Goal: Task Accomplishment & Management: Manage account settings

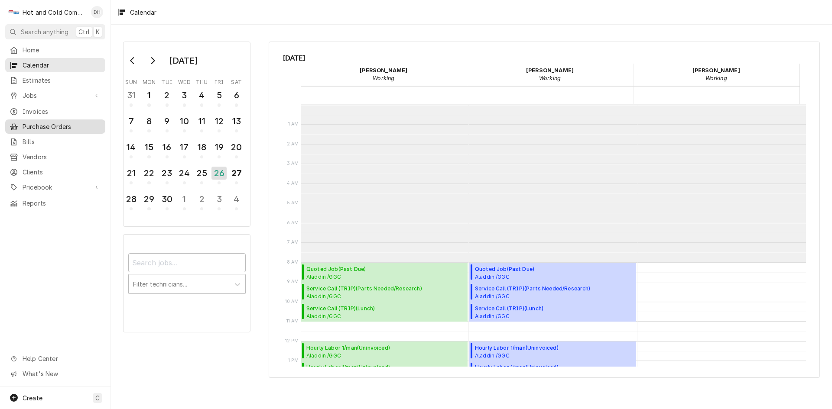
scroll to position [158, 0]
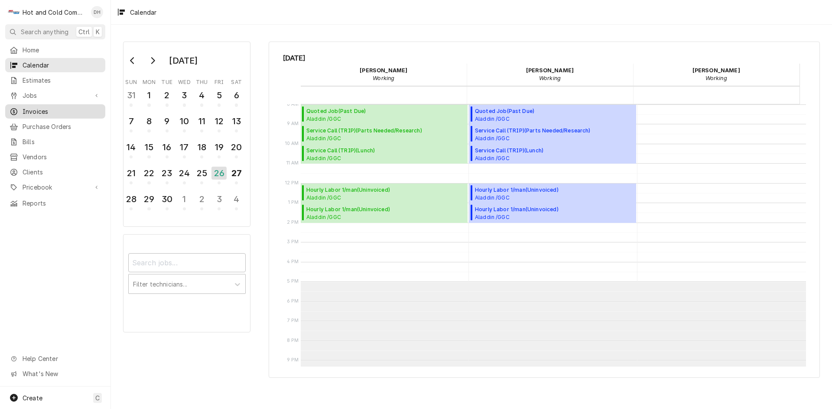
click at [39, 109] on span "Invoices" at bounding box center [62, 111] width 78 height 9
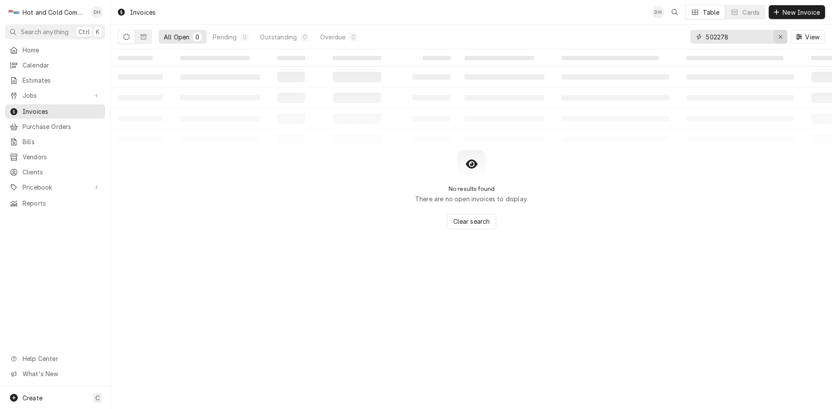
click at [784, 39] on button "Erase input" at bounding box center [780, 37] width 14 height 14
type input "502291"
click at [147, 38] on button "Dynamic Content Wrapper" at bounding box center [143, 37] width 16 height 14
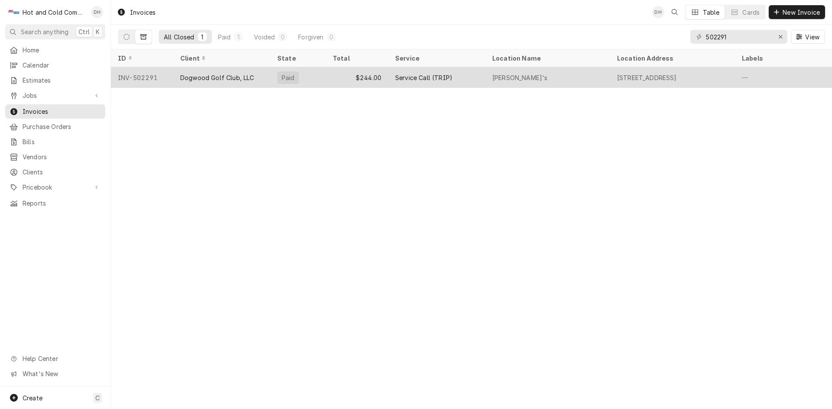
click at [335, 78] on div "$244.00" at bounding box center [357, 77] width 62 height 21
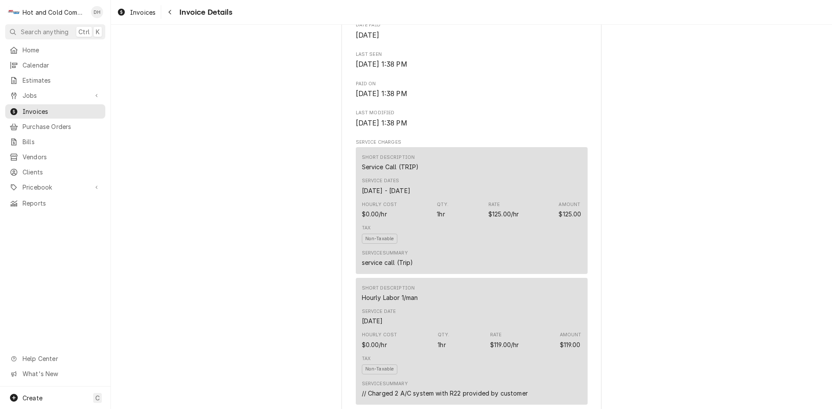
scroll to position [722, 0]
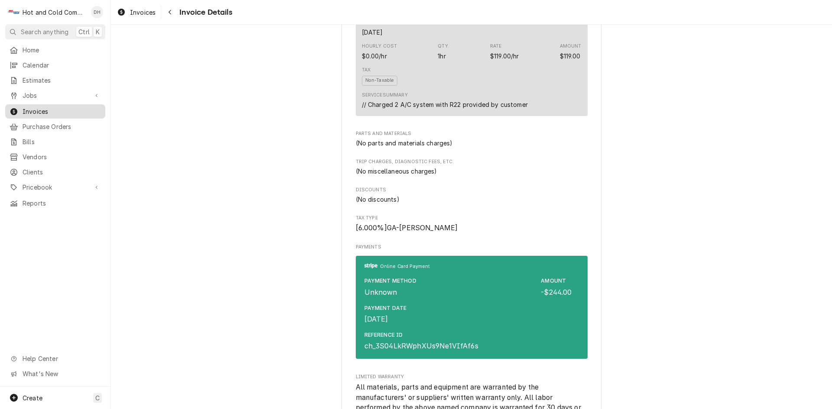
click at [53, 107] on span "Invoices" at bounding box center [62, 111] width 78 height 9
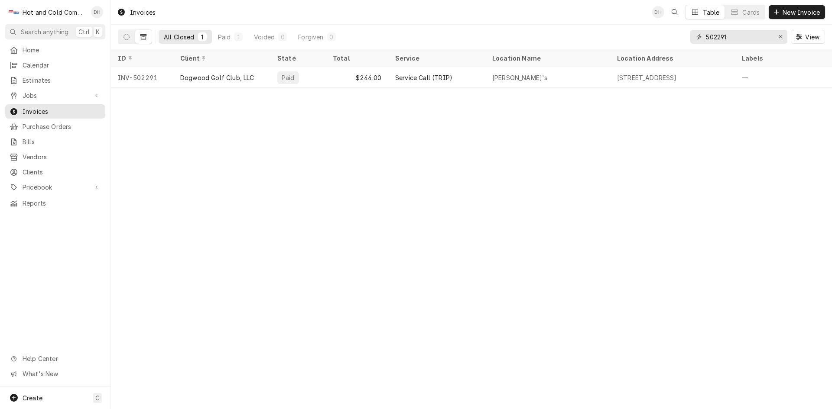
click at [758, 35] on input "502291" at bounding box center [738, 37] width 65 height 14
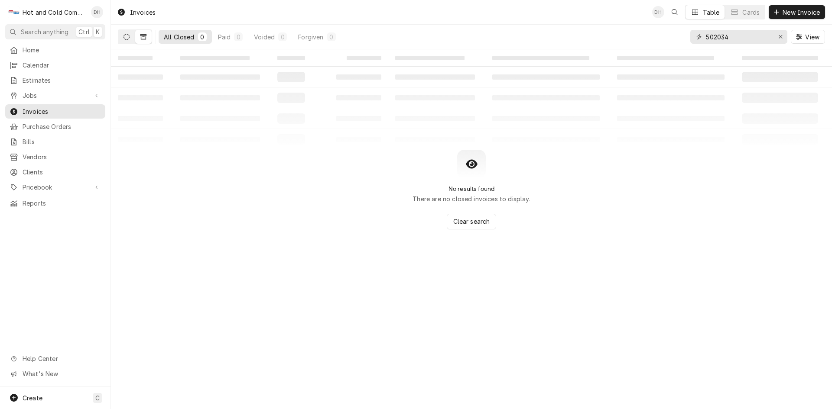
type input "502034"
click at [124, 37] on icon "Dynamic Content Wrapper" at bounding box center [126, 37] width 6 height 6
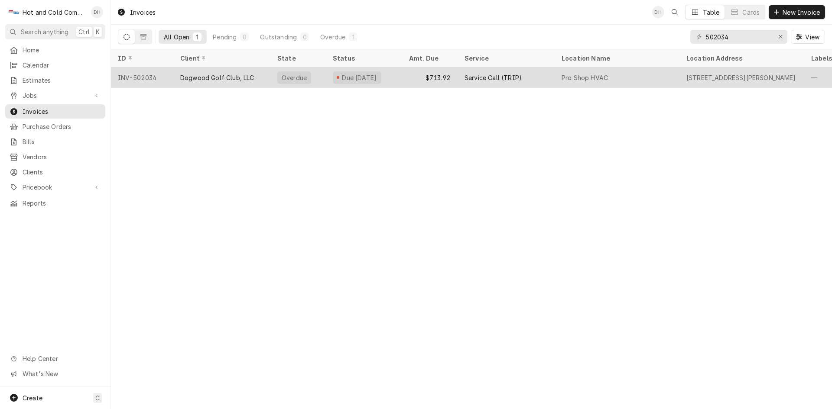
click at [321, 75] on div "Overdue" at bounding box center [297, 77] width 55 height 21
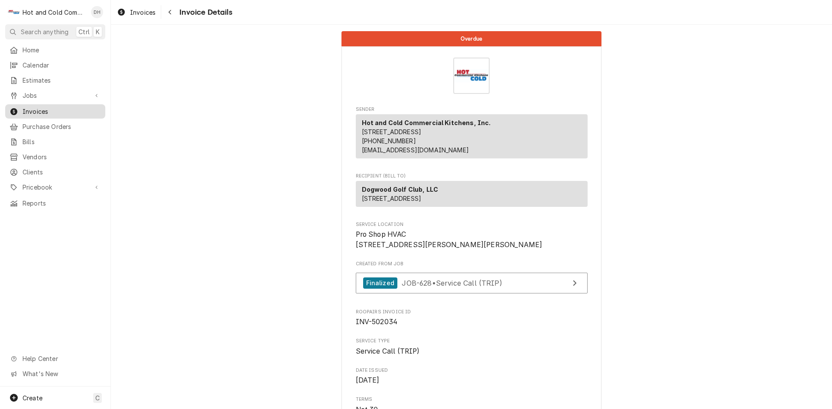
click at [32, 107] on span "Invoices" at bounding box center [62, 111] width 78 height 9
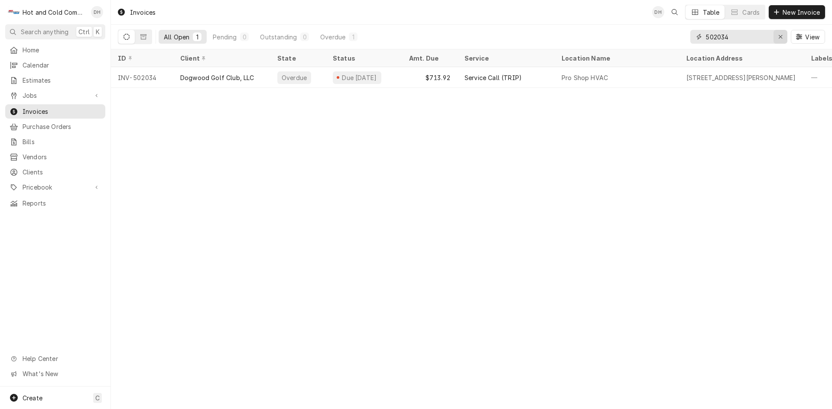
click at [782, 36] on div "Erase input" at bounding box center [780, 36] width 9 height 9
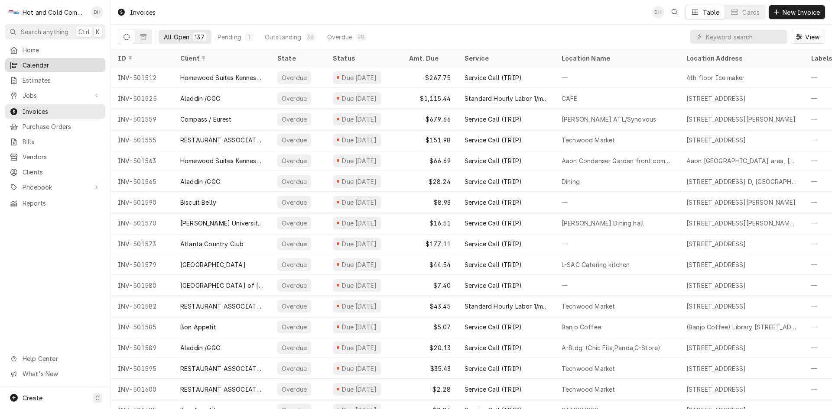
click at [44, 62] on span "Calendar" at bounding box center [62, 65] width 78 height 9
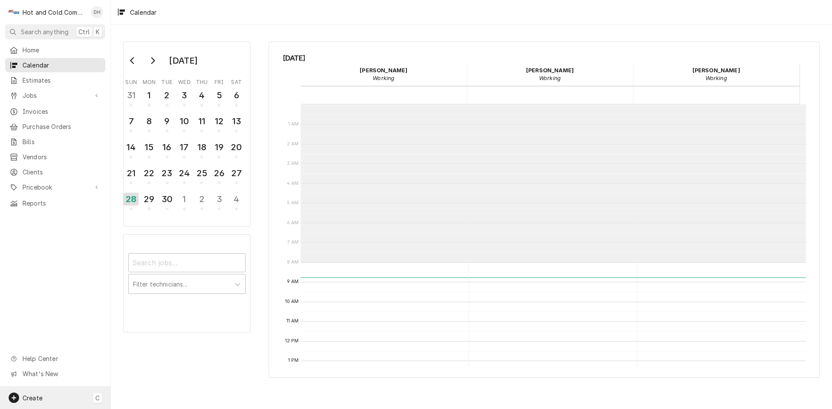
click at [34, 395] on span "Create" at bounding box center [33, 398] width 20 height 7
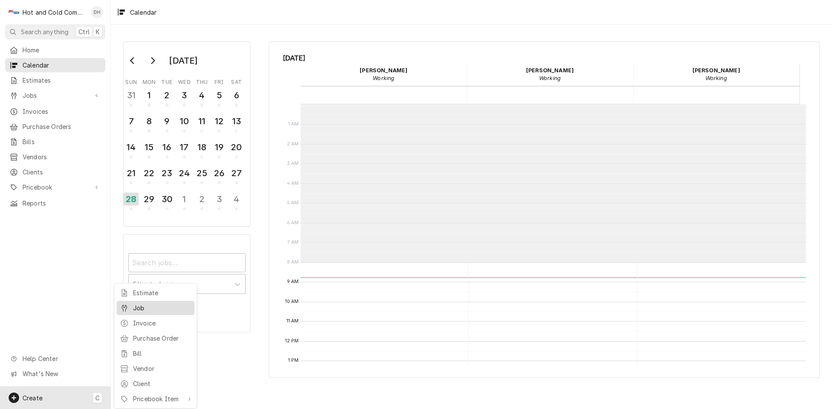
click at [135, 308] on div "Job" at bounding box center [162, 308] width 58 height 9
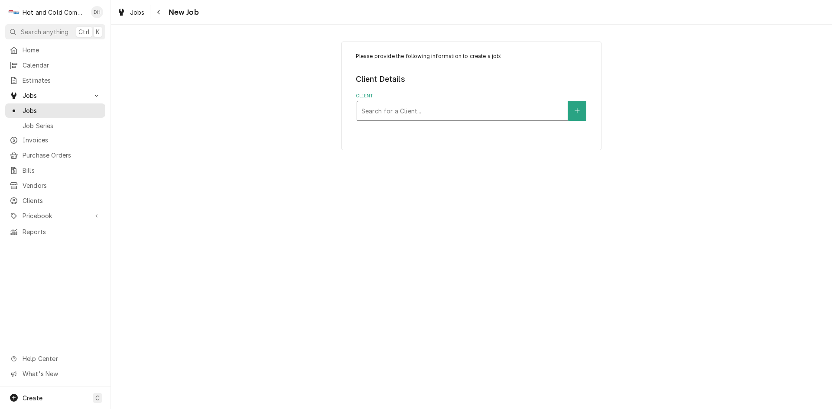
click at [451, 119] on div "Search for a Client..." at bounding box center [462, 110] width 211 height 19
type input "Kel"
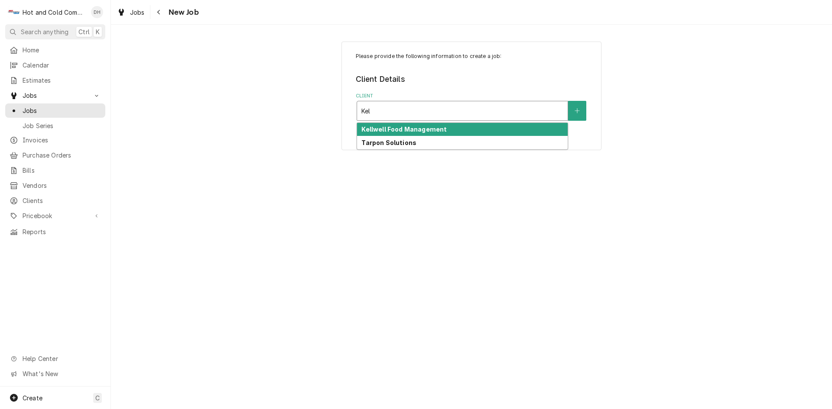
click at [453, 129] on div "Kellwell Food Management" at bounding box center [462, 129] width 211 height 13
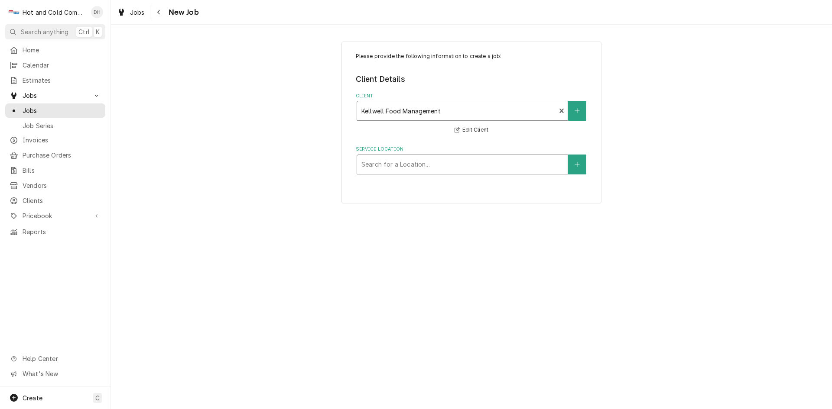
click at [491, 166] on div "Service Location" at bounding box center [462, 165] width 202 height 16
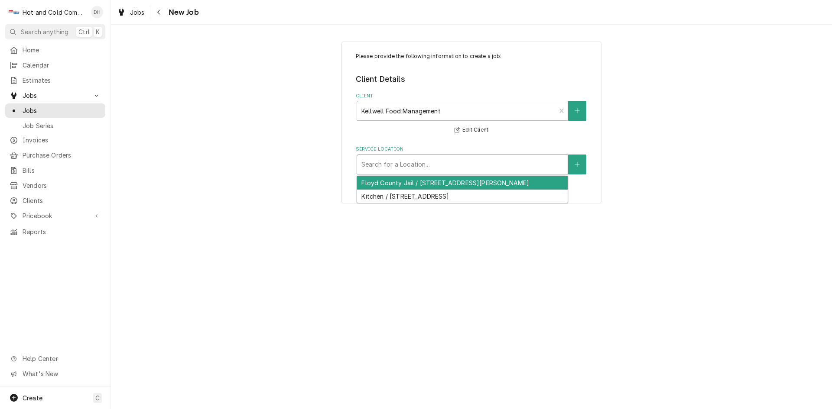
click at [455, 183] on div "Floyd County Jail / [STREET_ADDRESS][PERSON_NAME]" at bounding box center [462, 182] width 211 height 13
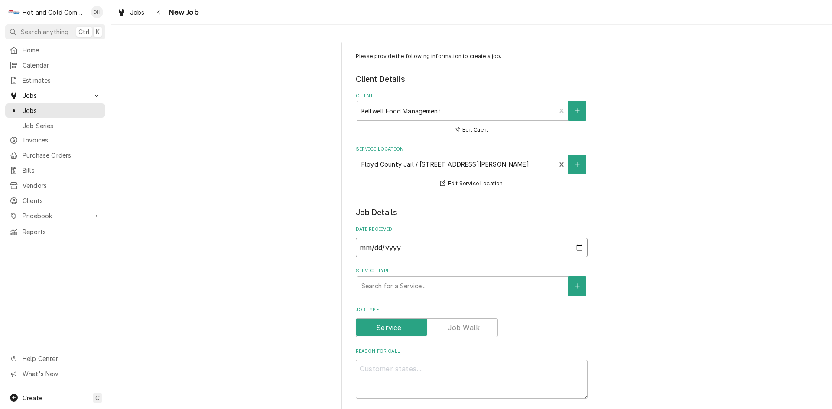
click at [577, 247] on input "[DATE]" at bounding box center [472, 247] width 232 height 19
type textarea "x"
type input "[DATE]"
click at [480, 284] on div "Service Type" at bounding box center [462, 287] width 202 height 16
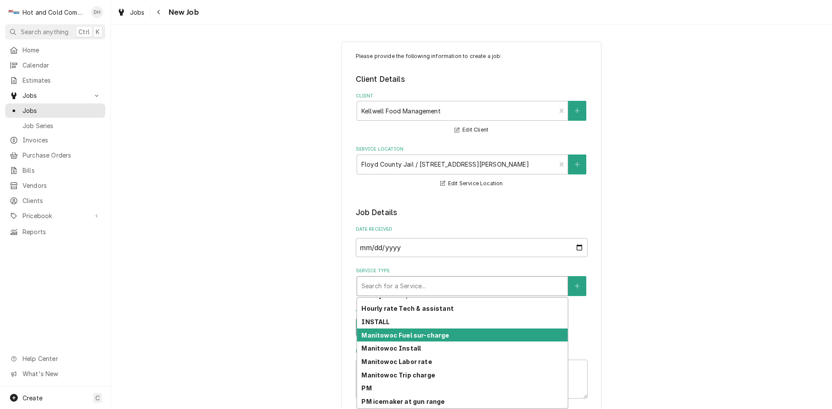
scroll to position [243, 0]
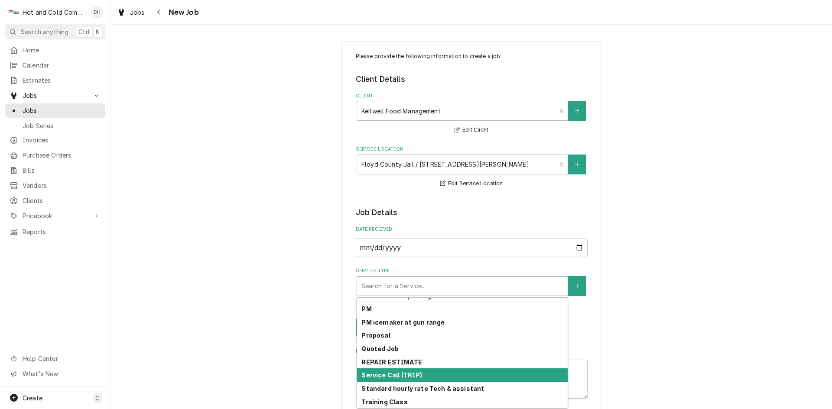
click at [457, 375] on div "Service Call (TRIP)" at bounding box center [462, 375] width 211 height 13
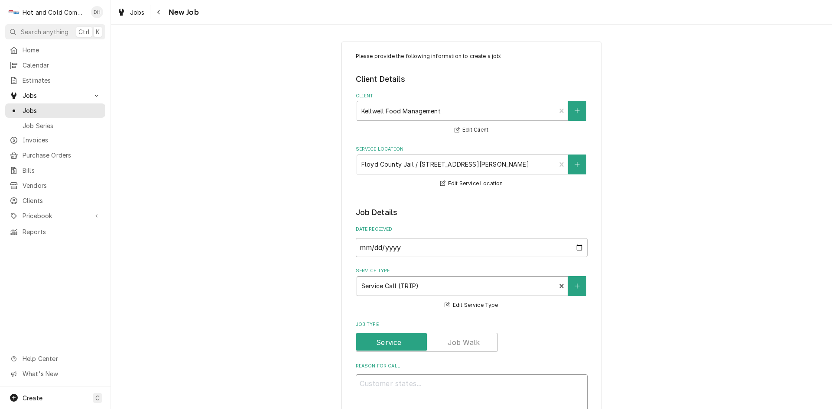
drag, startPoint x: 449, startPoint y: 384, endPoint x: 453, endPoint y: 393, distance: 10.5
click at [449, 384] on textarea "Reason For Call" at bounding box center [472, 394] width 232 height 39
type textarea "x"
type textarea "D"
type textarea "x"
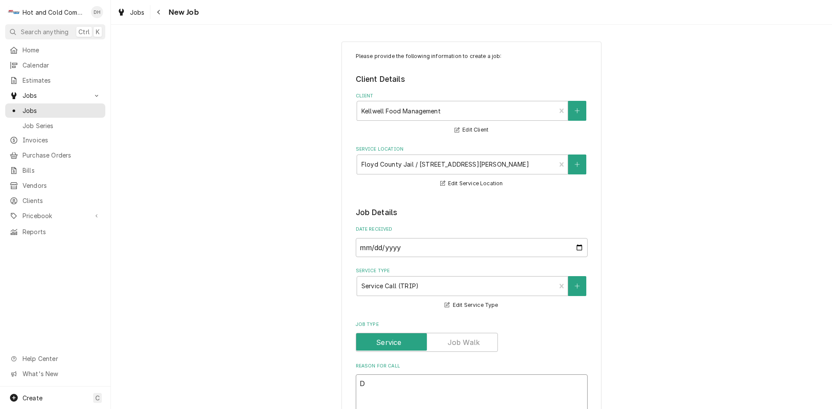
type textarea "Di"
type textarea "x"
type textarea "Dis"
type textarea "x"
type textarea "Dish"
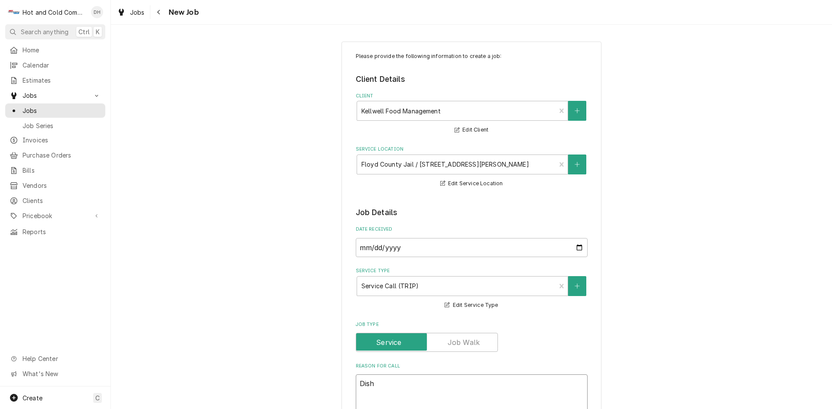
type textarea "x"
type textarea "Dish"
type textarea "x"
type textarea "Dish m"
type textarea "x"
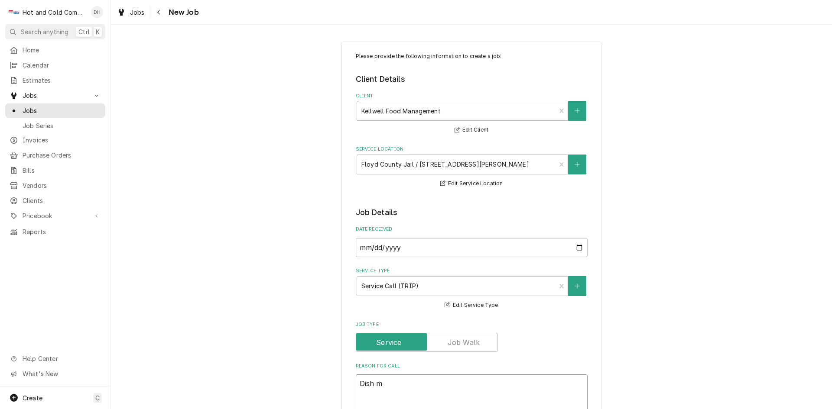
type textarea "Dish ma"
type textarea "x"
type textarea "Dish mac"
type textarea "x"
type textarea "Dish mach"
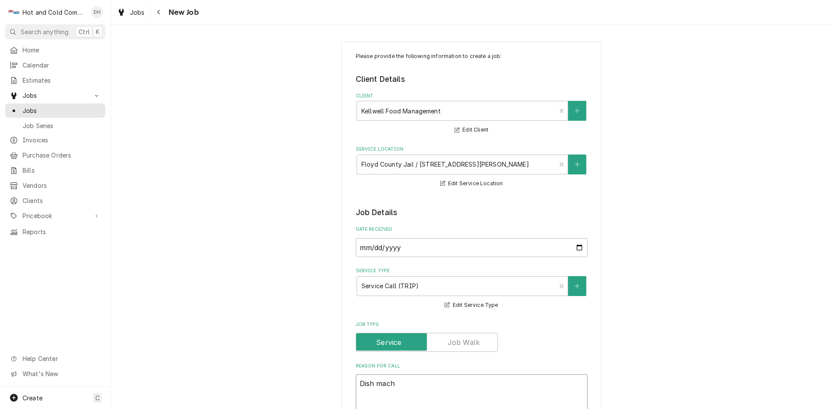
type textarea "x"
type textarea "Dish machi"
type textarea "x"
type textarea "Dish machin"
type textarea "x"
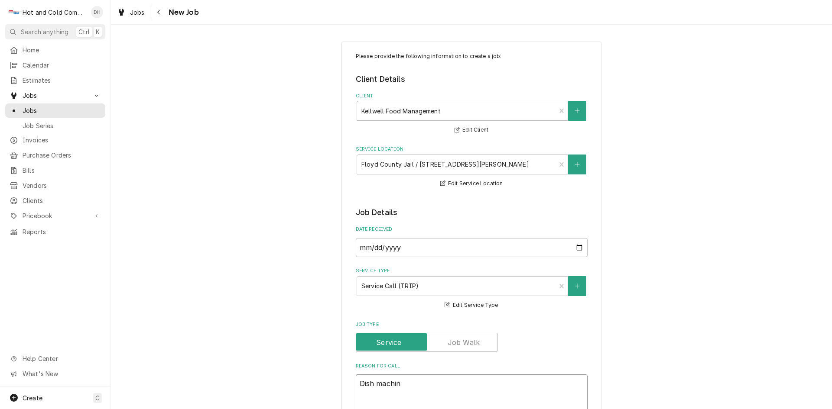
type textarea "Dish machine"
type textarea "x"
type textarea "Dish machine"
type textarea "x"
type textarea "Dish machine n"
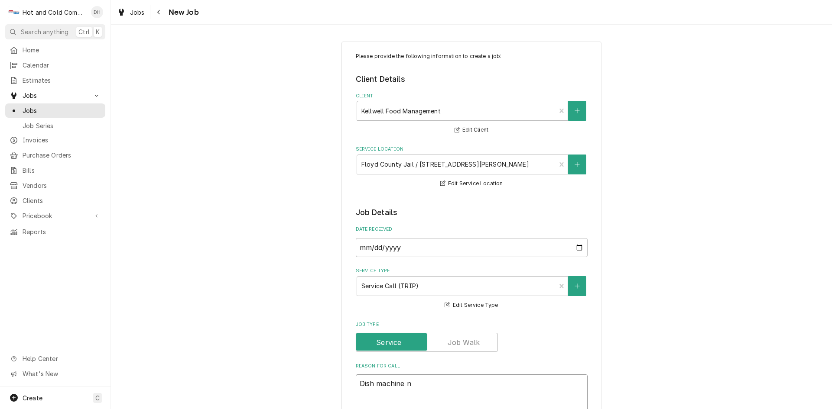
type textarea "x"
type textarea "Dish machine no"
type textarea "x"
type textarea "Dish machine not"
type textarea "x"
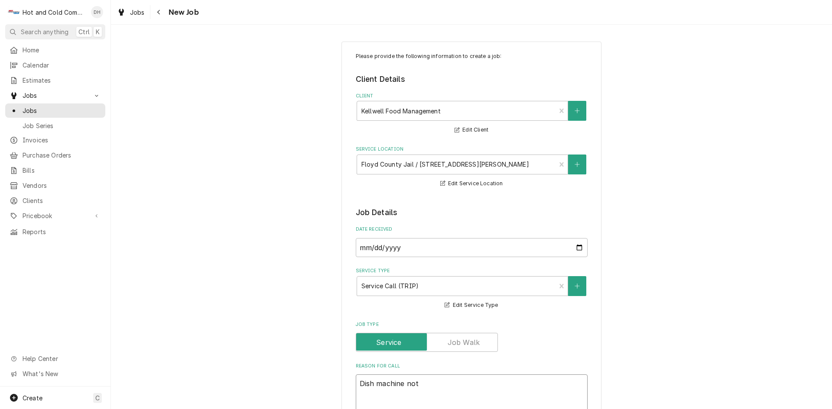
type textarea "Dish machine not"
type textarea "x"
type textarea "Dish machine not w"
type textarea "x"
type textarea "Dish machine not wo"
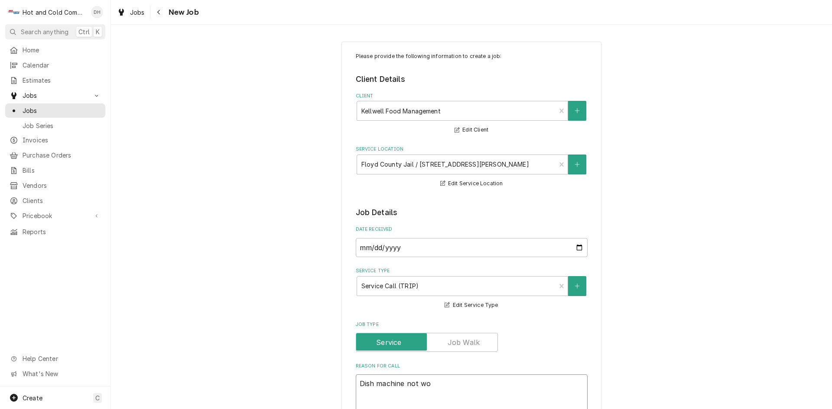
type textarea "x"
type textarea "Dish machine not wor"
type textarea "x"
type textarea "Dish machine not work"
type textarea "x"
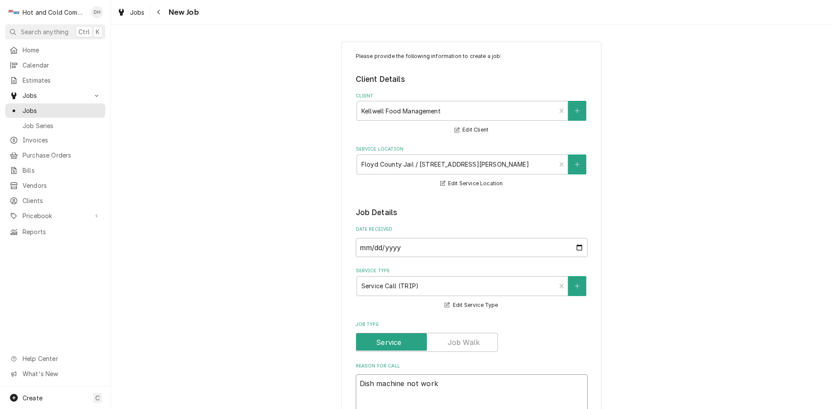
type textarea "Dish machine not worki"
type textarea "x"
type textarea "Dish machine not workin"
type textarea "x"
type textarea "Dish machine not working"
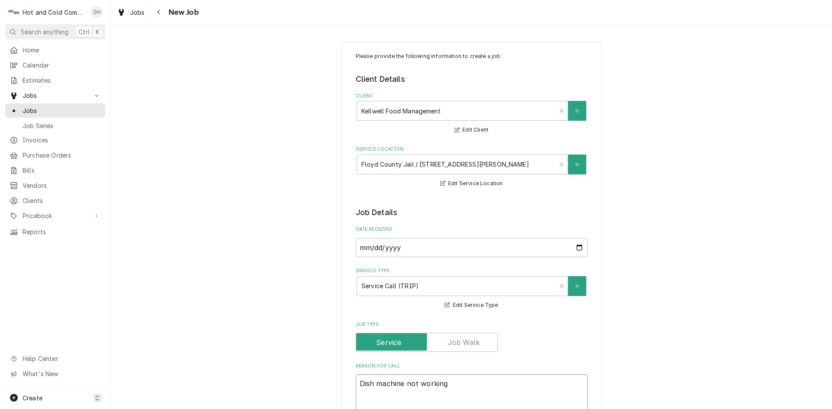
type textarea "x"
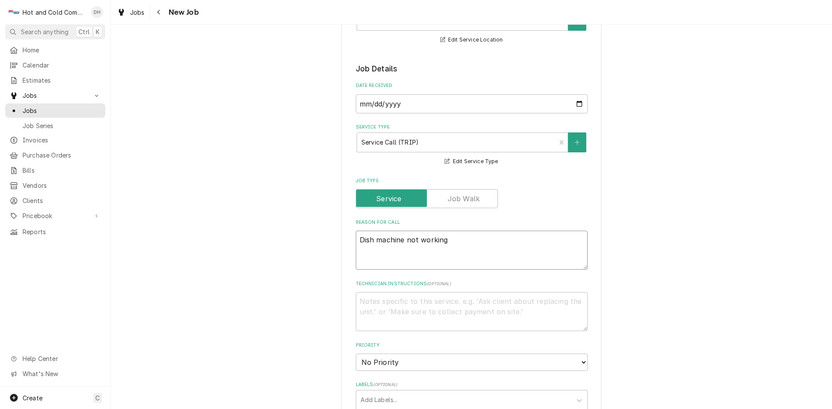
scroll to position [144, 0]
type textarea "Dish machine not working"
click at [448, 307] on textarea "Technician Instructions ( optional )" at bounding box center [472, 311] width 232 height 39
type textarea "x"
type textarea "T"
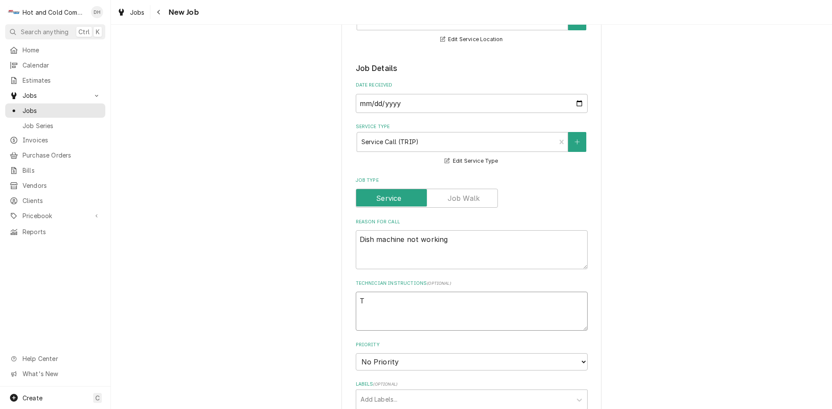
type textarea "x"
type textarea "Th"
type textarea "x"
type textarea "Thi"
type textarea "x"
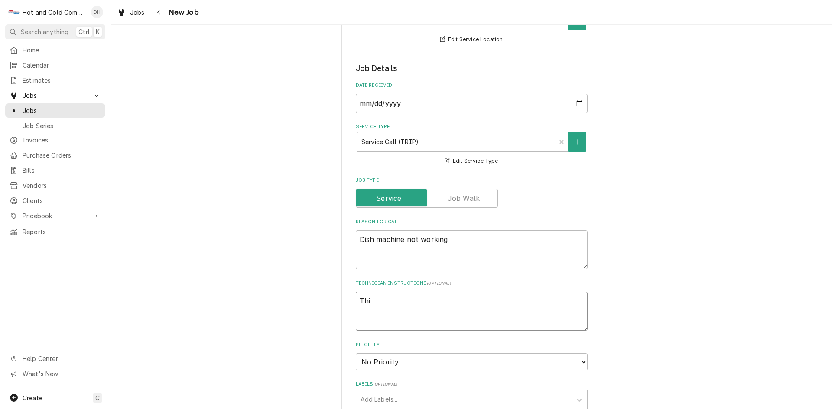
type textarea "This"
type textarea "x"
type textarea "This"
type textarea "x"
type textarea "This i"
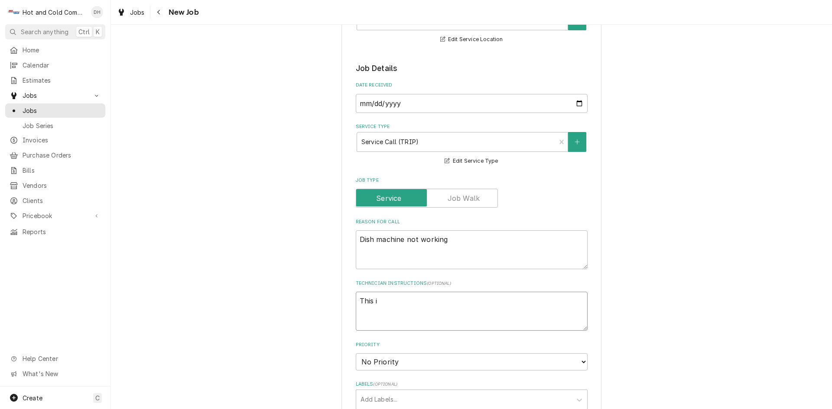
type textarea "x"
type textarea "This is"
type textarea "x"
type textarea "This is"
type textarea "x"
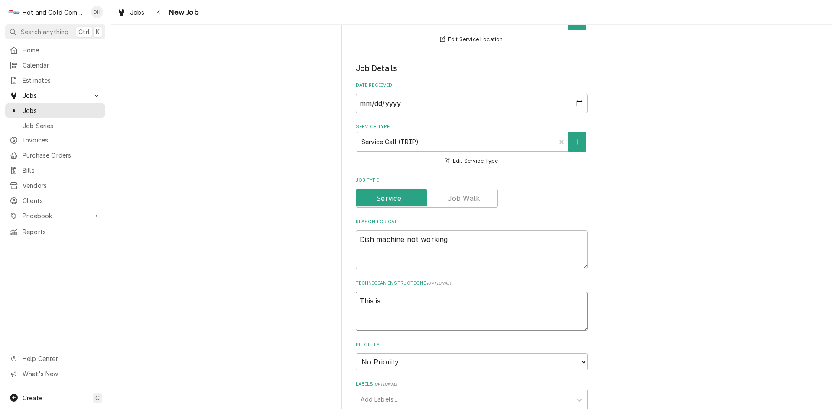
type textarea "This is 1"
type textarea "x"
type textarea "This is 12"
type textarea "x"
type textarea "This is 125"
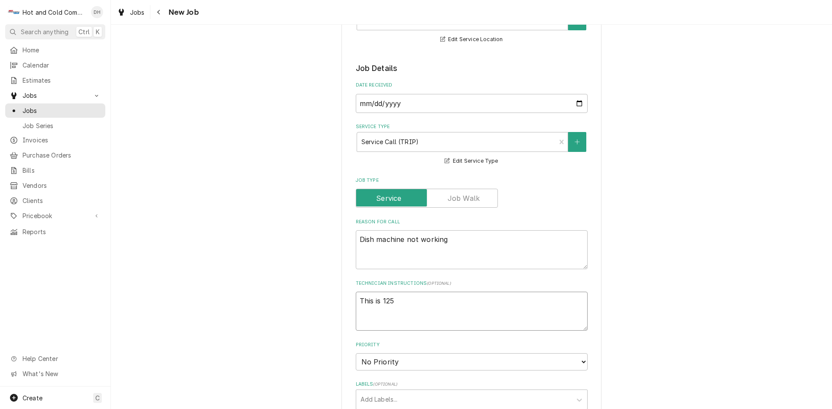
type textarea "x"
type textarea "This is 125."
type textarea "x"
type textarea "This is 125.0"
type textarea "x"
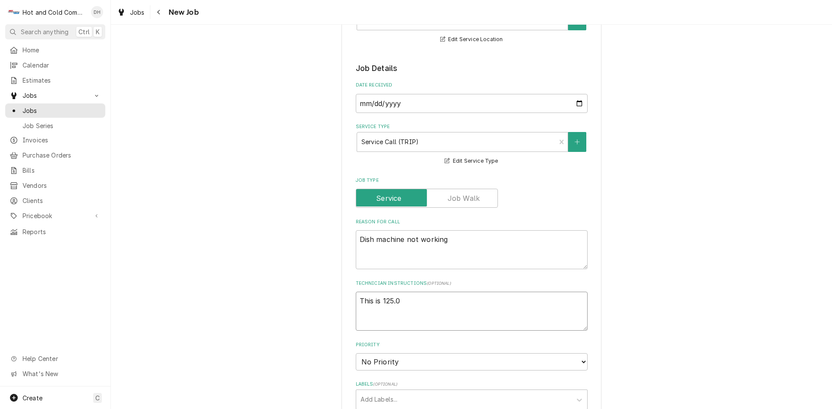
type textarea "This is 125.00"
type textarea "x"
type textarea "This is 125.00"
type textarea "x"
type textarea "This is 125.00 h"
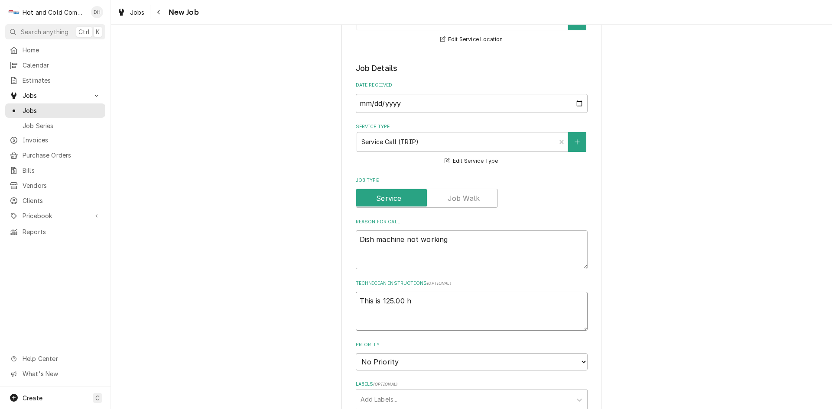
type textarea "x"
type textarea "This is 125.00 ho"
type textarea "x"
type textarea "This is 125.00 hou"
type textarea "x"
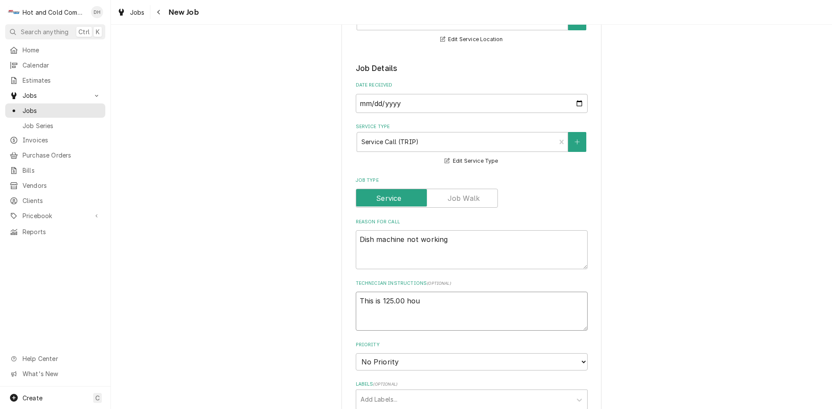
type textarea "This is 125.00 hour"
type textarea "x"
type textarea "This is 125.00 hourl"
type textarea "x"
type textarea "This is 125.00 hourly"
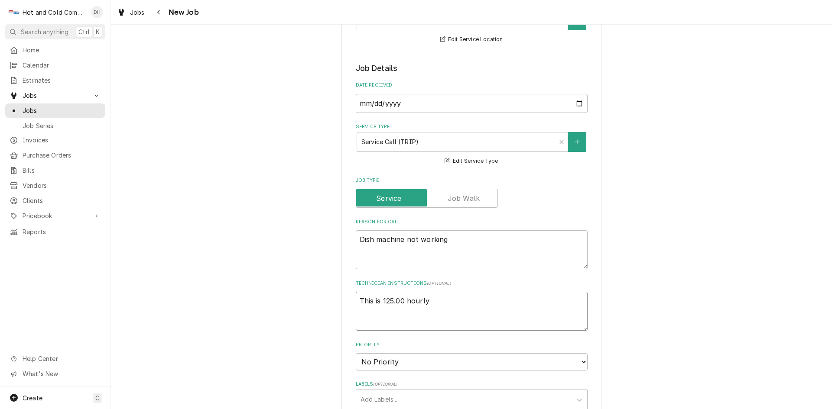
type textarea "x"
type textarea "This is 125.00 hourly"
type textarea "x"
type textarea "This is 125.00 hourly w"
type textarea "x"
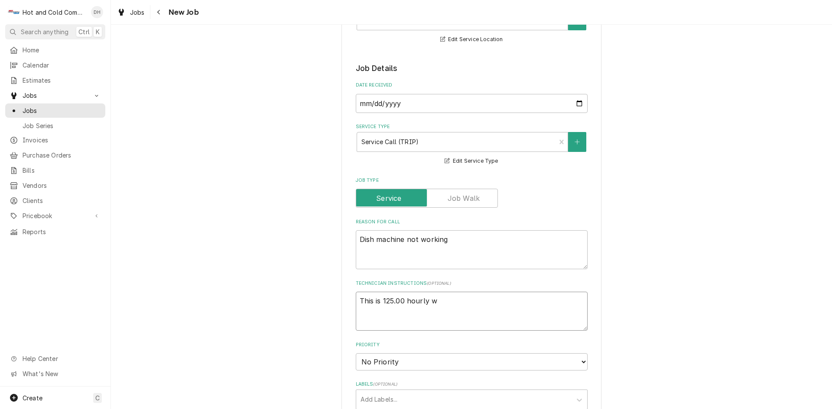
type textarea "This is 125.00 hourly wh"
type textarea "x"
type textarea "This is 125.00 hourly whe"
type textarea "x"
type textarea "This is 125.00 hourly when"
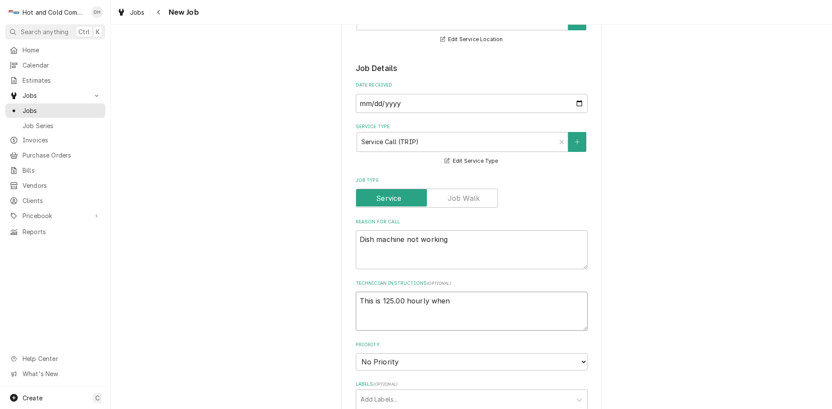
type textarea "x"
type textarea "This is 125.00 hourly when"
type textarea "x"
type textarea "This is 125.00 hourly when y"
type textarea "x"
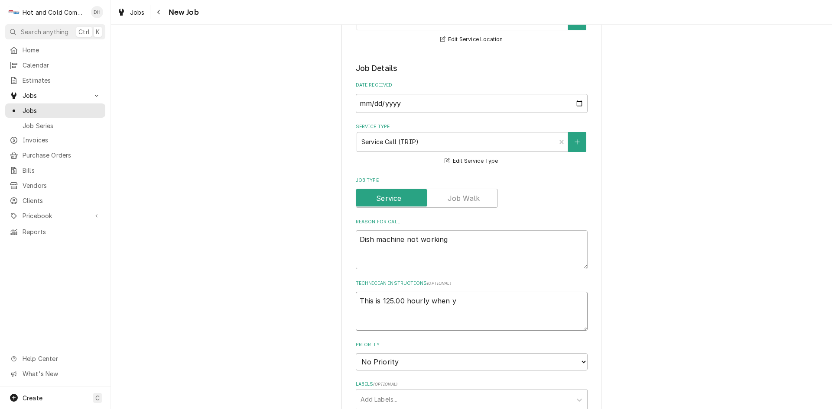
type textarea "This is 125.00 hourly when yo"
type textarea "x"
type textarea "This is 125.00 hourly when you"
type textarea "x"
type textarea "This is 125.00 hourly when you"
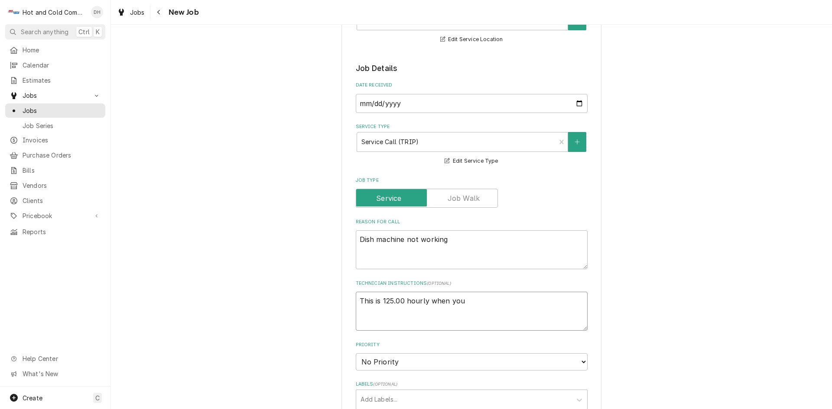
type textarea "x"
type textarea "This is 125.00 hourly when you a"
type textarea "x"
type textarea "This is 125.00 hourly when you ad"
type textarea "x"
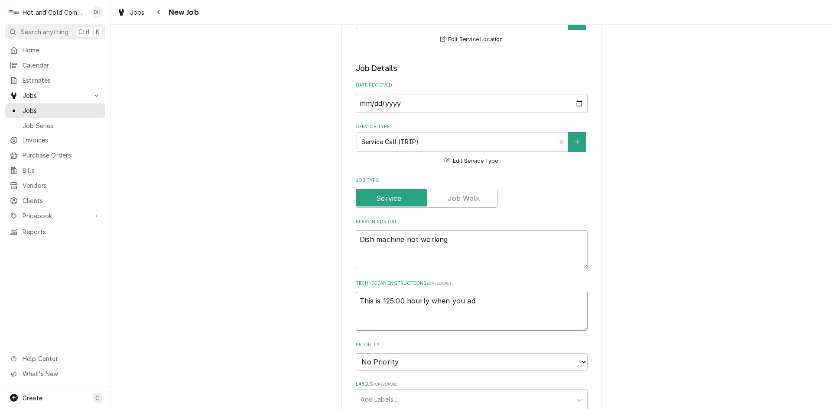
type textarea "This is 125.00 hourly when you add"
type textarea "x"
type textarea "This is 125.00 hourly when you add"
type textarea "x"
type textarea "This is 125.00 hourly when you add s"
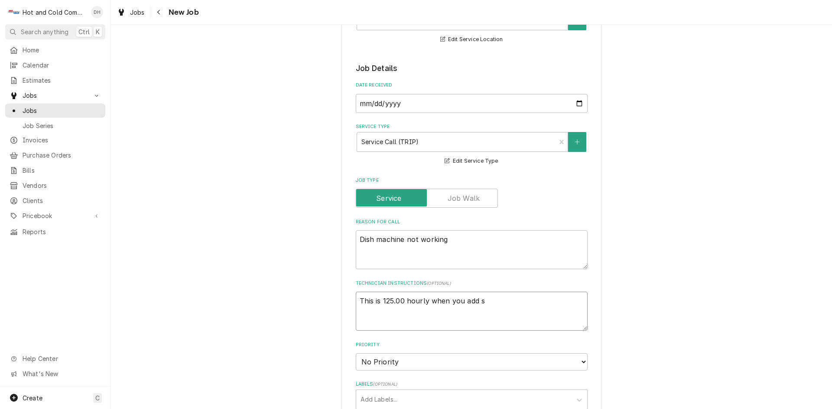
type textarea "x"
type textarea "This is 125.00 hourly when you add se"
type textarea "x"
type textarea "This is 125.00 hourly when you add ser"
type textarea "x"
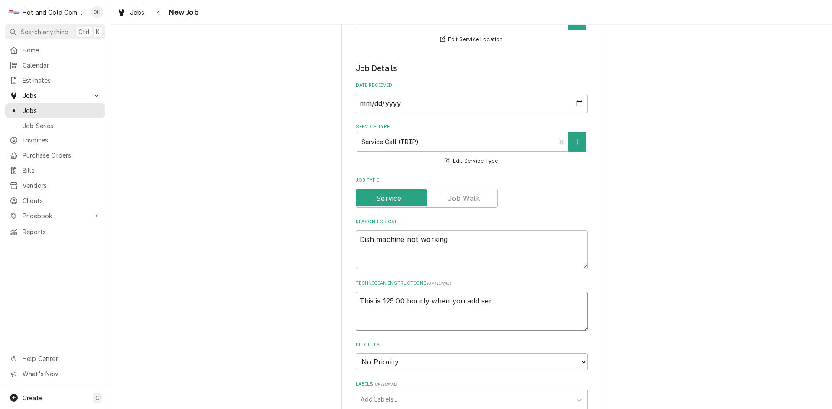
type textarea "This is 125.00 hourly when you add serv"
type textarea "x"
type textarea "This is 125.00 hourly when you add servi"
type textarea "x"
type textarea "This is 125.00 hourly when you add servic"
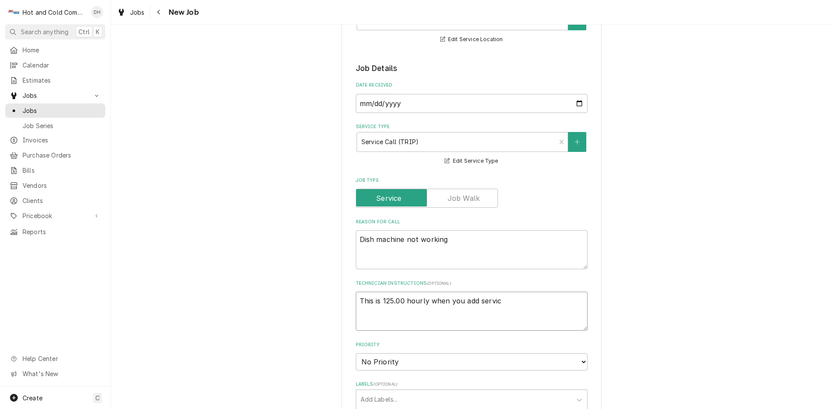
type textarea "x"
type textarea "This is 125.00 hourly when you add service"
type textarea "x"
type textarea "This is 125.00 hourly when you add service"
type textarea "x"
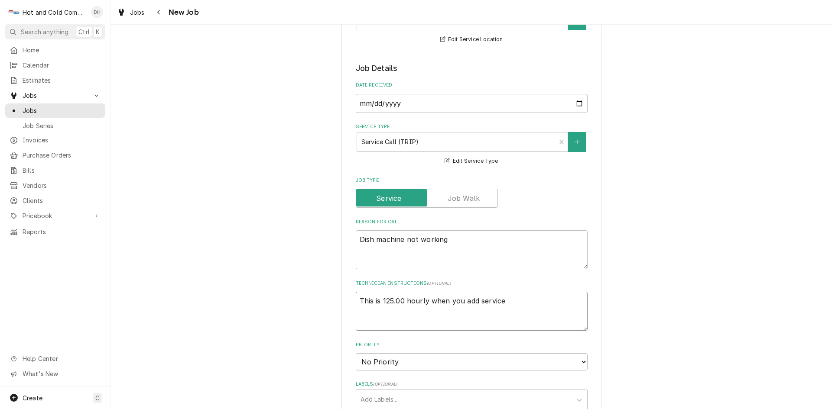
type textarea "This is 125.00 hourly when you add service c"
type textarea "x"
type textarea "This is 125.00 hourly when you add service ca"
type textarea "x"
type textarea "This is 125.00 hourly when you add service cal"
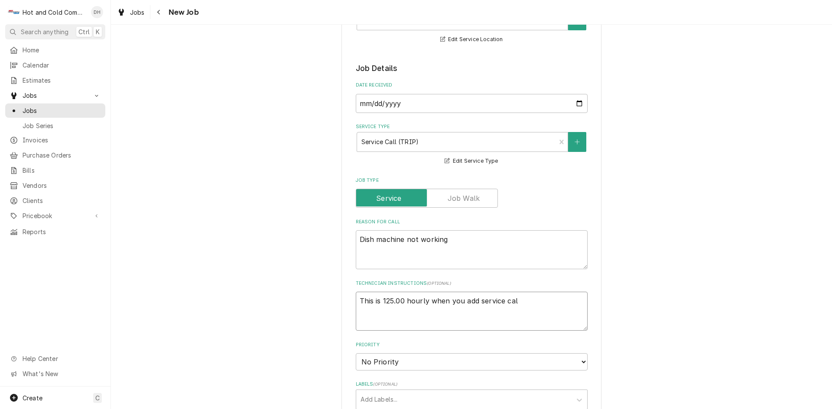
type textarea "x"
type textarea "This is 125.00 hourly when you add service call"
type textarea "x"
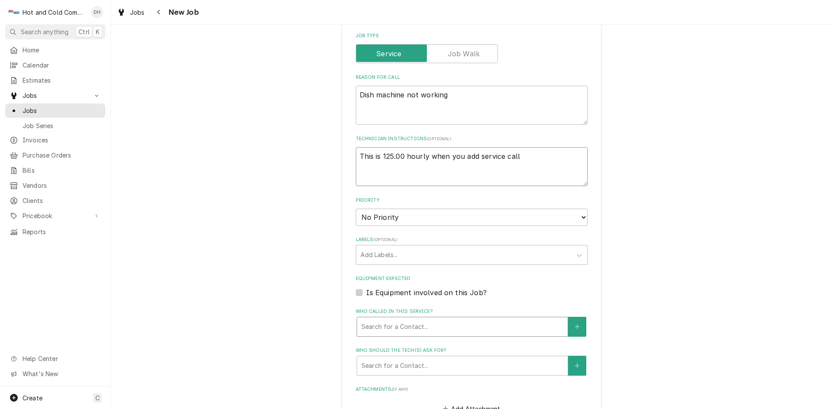
type textarea "This is 125.00 hourly when you add service call"
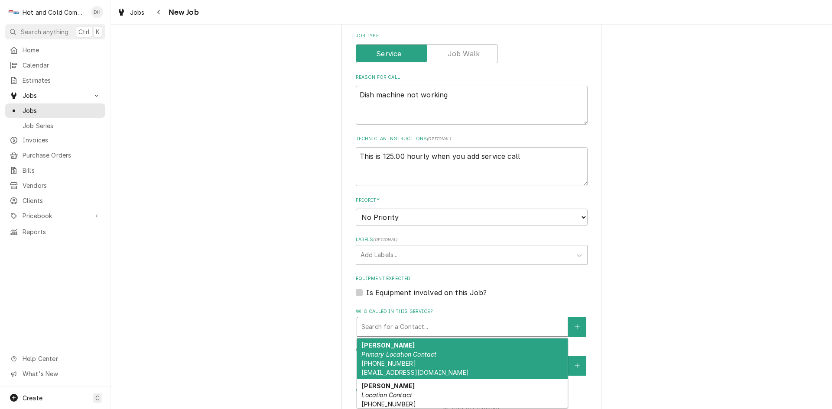
click at [442, 322] on div "Who called in this service?" at bounding box center [462, 327] width 202 height 16
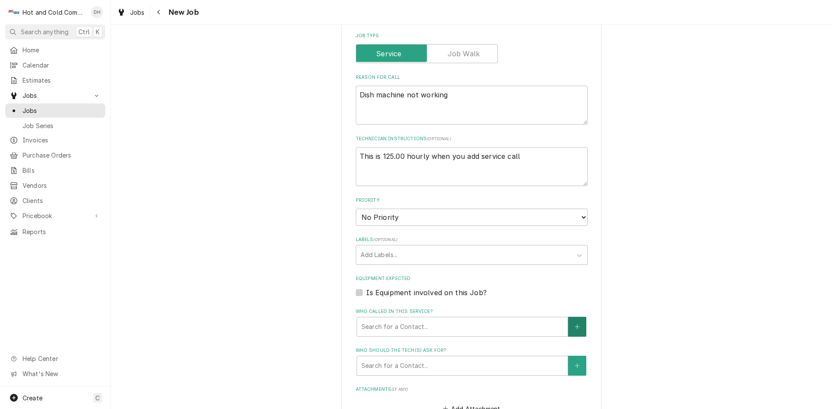
click at [578, 324] on button "Who called in this service?" at bounding box center [577, 327] width 18 height 20
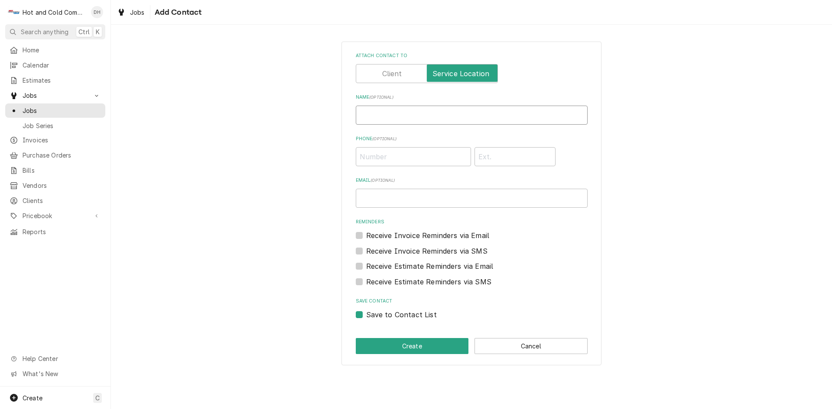
click at [420, 114] on input "Name ( optional )" at bounding box center [472, 115] width 232 height 19
type input "Montie"
click at [428, 157] on input "Phone ( optional )" at bounding box center [413, 156] width 115 height 19
type input "(770) 940-1529"
click at [421, 345] on button "Create" at bounding box center [412, 346] width 113 height 16
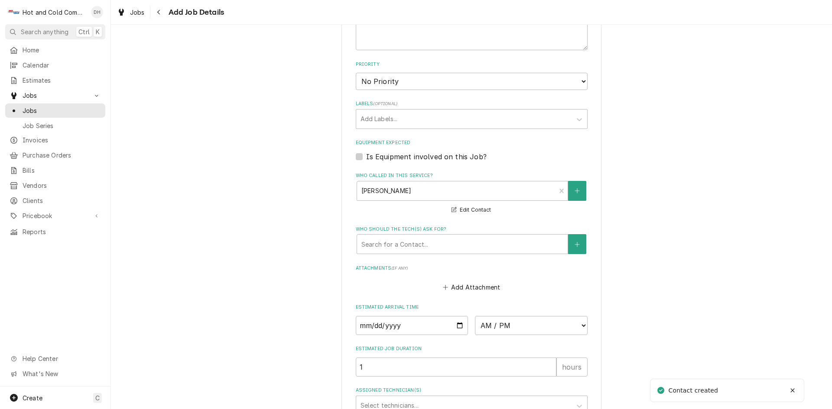
scroll to position [433, 0]
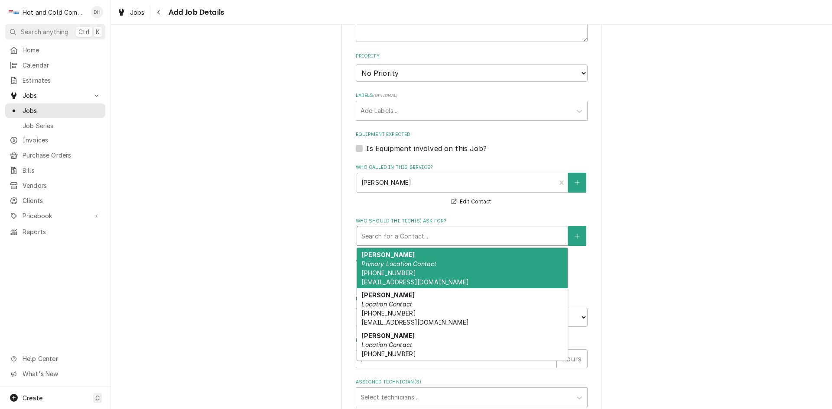
click at [480, 231] on div "Who should the tech(s) ask for?" at bounding box center [462, 236] width 202 height 16
click at [471, 275] on div "Judith Reed Primary Location Contact (706) 266-1444 floydga@kellwell.com" at bounding box center [462, 268] width 211 height 41
click at [436, 234] on div "Who should the tech(s) ask for?" at bounding box center [456, 236] width 190 height 16
click at [476, 268] on div "Judith Reed Primary Location Contact (706) 266-1444 floydga@kellwell.com" at bounding box center [462, 268] width 211 height 41
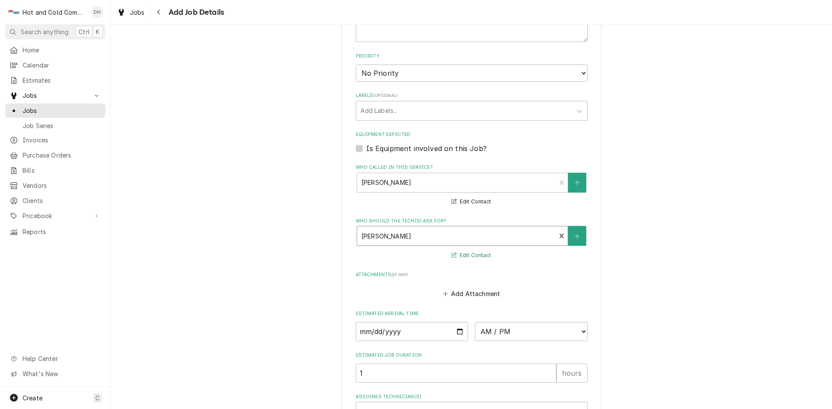
click at [475, 254] on button "Edit Contact" at bounding box center [471, 255] width 42 height 11
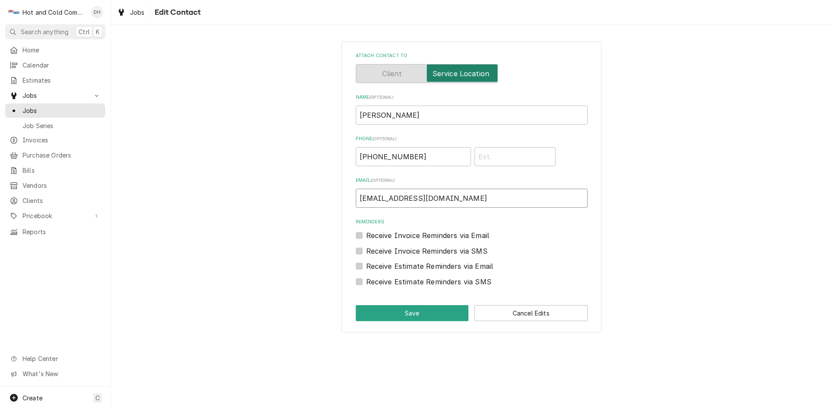
drag, startPoint x: 440, startPoint y: 199, endPoint x: 357, endPoint y: 204, distance: 82.4
click at [357, 204] on input "floydga@kellwell.com" at bounding box center [472, 198] width 232 height 19
click at [663, 283] on div "Attach contact to Name ( optional ) Judith Reed Phone ( optional ) (706) 266-14…" at bounding box center [471, 187] width 721 height 306
click at [439, 321] on button "Save" at bounding box center [412, 313] width 113 height 16
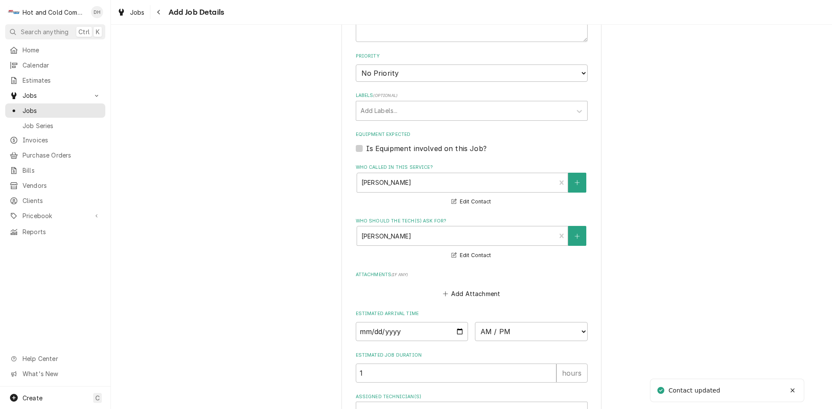
type textarea "x"
click at [465, 256] on button "Edit Contact" at bounding box center [471, 255] width 42 height 11
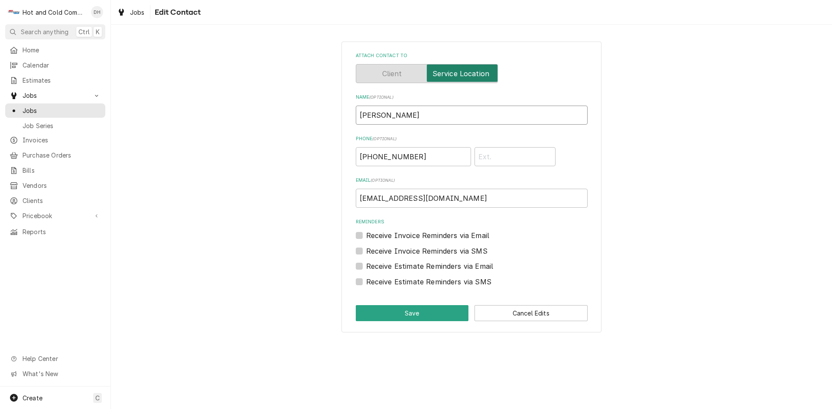
drag, startPoint x: 436, startPoint y: 112, endPoint x: 279, endPoint y: 118, distance: 156.5
click at [279, 118] on div "Attach contact to Name ( optional ) Judith Reed Phone ( optional ) (706) 266-14…" at bounding box center [471, 187] width 721 height 306
type input "Montie"
click at [434, 311] on button "Save" at bounding box center [412, 313] width 113 height 16
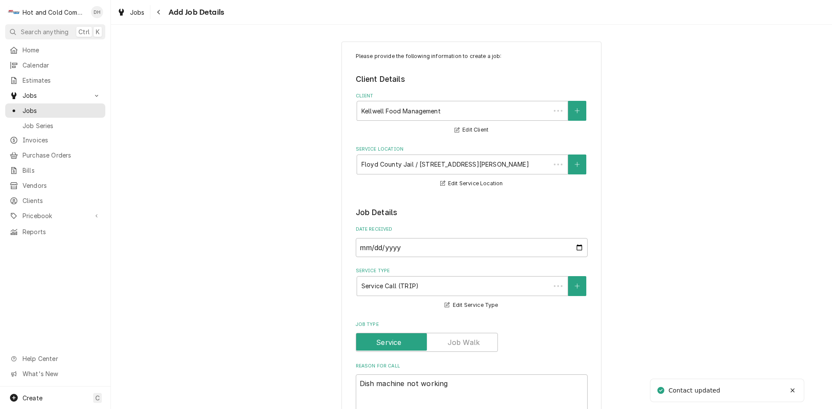
scroll to position [433, 0]
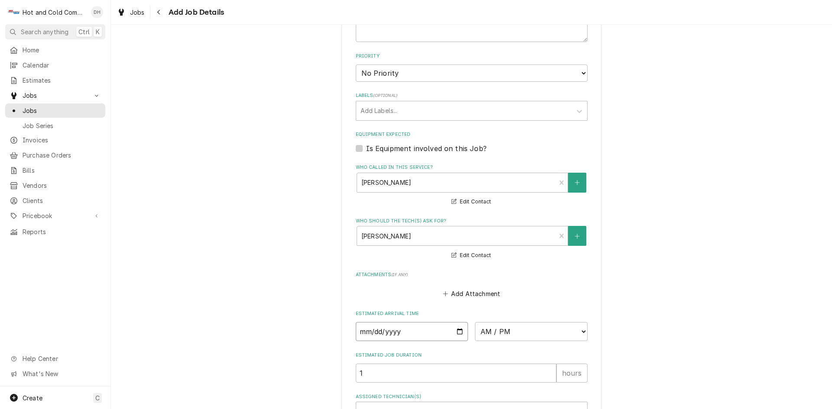
click at [458, 331] on input "Date" at bounding box center [412, 331] width 113 height 19
type textarea "x"
type input "2025-09-29"
type textarea "x"
click at [578, 328] on select "AM / PM 6:00 AM 6:15 AM 6:30 AM 6:45 AM 7:00 AM 7:15 AM 7:30 AM 7:45 AM 8:00 AM…" at bounding box center [531, 331] width 113 height 19
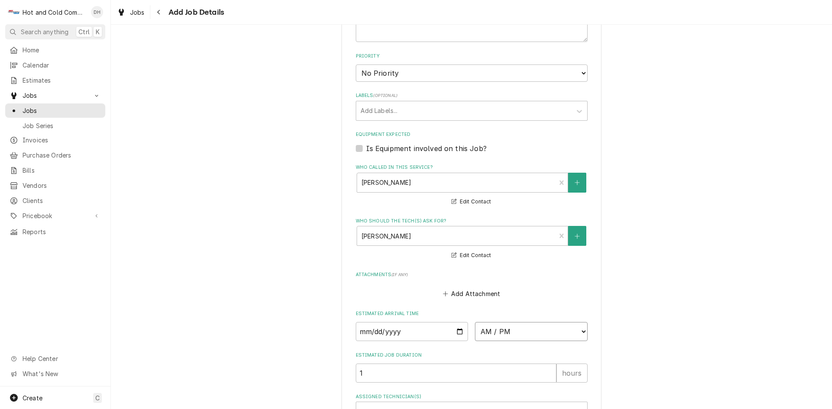
select select "08:00:00"
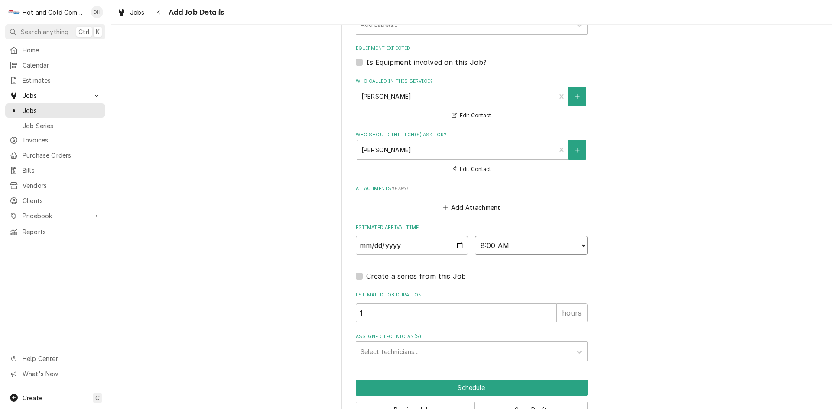
scroll to position [547, 0]
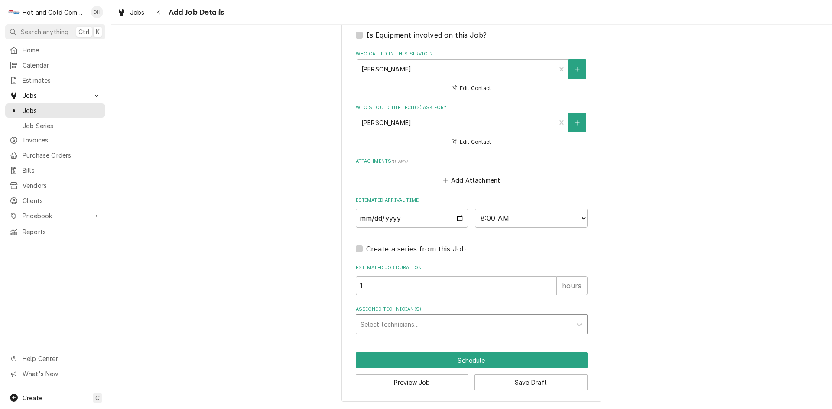
click at [395, 322] on div "Assigned Technician(s)" at bounding box center [463, 325] width 207 height 16
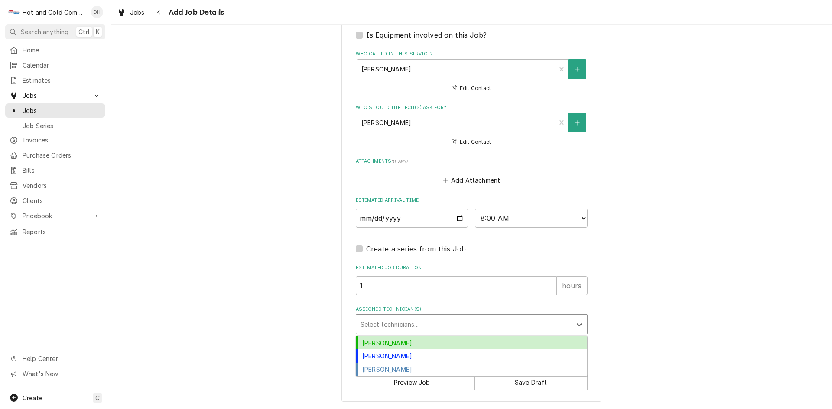
click at [389, 340] on div "[PERSON_NAME]" at bounding box center [471, 343] width 231 height 13
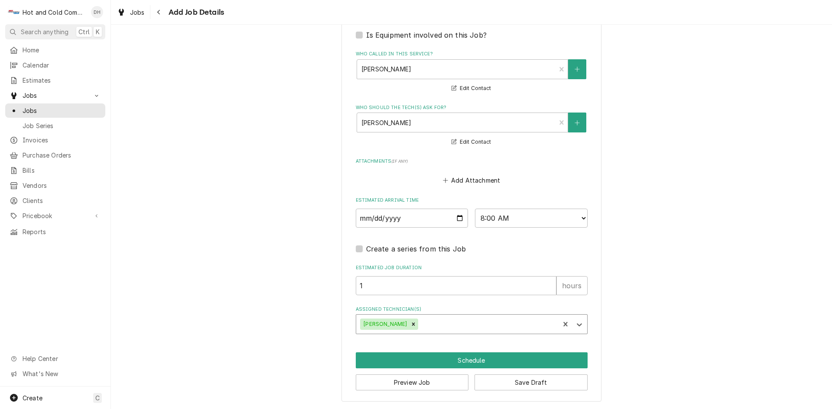
click at [460, 326] on div "Assigned Technician(s)" at bounding box center [487, 325] width 135 height 16
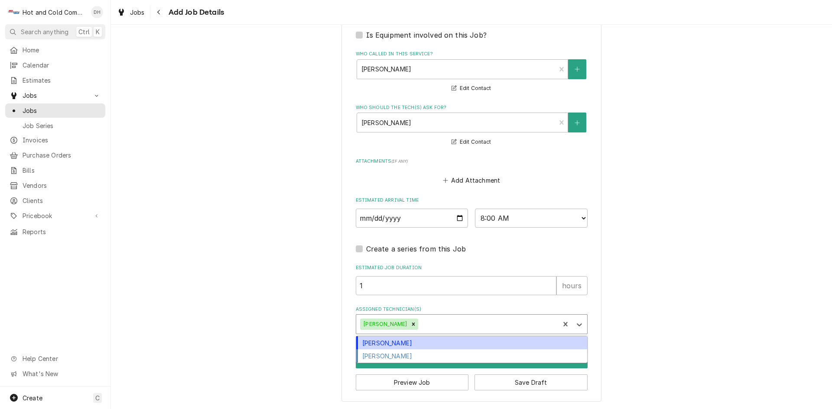
drag, startPoint x: 422, startPoint y: 341, endPoint x: 428, endPoint y: 340, distance: 5.9
click at [422, 341] on div "[PERSON_NAME]" at bounding box center [471, 343] width 231 height 13
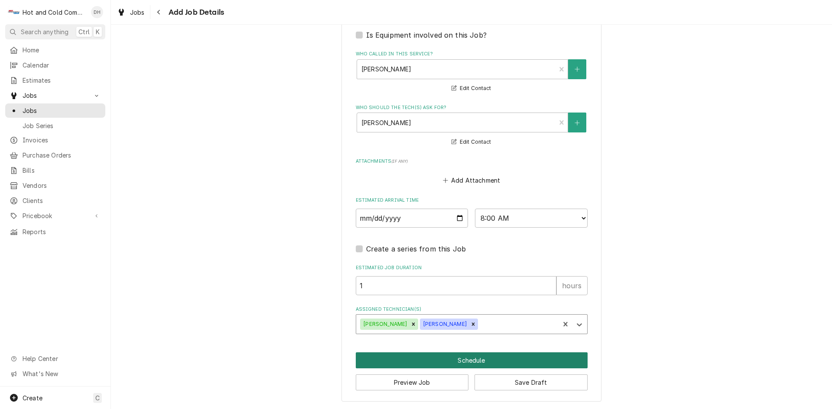
click at [476, 362] on button "Schedule" at bounding box center [472, 361] width 232 height 16
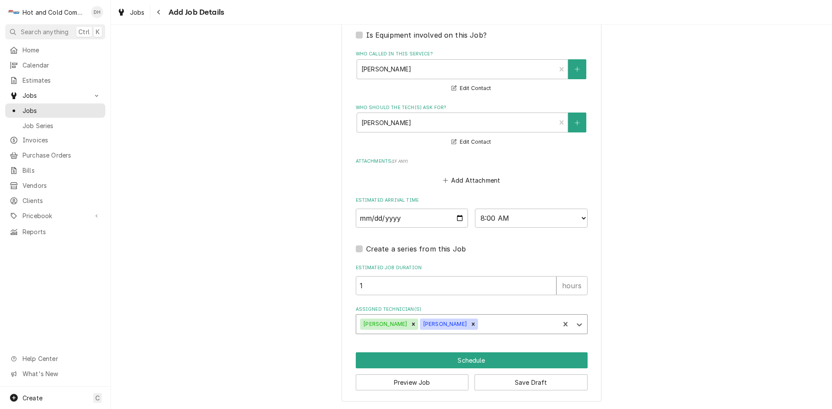
scroll to position [539, 0]
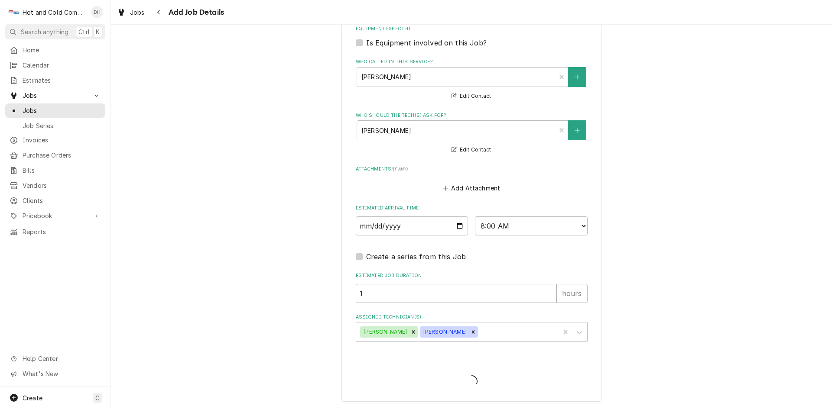
type textarea "x"
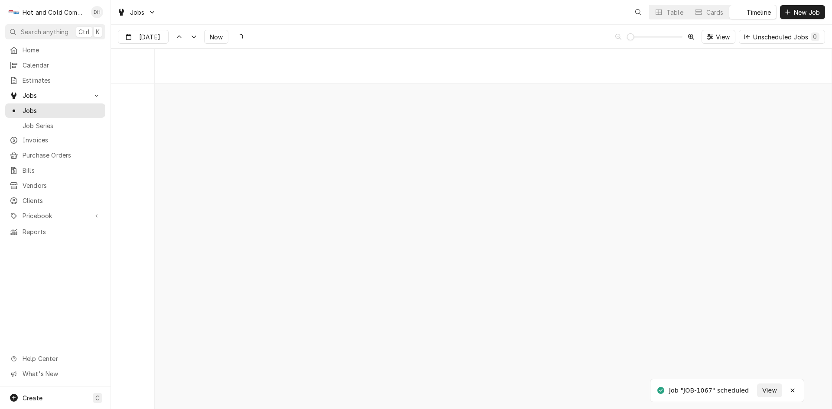
scroll to position [6780, 0]
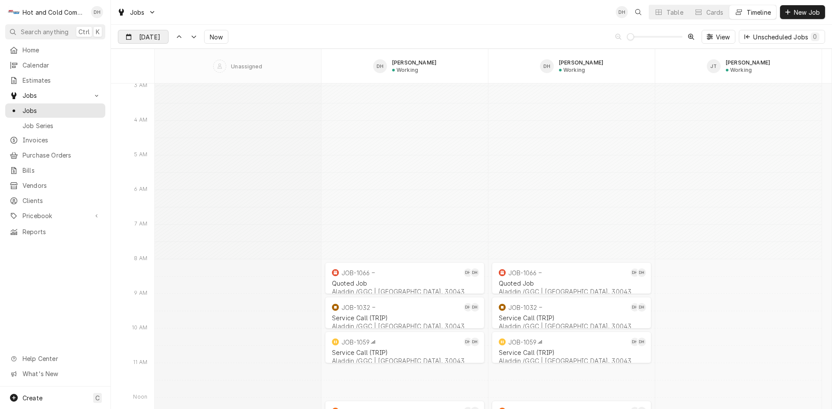
click at [149, 36] on input "Sep 26" at bounding box center [137, 38] width 38 height 17
click at [140, 158] on div "29" at bounding box center [142, 156] width 12 height 12
type input "Sep 29"
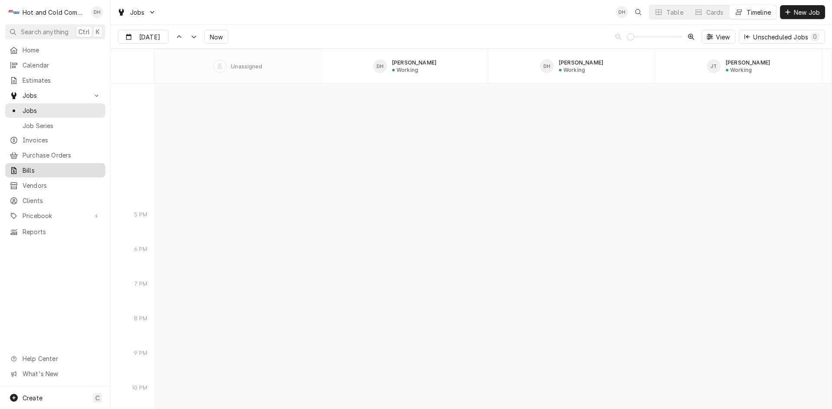
scroll to position [9293, 0]
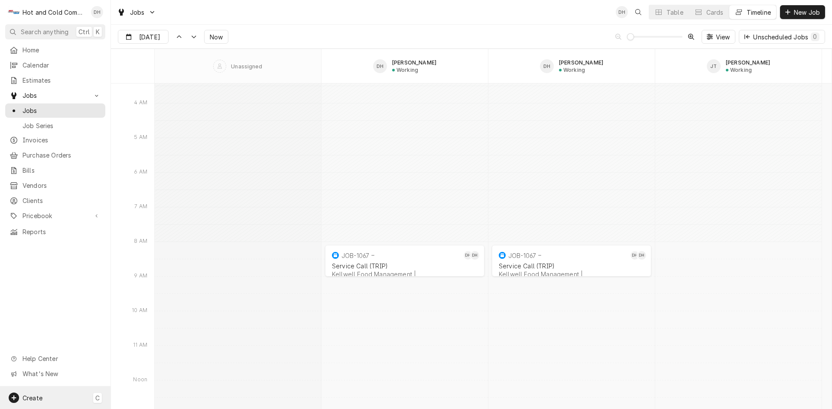
click at [35, 395] on span "Create" at bounding box center [33, 398] width 20 height 7
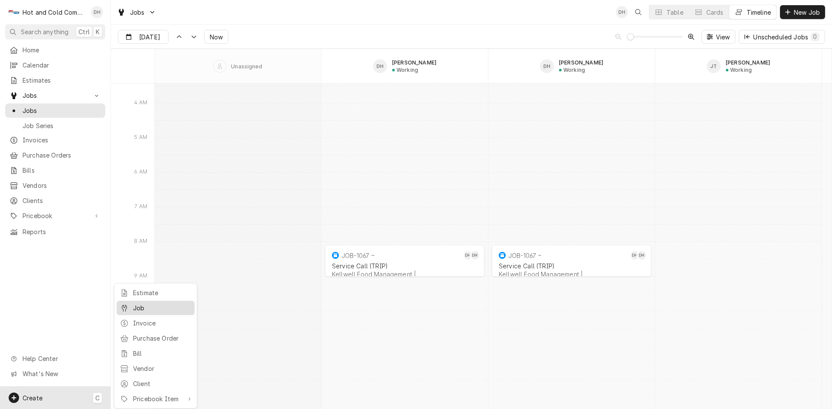
click at [141, 310] on div "Job" at bounding box center [162, 308] width 58 height 9
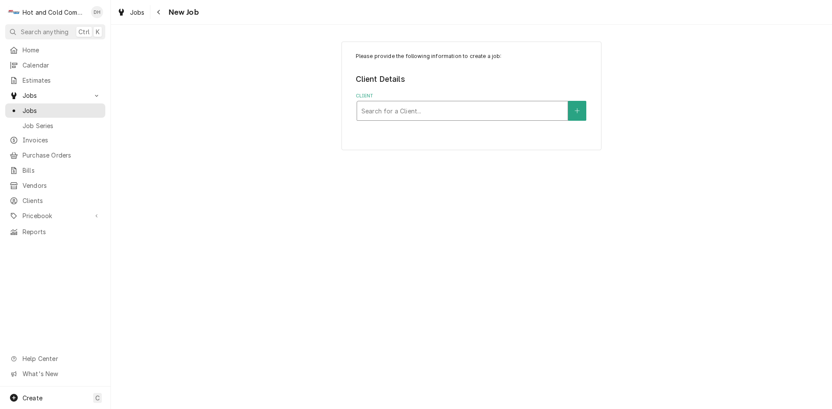
click at [493, 109] on div "Client" at bounding box center [462, 111] width 202 height 16
type input "Barn"
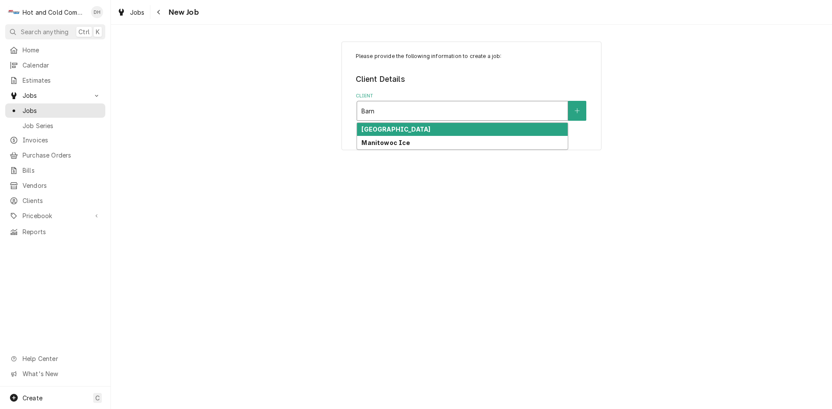
click at [409, 129] on strong "Barnsley Resort" at bounding box center [395, 129] width 69 height 7
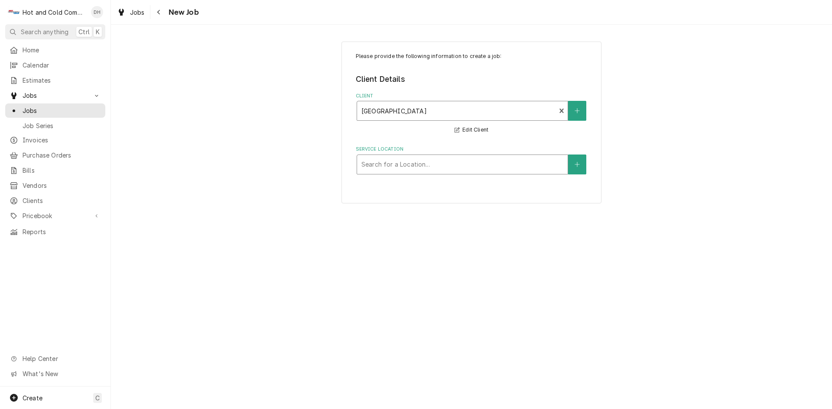
click at [484, 163] on div "Service Location" at bounding box center [462, 165] width 202 height 16
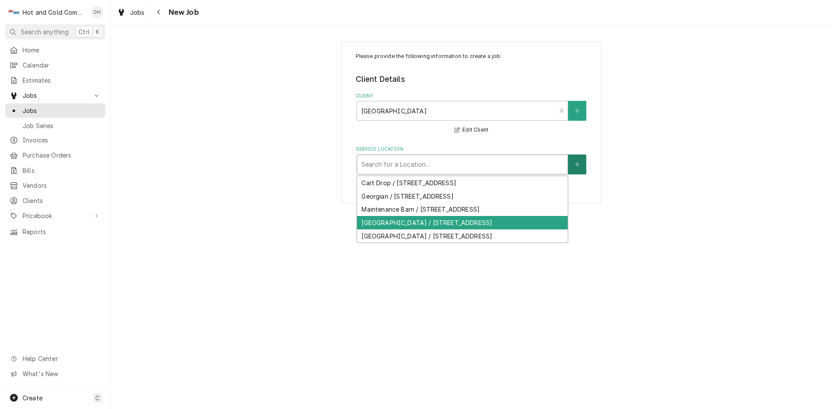
click at [583, 164] on button "Service Location" at bounding box center [577, 165] width 18 height 20
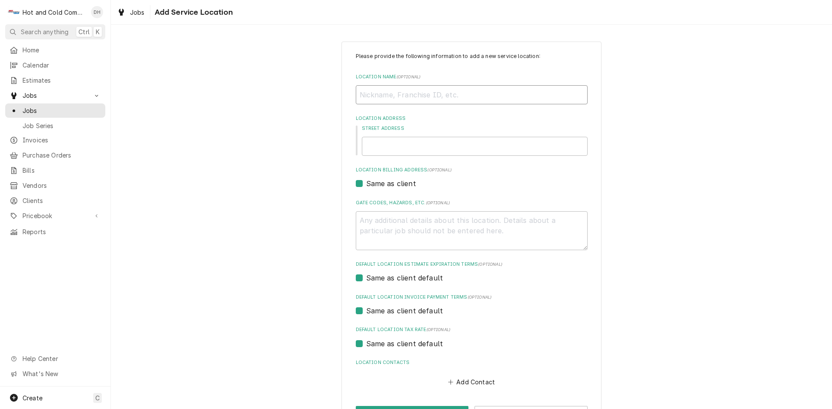
click at [405, 93] on input "Location Name ( optional )" at bounding box center [472, 94] width 232 height 19
type textarea "x"
type input "B"
type textarea "x"
type input "Be"
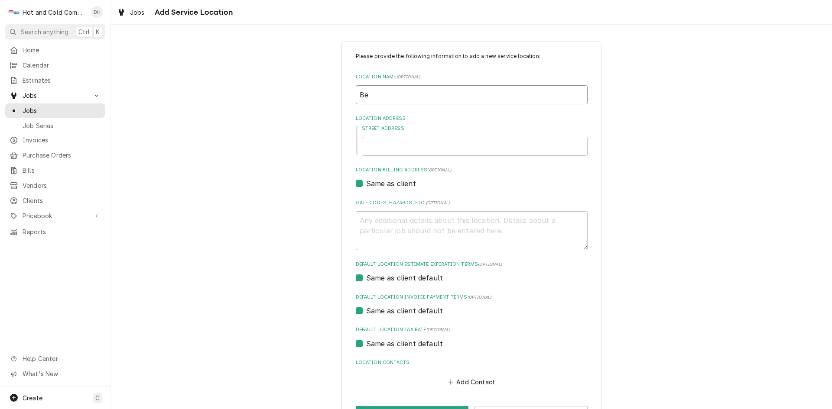
type textarea "x"
type input "Bee"
type textarea "x"
type input "Beer"
type textarea "x"
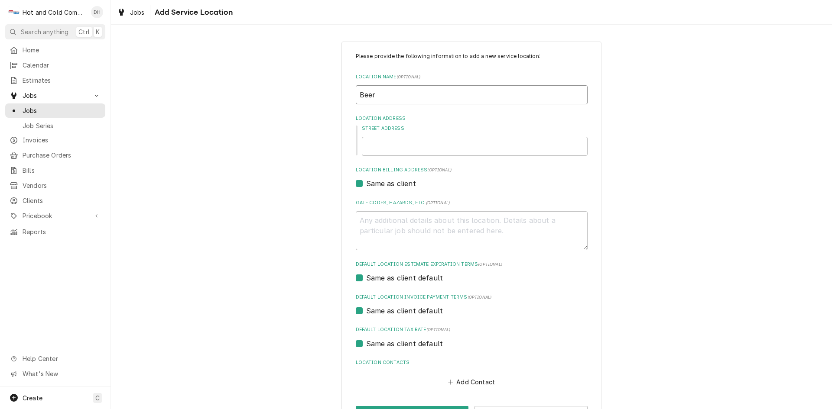
type input "Beer"
type textarea "x"
type input "Beer G"
type textarea "x"
type input "Beer Ga"
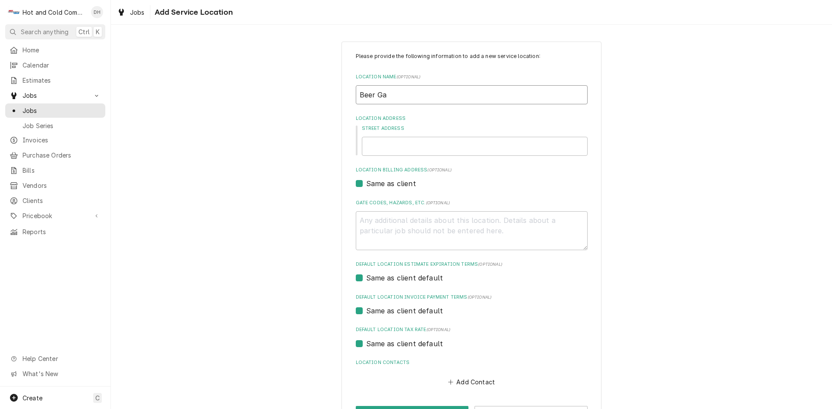
type textarea "x"
type input "Beer Gar"
type textarea "x"
type input "Beer Gard"
type textarea "x"
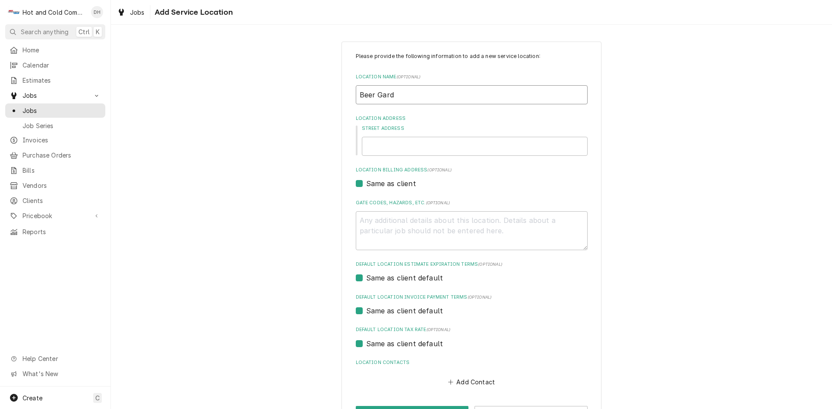
type input "Beer Garde"
type textarea "x"
type input "Beer Garden"
type textarea "x"
type input "Beer Gardens"
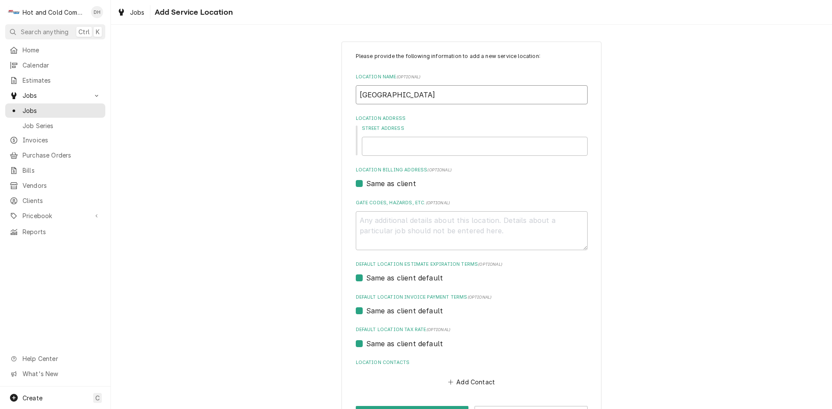
type textarea "x"
type input "Beer Gardens"
type textarea "x"
type input "Beer Gardens"
click at [662, 131] on div "Please provide the following information to add a new service location: Locatio…" at bounding box center [471, 237] width 721 height 407
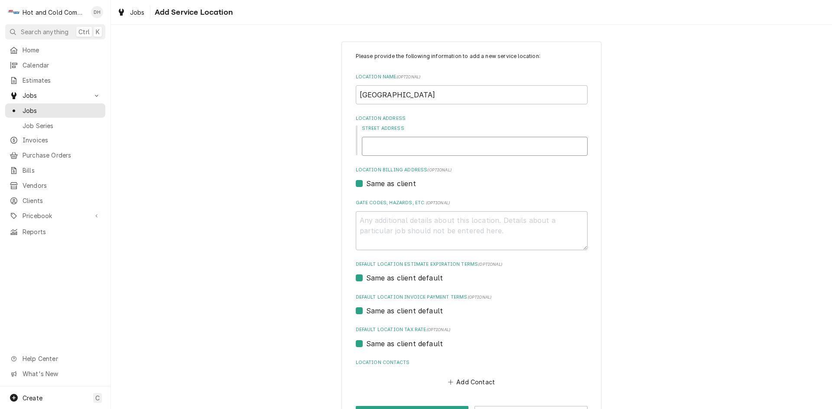
click at [568, 143] on input "Street Address" at bounding box center [475, 146] width 226 height 19
click at [691, 202] on div "Please provide the following information to add a new service location: Locatio…" at bounding box center [471, 237] width 721 height 407
click at [380, 144] on input "Street Address" at bounding box center [475, 146] width 226 height 19
paste input "597 Barnsley Gardens Rd NW"
type textarea "x"
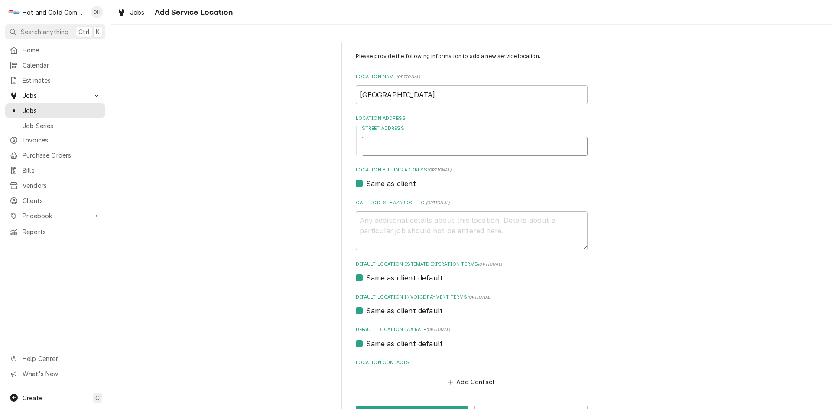
type input "597 Barnsley Gardens Rd NW"
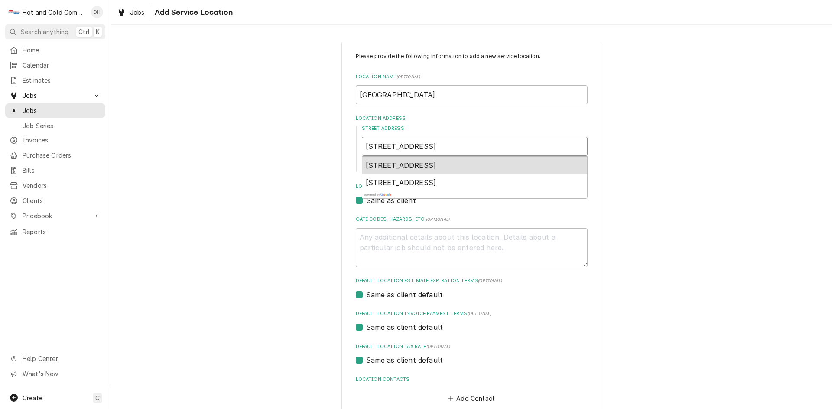
click at [555, 165] on div "597 Barnsley Gardens Rd NW, Adairsville, GA, USA" at bounding box center [474, 165] width 225 height 17
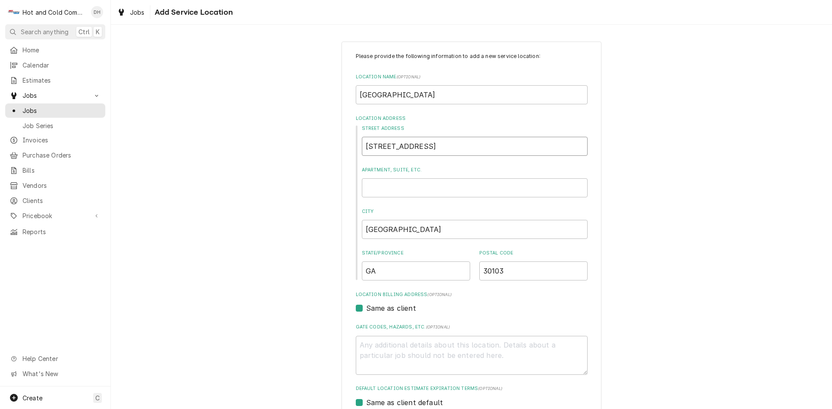
type textarea "x"
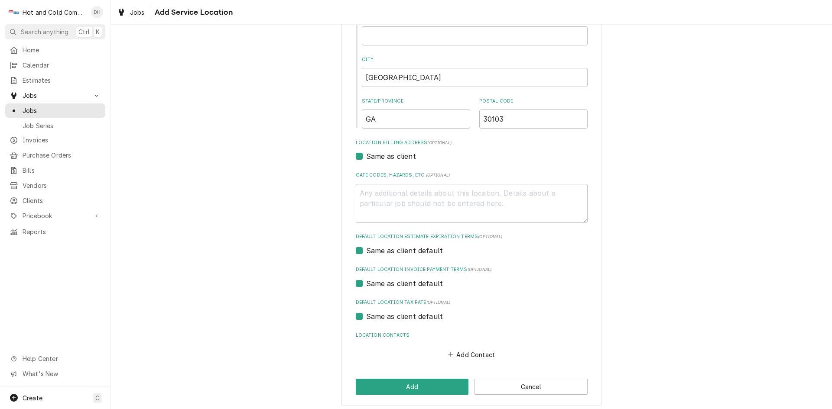
scroll to position [156, 0]
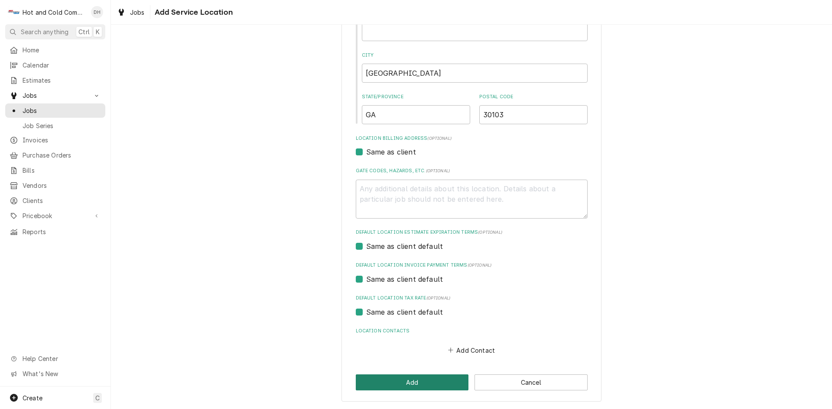
type input "597 Barnsley Gardens Rd NW"
click at [412, 379] on button "Add" at bounding box center [412, 383] width 113 height 16
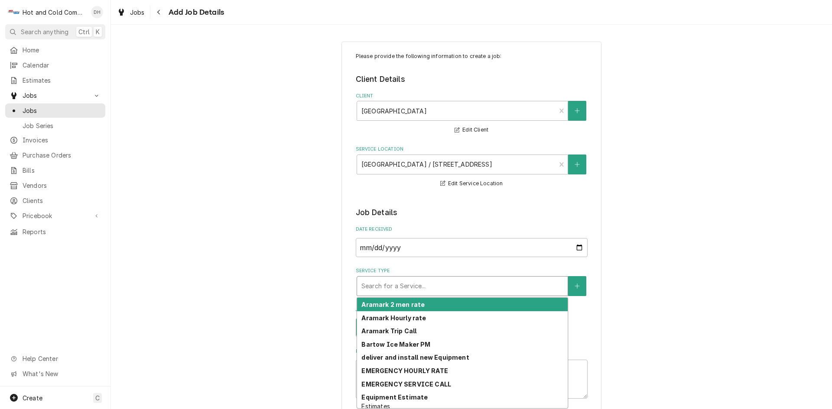
click at [502, 283] on div "Service Type" at bounding box center [462, 287] width 202 height 16
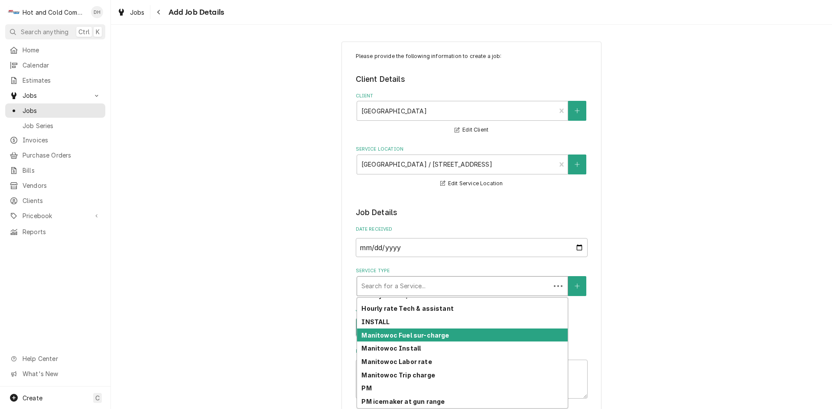
scroll to position [243, 0]
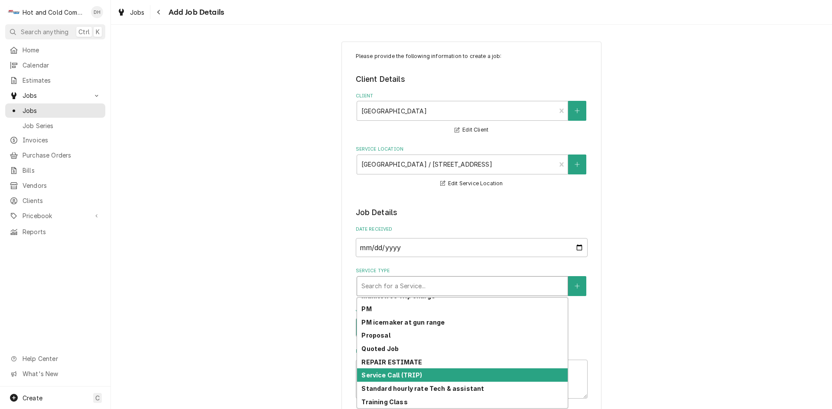
click at [442, 378] on div "Service Call (TRIP)" at bounding box center [462, 375] width 211 height 13
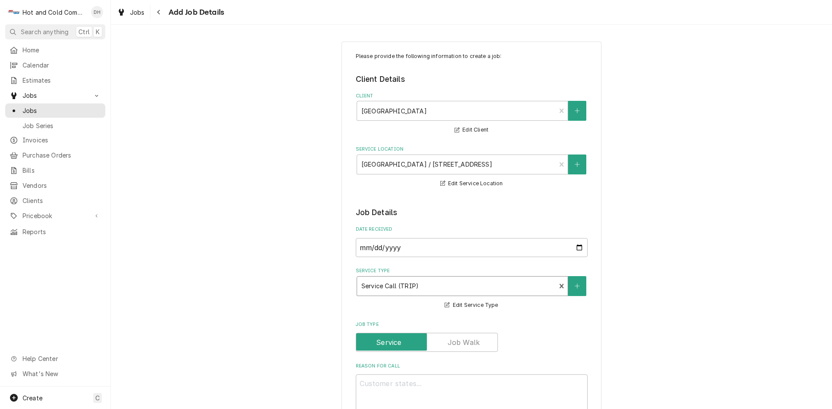
scroll to position [144, 0]
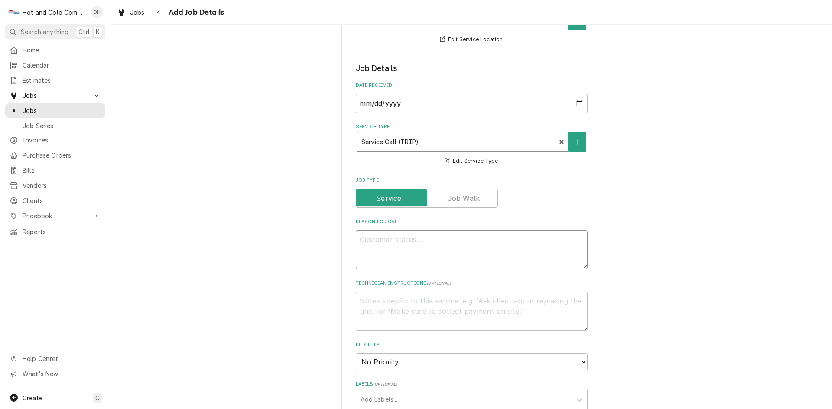
click at [431, 241] on textarea "Reason For Call" at bounding box center [472, 249] width 232 height 39
type textarea "x"
type textarea "F"
type textarea "x"
type textarea "Fl"
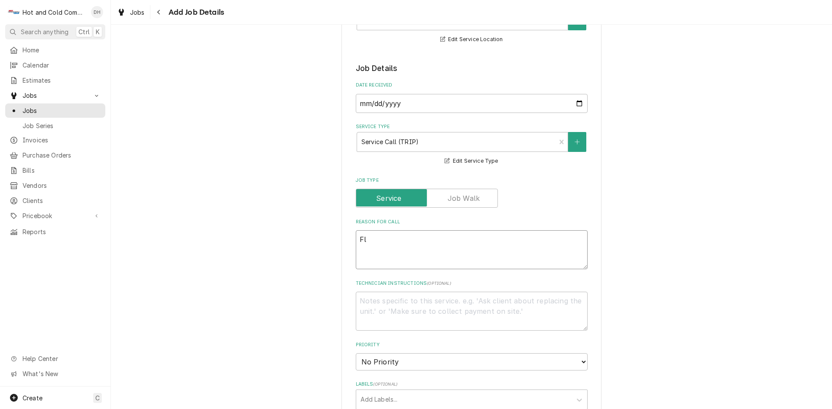
type textarea "x"
type textarea "Fla"
type textarea "x"
type textarea "Flat"
type textarea "x"
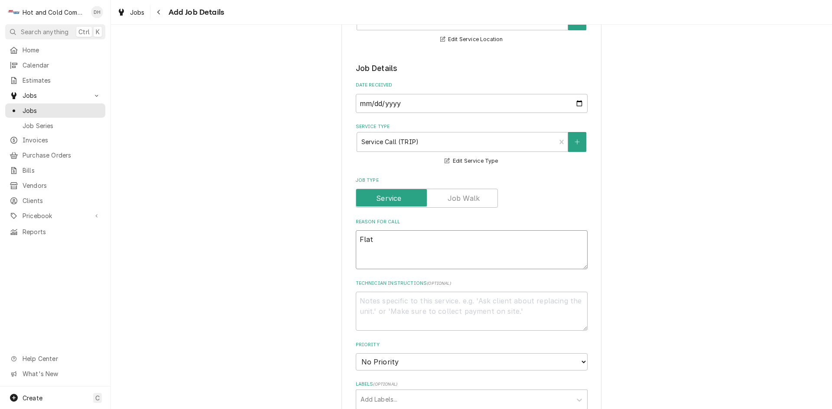
type textarea "Flat"
type textarea "x"
type textarea "Flat t"
type textarea "x"
type textarea "Flat to"
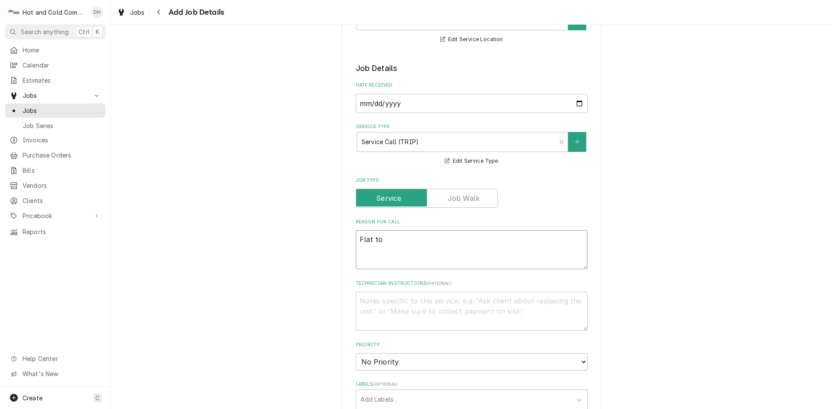
type textarea "x"
type textarea "Flat top"
type textarea "x"
type textarea "Flat top"
type textarea "x"
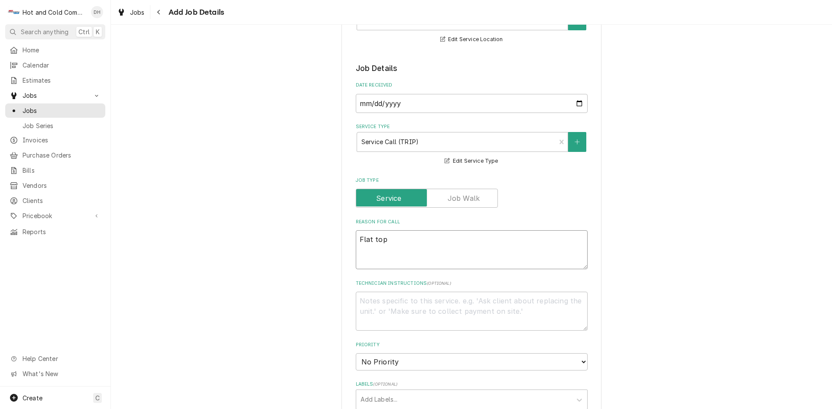
type textarea "Flat top o"
type textarea "x"
type textarea "Flat top on"
type textarea "x"
type textarea "Flat top onl"
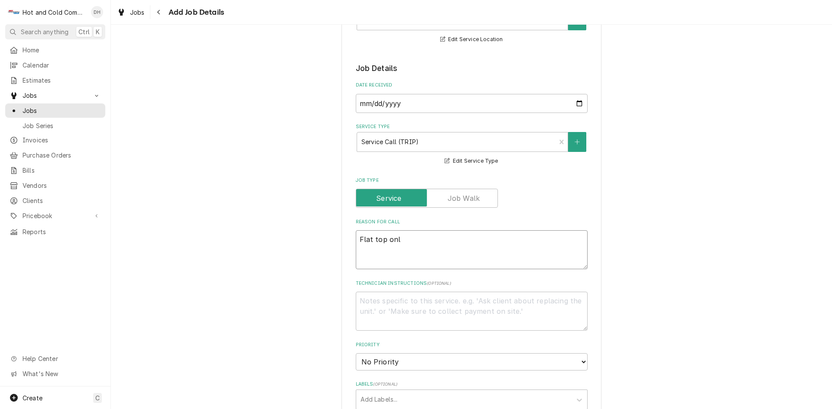
type textarea "x"
type textarea "Flat top only"
type textarea "x"
type textarea "Flat top only"
type textarea "x"
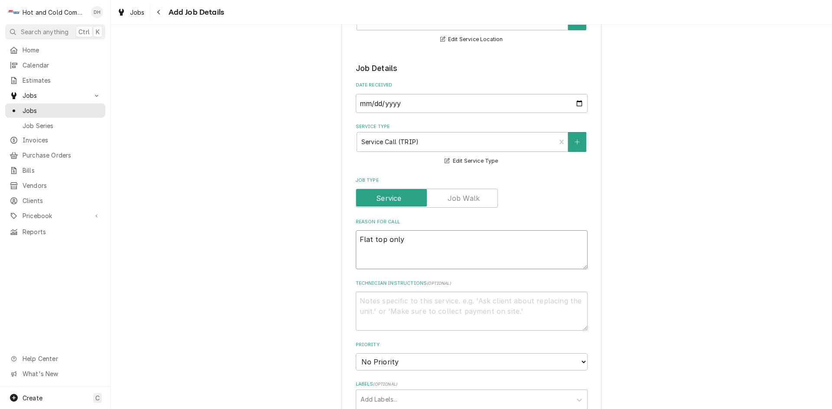
type textarea "Flat top only w"
type textarea "x"
type textarea "Flat top only wo"
type textarea "x"
type textarea "Flat top only wor"
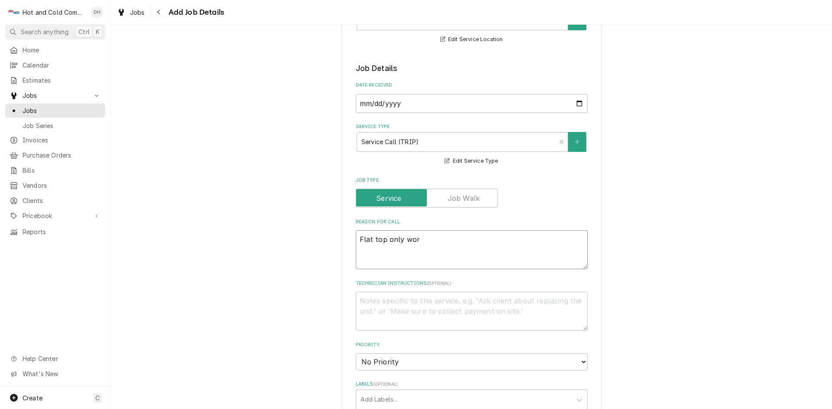
type textarea "x"
type textarea "Flat top only work"
type textarea "x"
type textarea "Flat top only works"
type textarea "x"
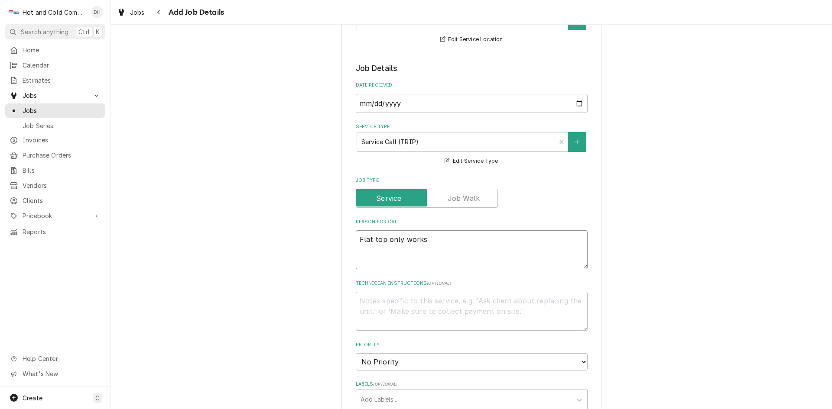
type textarea "Flat top only works"
type textarea "x"
type textarea "Flat top only works o"
type textarea "x"
type textarea "Flat top only works on"
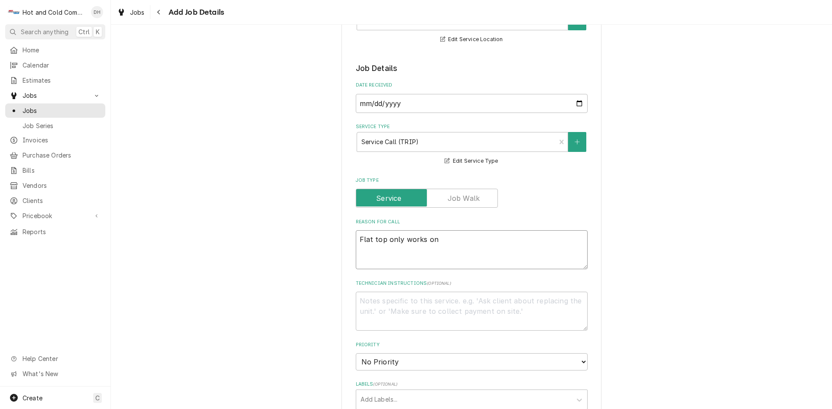
type textarea "x"
type textarea "Flat top only works on"
type textarea "x"
type textarea "Flat top only works on o"
type textarea "x"
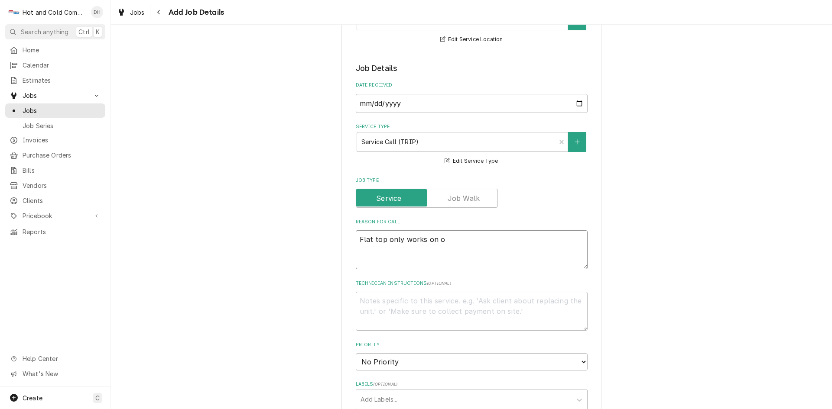
type textarea "Flat top only works on on"
type textarea "x"
type textarea "Flat top only works on one"
type textarea "x"
type textarea "Flat top only works on one"
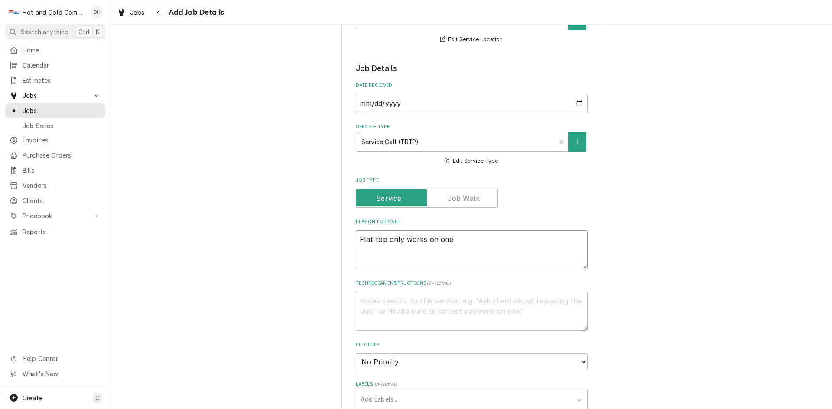
type textarea "x"
type textarea "Flat top only works on one s"
type textarea "x"
type textarea "Flat top only works on one si"
type textarea "x"
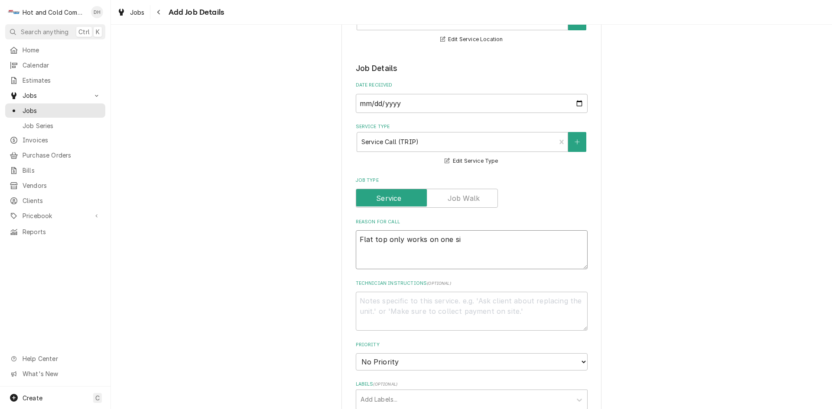
type textarea "Flat top only works on one sid"
type textarea "x"
type textarea "Flat top only works on one side"
type textarea "x"
type textarea "Flat top only works on one side"
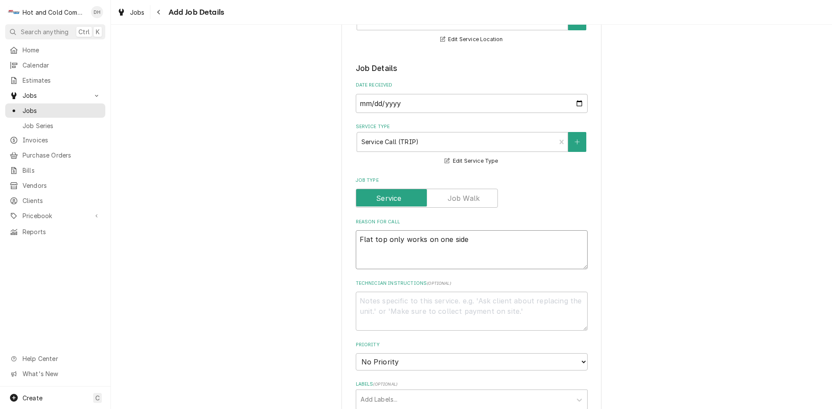
type textarea "x"
type textarea "Flat top only works on one side i"
type textarea "x"
type textarea "Flat top only works on one side if"
type textarea "x"
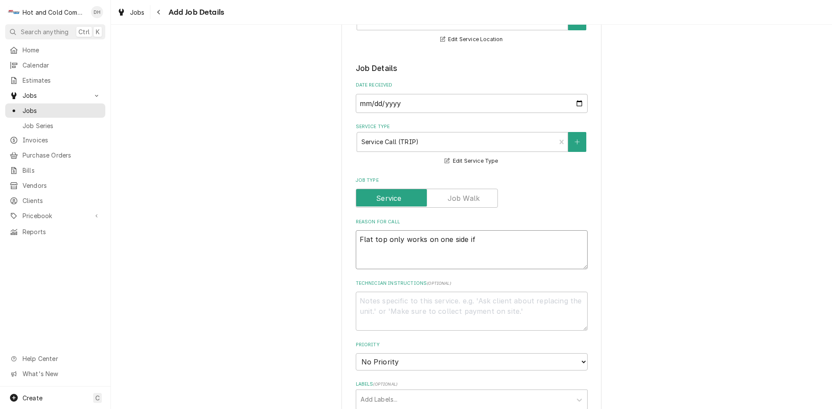
type textarea "Flat top only works on one side if"
type textarea "x"
type textarea "Flat top only works on one side if b"
type textarea "x"
type textarea "Flat top only works on one side if bo"
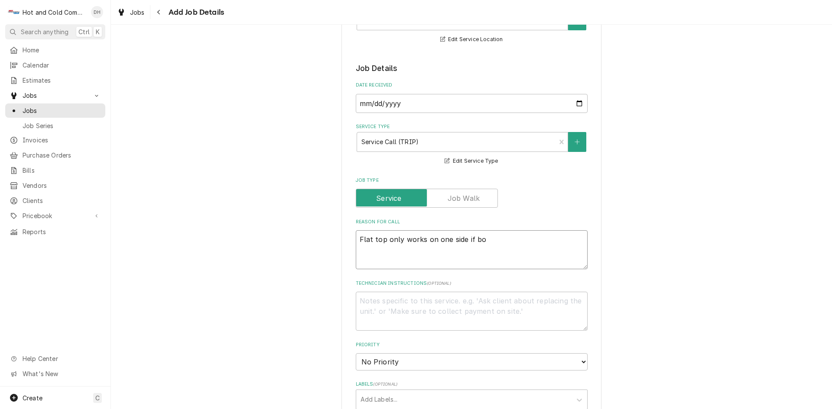
type textarea "x"
type textarea "Flat top only works on one side if bot"
type textarea "x"
type textarea "Flat top only works on one side if both"
type textarea "x"
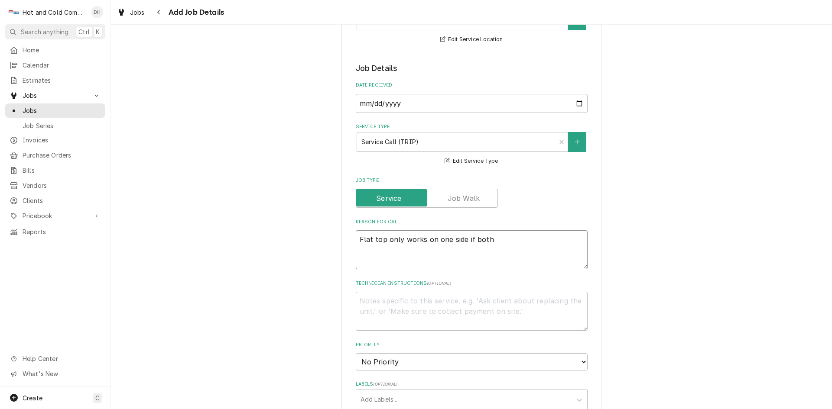
type textarea "Flat top only works on one side if both"
type textarea "x"
type textarea "Flat top only works on one side if both a"
type textarea "x"
type textarea "Flat top only works on one side if both ar"
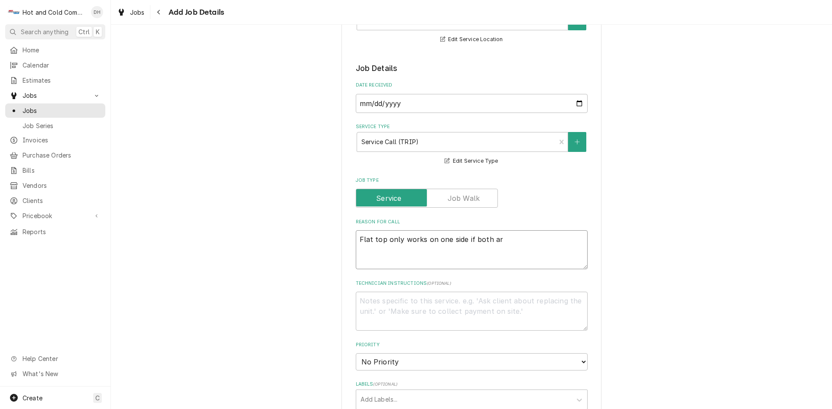
type textarea "x"
type textarea "Flat top only works on one side if both are"
type textarea "x"
type textarea "Flat top only works on one side if both are"
type textarea "x"
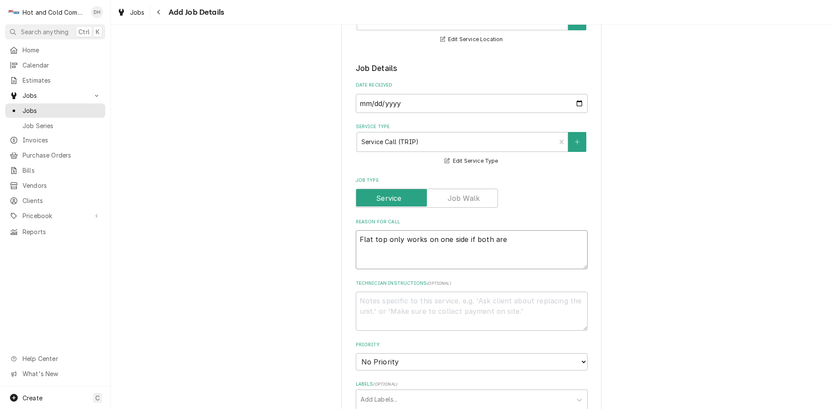
type textarea "Flat top only works on one side if both are t"
type textarea "x"
type textarea "Flat top only works on one side if both are tu"
type textarea "x"
type textarea "Flat top only works on one side if both are tur"
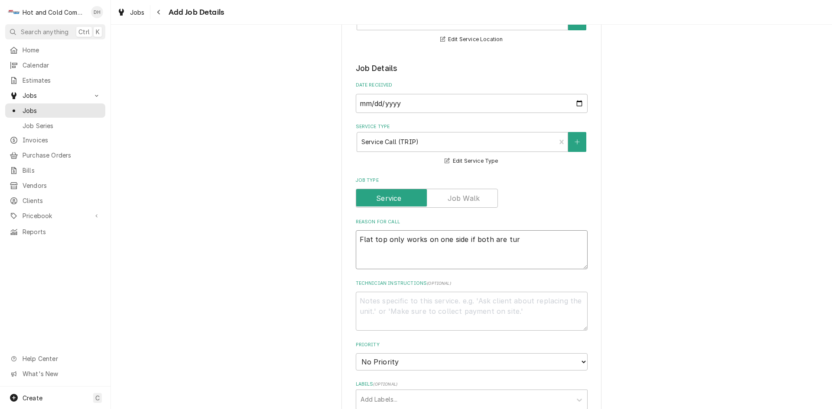
type textarea "x"
type textarea "Flat top only works on one side if both are turn"
type textarea "x"
type textarea "Flat top only works on one side if both are turne"
type textarea "x"
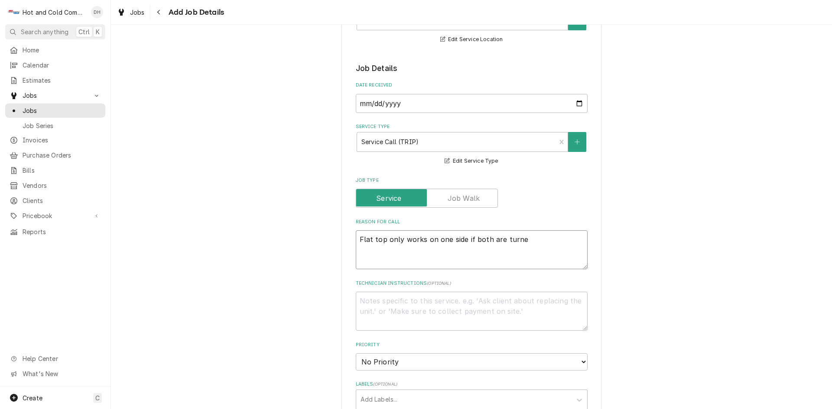
type textarea "Flat top only works on one side if both are turned"
type textarea "x"
type textarea "Flat top only works on one side if both are turned"
type textarea "x"
type textarea "Flat top only works on one side if both are turned o"
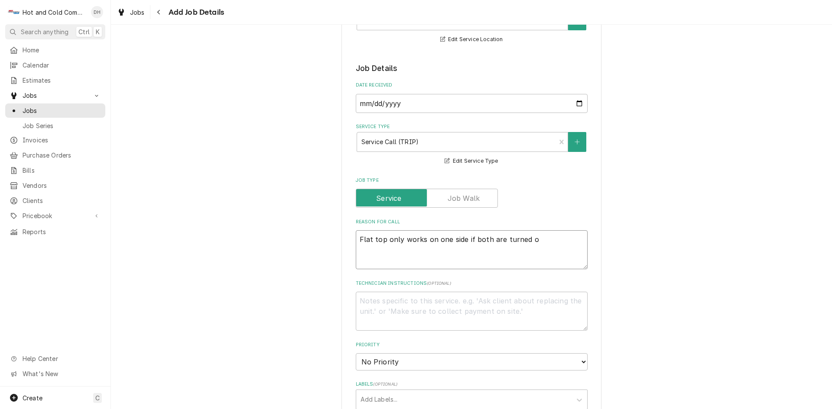
type textarea "x"
type textarea "Flat top only works on one side if both are turned on"
type textarea "x"
type textarea "Flat top only works on one side if both are turned on"
type textarea "x"
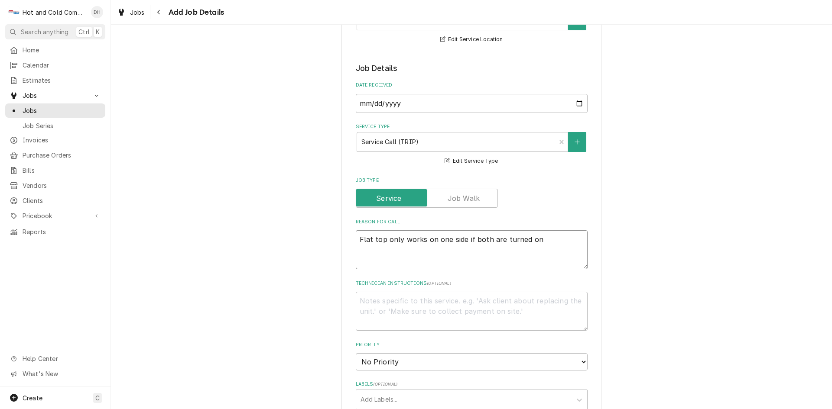
type textarea "Flat top only works on one side if both are turned on m"
type textarea "x"
type textarea "Flat top only works on one side if both are turned on ma"
type textarea "x"
type textarea "Flat top only works on one side if both are turned on mak"
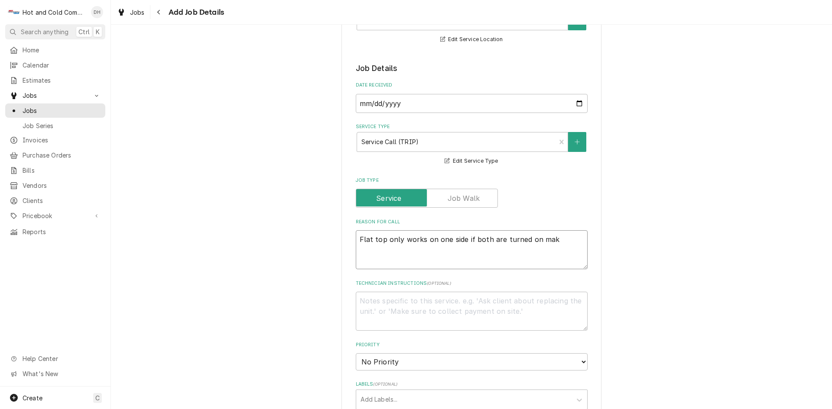
type textarea "x"
type textarea "Flat top only works on one side if both are turned on make"
type textarea "x"
type textarea "Flat top only works on one side if both are turned on makes"
type textarea "x"
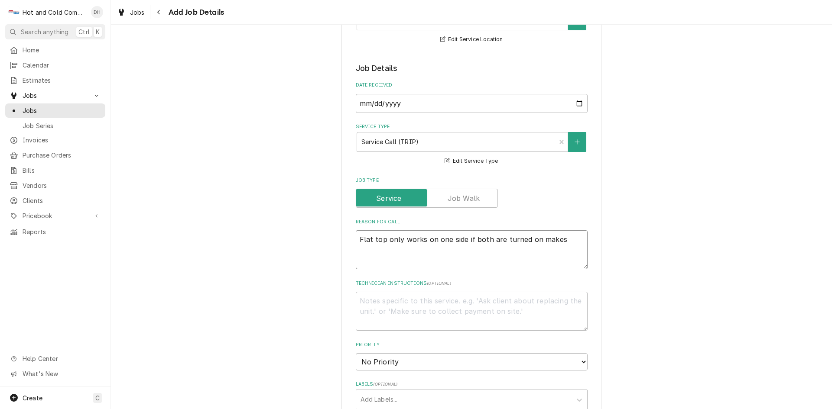
type textarea "Flat top only works on one side if both are turned on makes"
type textarea "x"
type textarea "Flat top only works on one side if both are turned on makes a"
type textarea "x"
type textarea "Flat top only works on one side if both are turned on makes al"
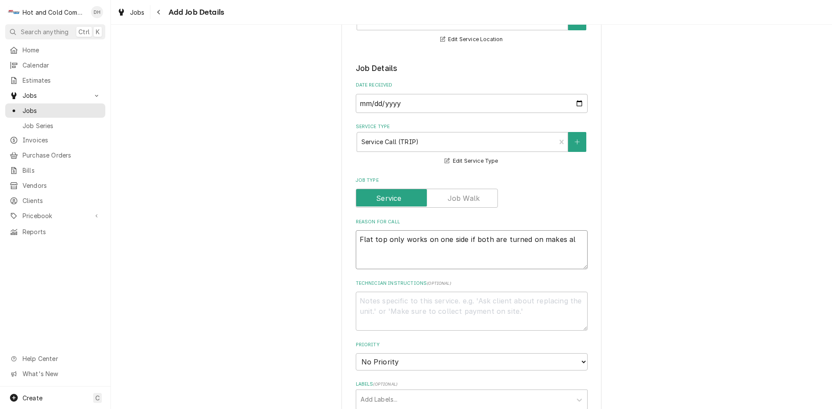
type textarea "x"
type textarea "Flat top only works on one side if both are turned on makes al"
type textarea "x"
type textarea "Flat top only works on one side if both are turned on makes al"
type textarea "x"
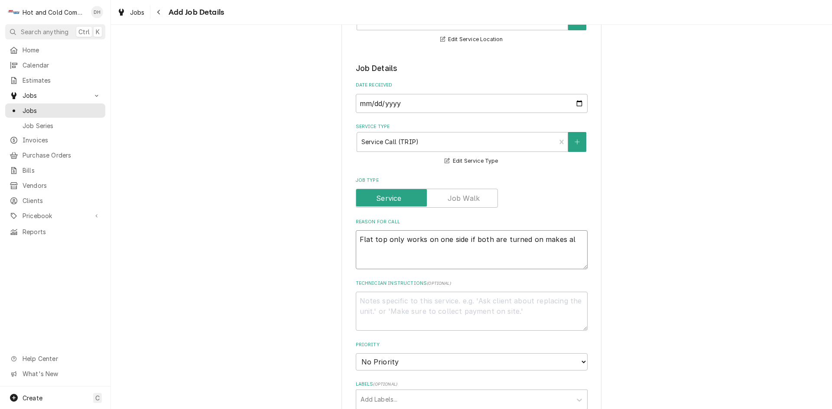
type textarea "Flat top only works on one side if both are turned on makes all"
type textarea "x"
type textarea "Flat top only works on one side if both are turned on makes all"
type textarea "x"
type textarea "Flat top only works on one side if both are turned on makes all"
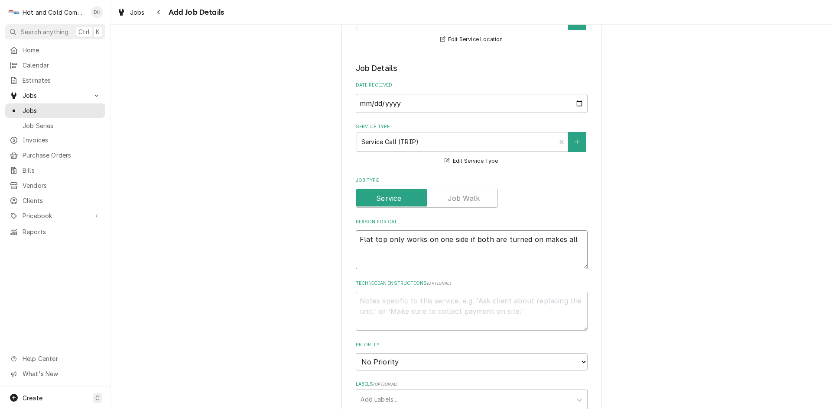
type textarea "x"
type textarea "Flat top only works on one side if both are turned on makes al"
type textarea "x"
type textarea "Flat top only works on one side if both are turned on makes a"
type textarea "x"
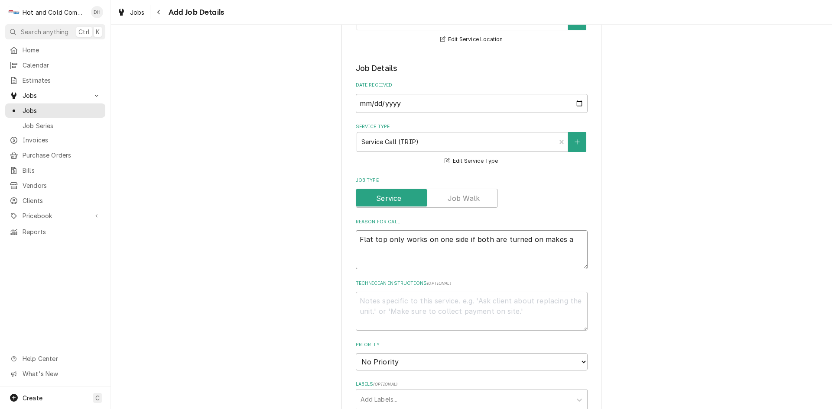
type textarea "Flat top only works on one side if both are turned on makes"
type textarea "x"
type textarea "Flat top only works on one side if both are turned on makes t"
type textarea "x"
type textarea "Flat top only works on one side if both are turned on makes th"
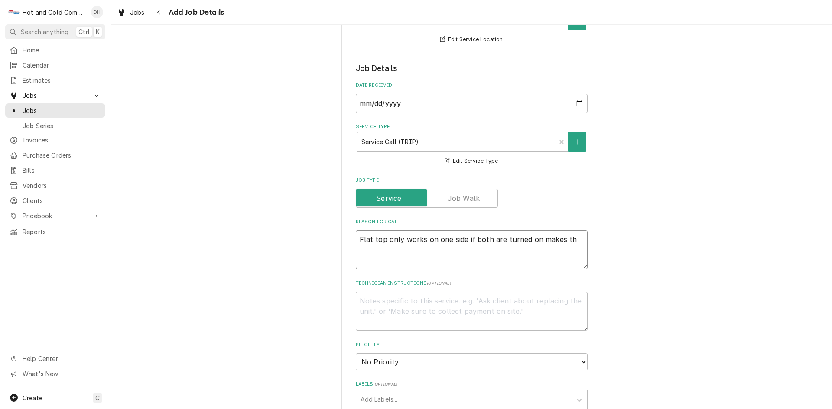
type textarea "x"
type textarea "Flat top only works on one side if both are turned on makes the"
type textarea "x"
type textarea "Flat top only works on one side if both are turned on makes them"
type textarea "x"
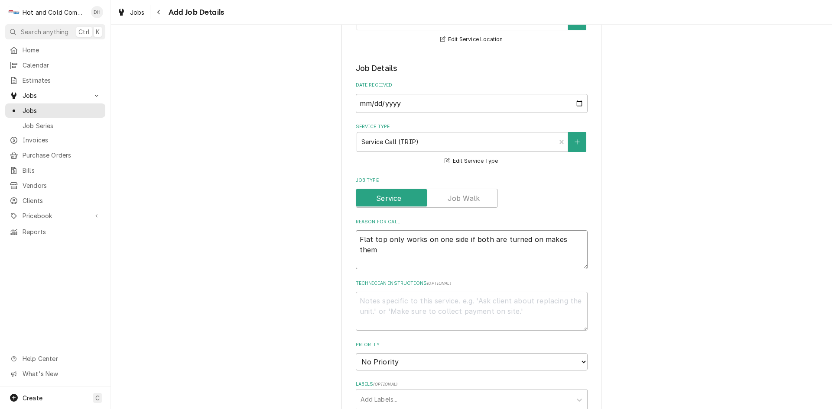
type textarea "Flat top only works on one side if both are turned on makes them"
type textarea "x"
type textarea "Flat top only works on one side if both are turned on makes them g"
type textarea "x"
type textarea "Flat top only works on one side if both are turned on makes them go"
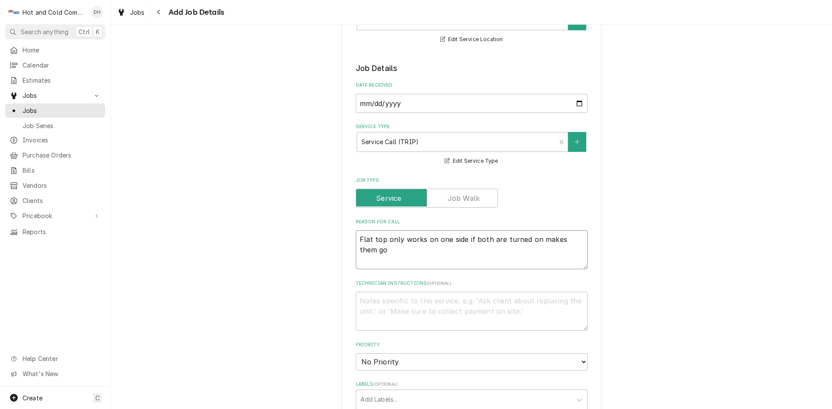
type textarea "x"
type textarea "Flat top only works on one side if both are turned on makes them go"
type textarea "x"
type textarea "Flat top only works on one side if both are turned on makes them go o"
type textarea "x"
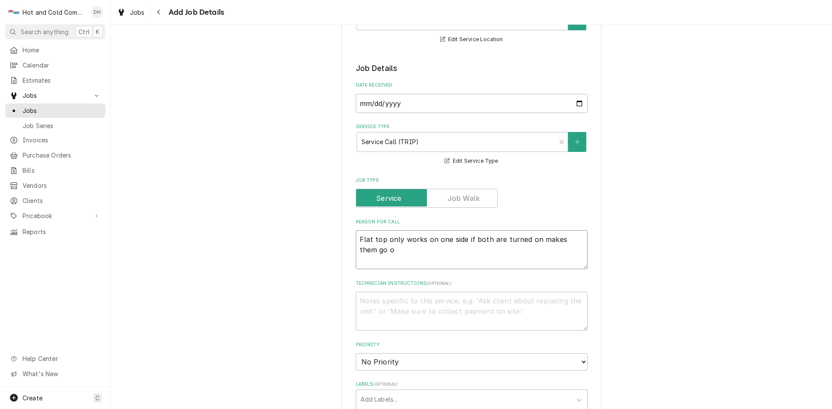
type textarea "Flat top only works on one side if both are turned on makes them go ou"
type textarea "x"
type textarea "Flat top only works on one side if both are turned on makes them go out"
type textarea "x"
type textarea "Flat top only works on one side if both are turned on makes them go out"
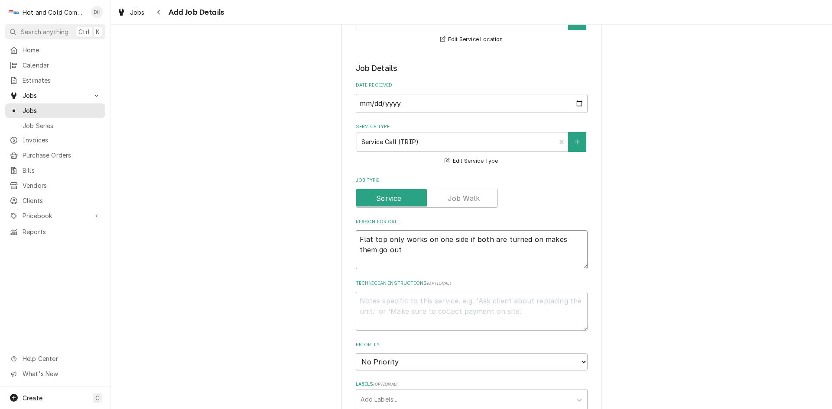
type textarea "x"
type textarea "Flat top only works on one side if both are turned on makes them go out"
click at [467, 304] on textarea "Technician Instructions ( optional )" at bounding box center [472, 311] width 232 height 39
click at [456, 302] on textarea "this was with them busy saturaday" at bounding box center [472, 311] width 232 height 39
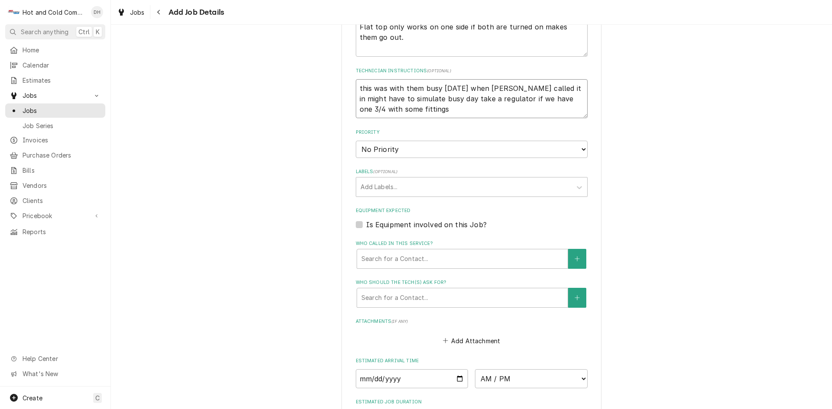
scroll to position [433, 0]
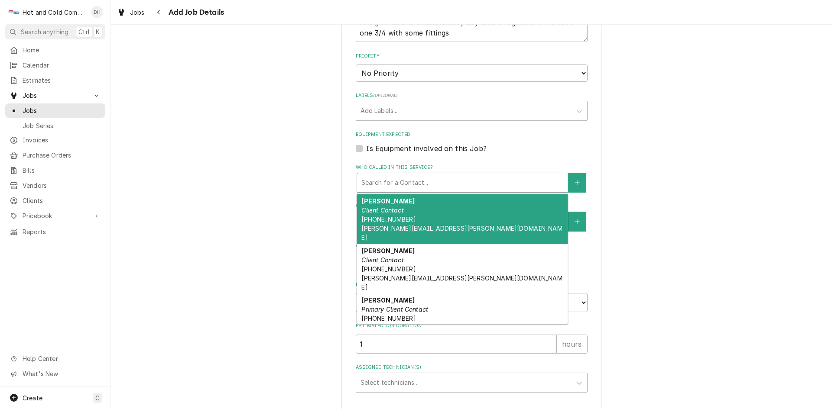
click at [463, 177] on div "Who called in this service?" at bounding box center [462, 183] width 202 height 16
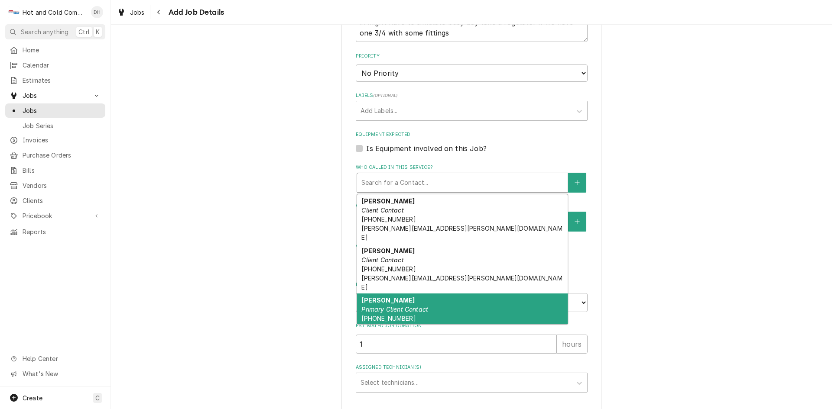
click at [396, 315] on span "(706) 844-3157 randy.boston@barnsleyresort.com" at bounding box center [440, 323] width 159 height 16
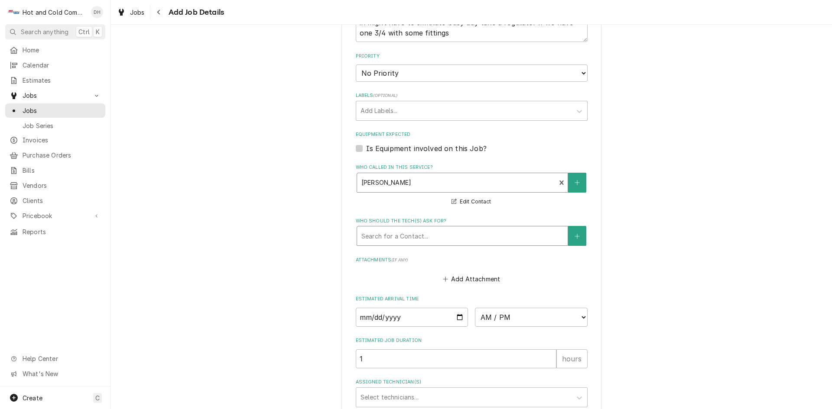
click at [455, 230] on div "Who should the tech(s) ask for?" at bounding box center [462, 236] width 202 height 16
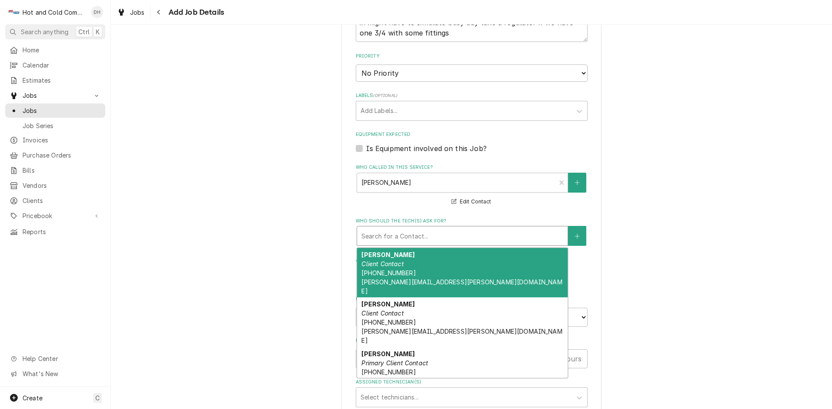
click at [431, 263] on div "Joe Glazier Client Contact (702) 845-1644 joe.glazier@barnsleyresort.com" at bounding box center [462, 273] width 211 height 50
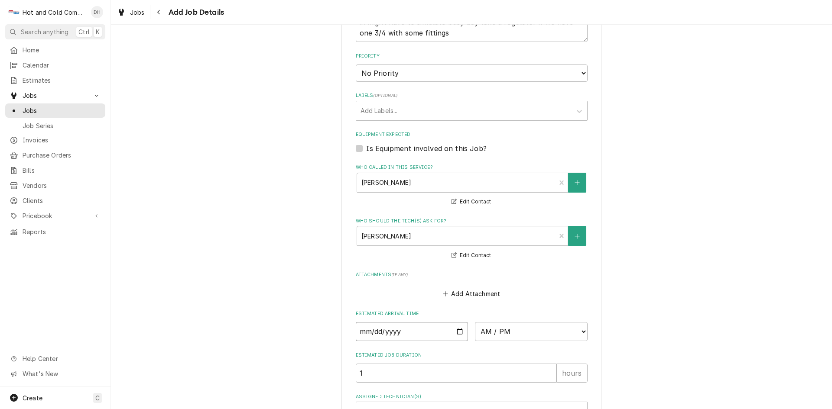
click at [454, 329] on input "Date" at bounding box center [412, 331] width 113 height 19
click at [579, 330] on select "AM / PM 6:00 AM 6:15 AM 6:30 AM 6:45 AM 7:00 AM 7:15 AM 7:30 AM 7:45 AM 8:00 AM…" at bounding box center [531, 331] width 113 height 19
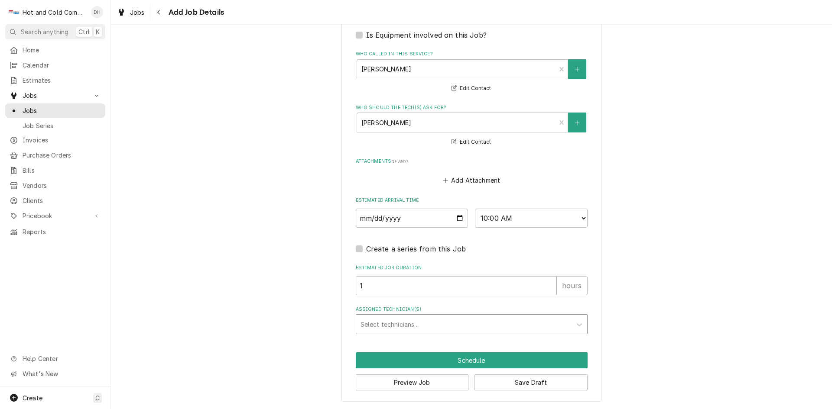
click at [454, 321] on div "Assigned Technician(s)" at bounding box center [463, 325] width 207 height 16
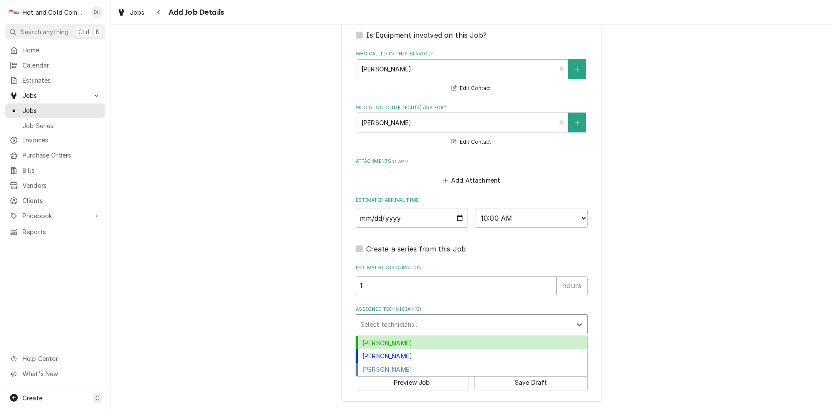
click at [418, 340] on div "Daryl Harris" at bounding box center [471, 343] width 231 height 13
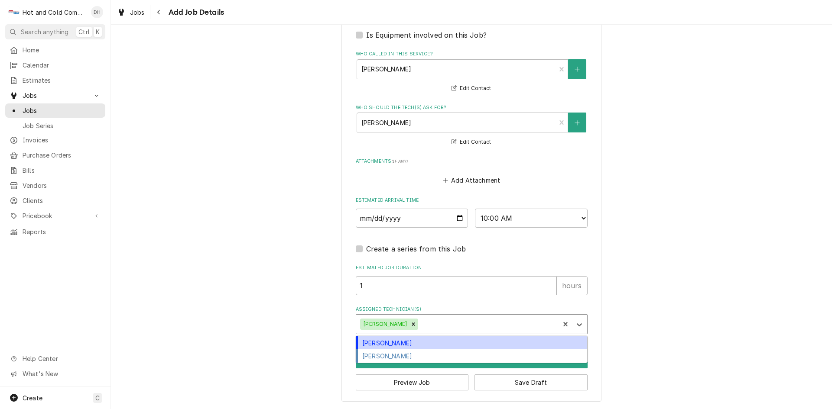
click at [514, 323] on div "Assigned Technician(s)" at bounding box center [487, 325] width 135 height 16
click at [381, 342] on div "David Harris" at bounding box center [471, 343] width 231 height 13
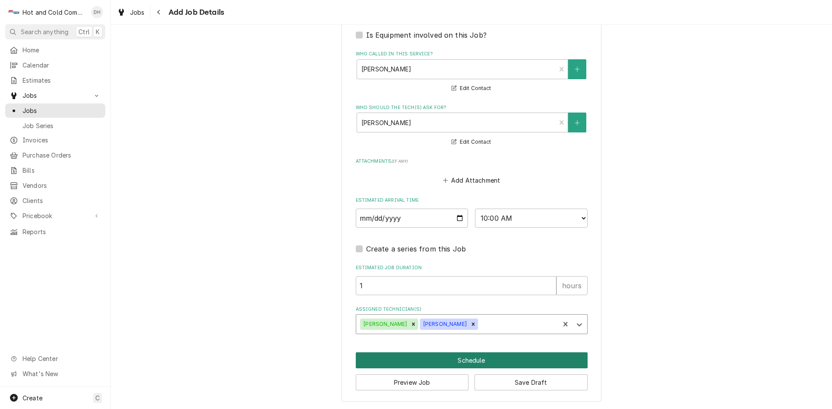
click at [486, 359] on button "Schedule" at bounding box center [472, 361] width 232 height 16
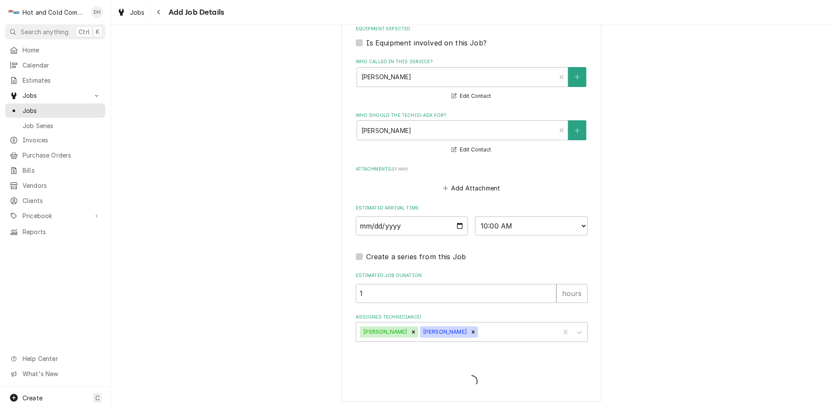
scroll to position [539, 0]
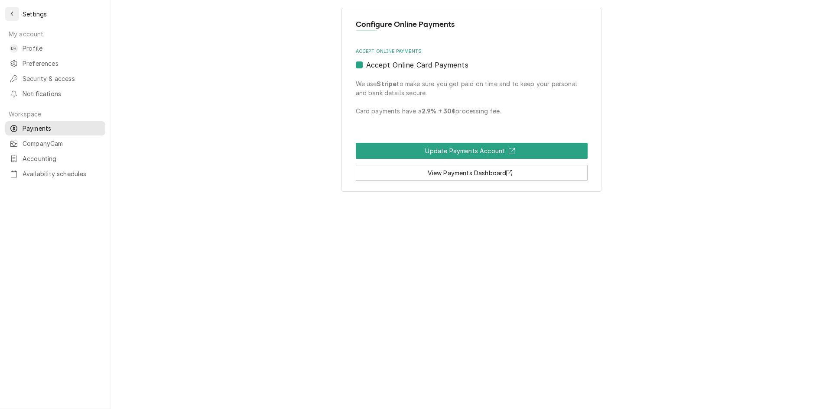
click at [13, 13] on icon "Back to previous page" at bounding box center [12, 14] width 4 height 6
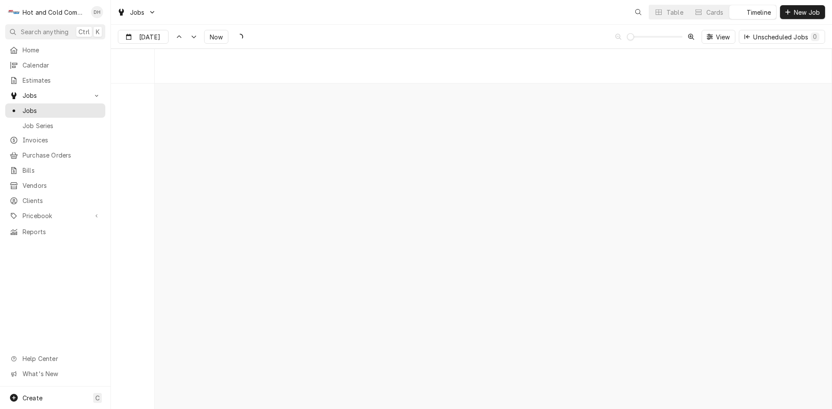
scroll to position [6780, 0]
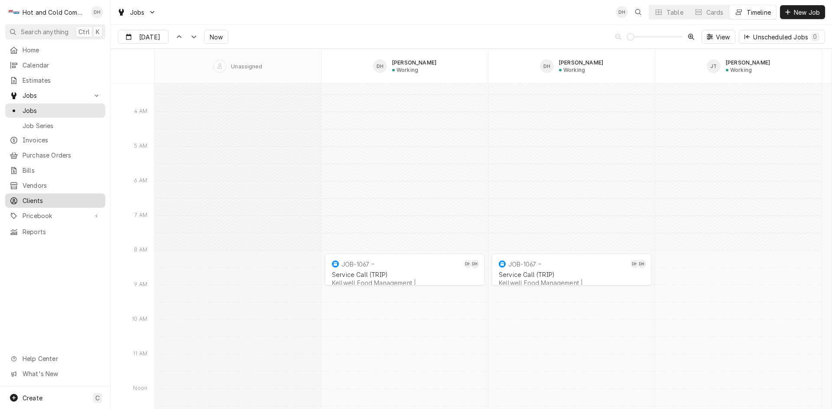
click at [33, 197] on span "Clients" at bounding box center [62, 200] width 78 height 9
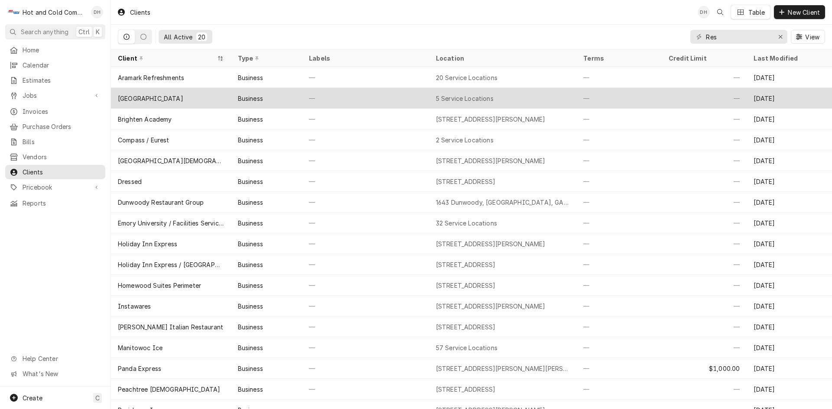
click at [375, 97] on div "—" at bounding box center [365, 98] width 127 height 21
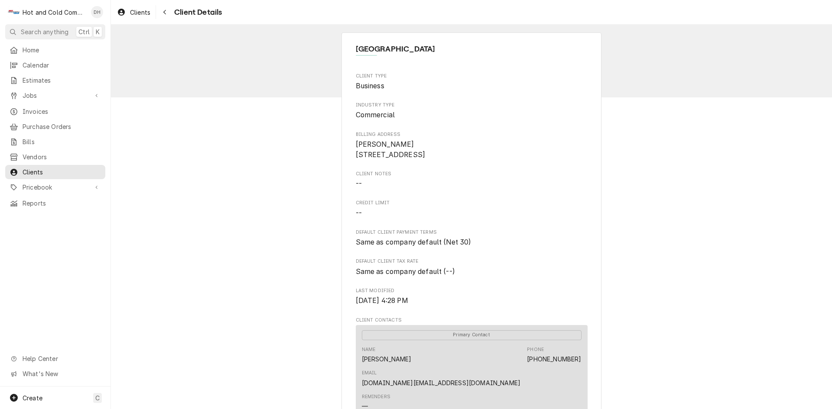
drag, startPoint x: 453, startPoint y: 155, endPoint x: 357, endPoint y: 153, distance: 95.7
copy span "597 Barnsley Gardens Rd NW"
click at [38, 91] on span "Jobs" at bounding box center [55, 95] width 65 height 9
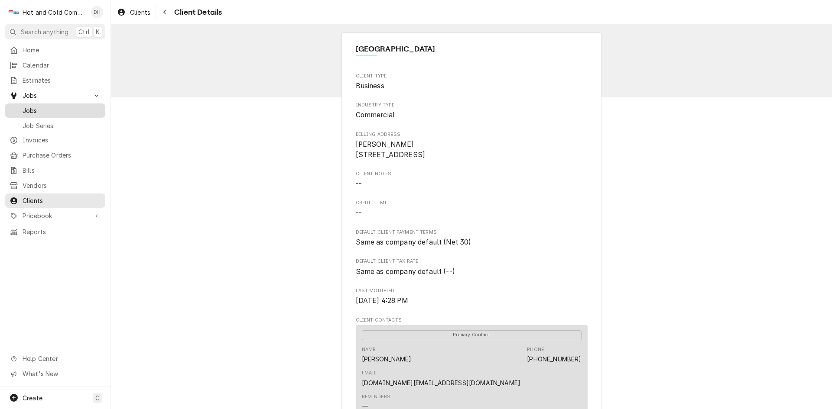
click at [52, 110] on span "Jobs" at bounding box center [62, 110] width 78 height 9
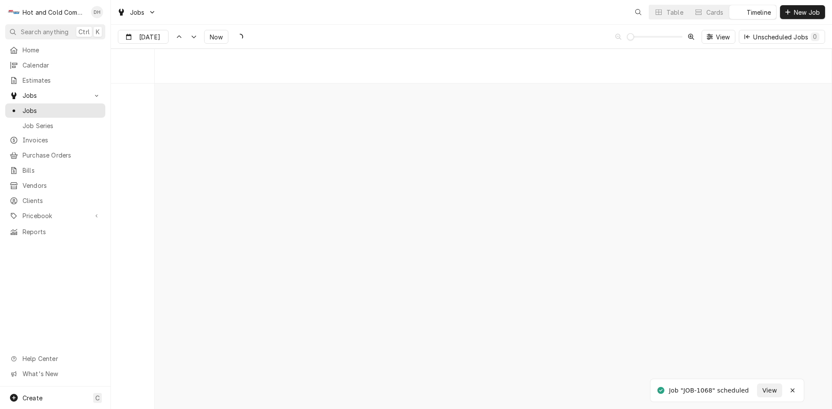
scroll to position [6780, 0]
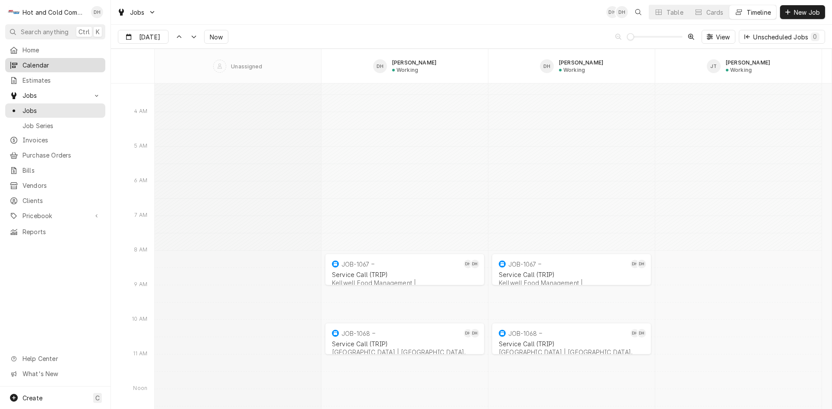
click at [39, 64] on span "Calendar" at bounding box center [62, 65] width 78 height 9
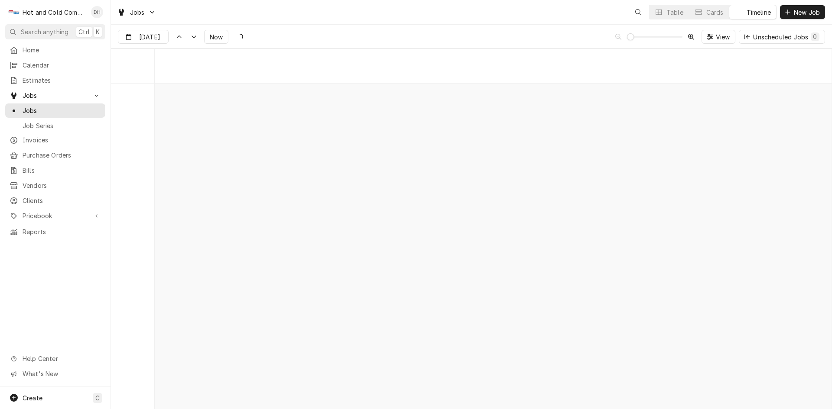
scroll to position [6780, 0]
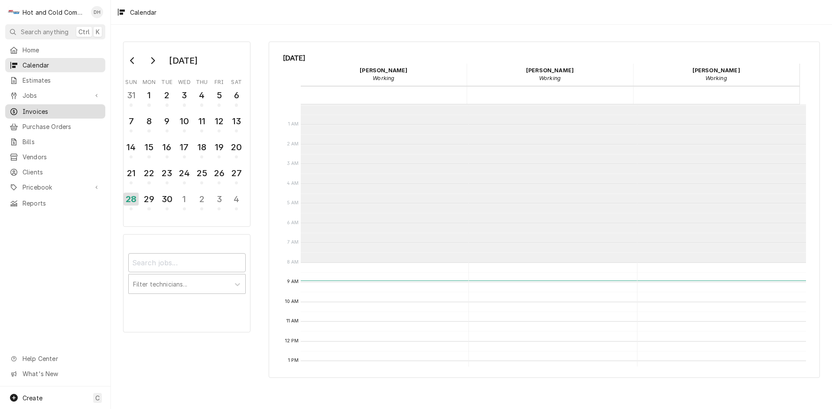
scroll to position [158, 0]
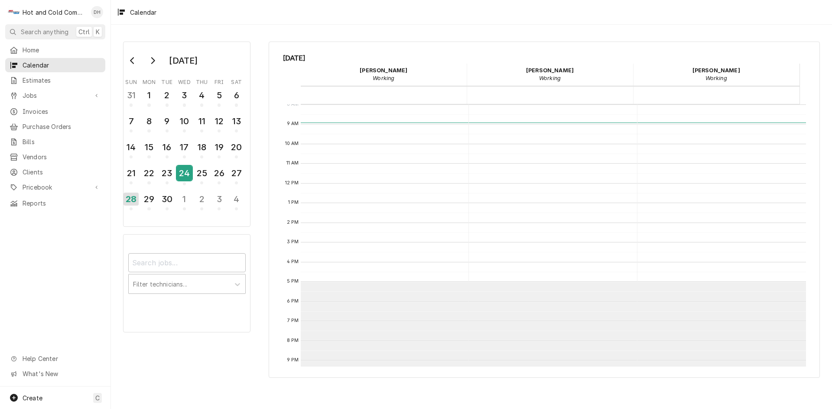
click at [185, 178] on div "24" at bounding box center [184, 173] width 15 height 15
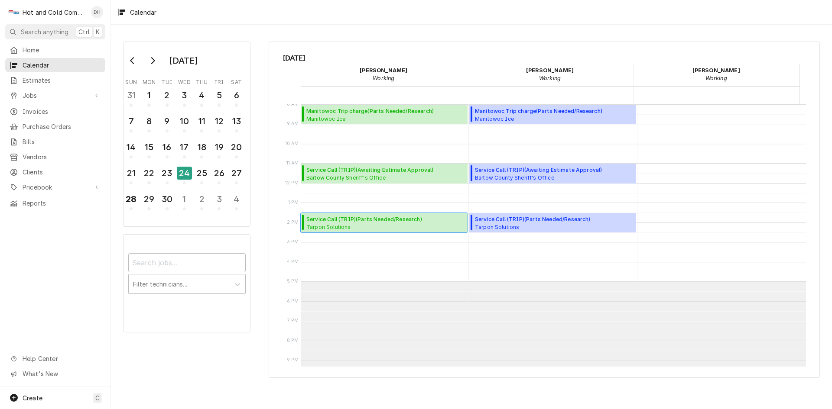
click at [349, 223] on span "Tarpon Solutions Tarpon Solutions / 70 Kelli Clark Ct SE Suite B, Cartersville,…" at bounding box center [378, 226] width 144 height 7
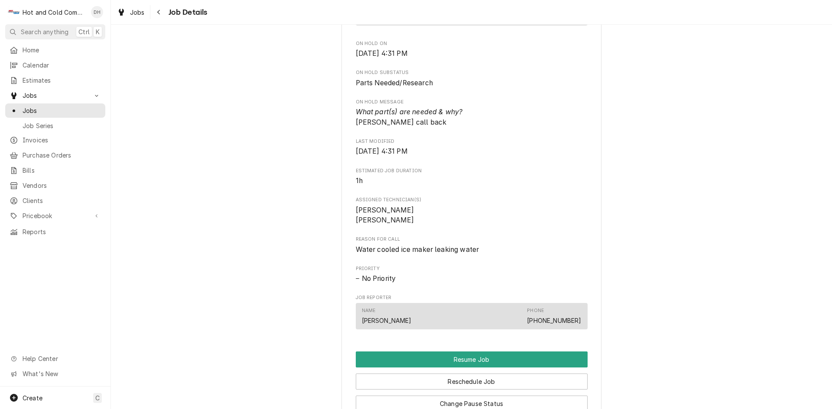
scroll to position [577, 0]
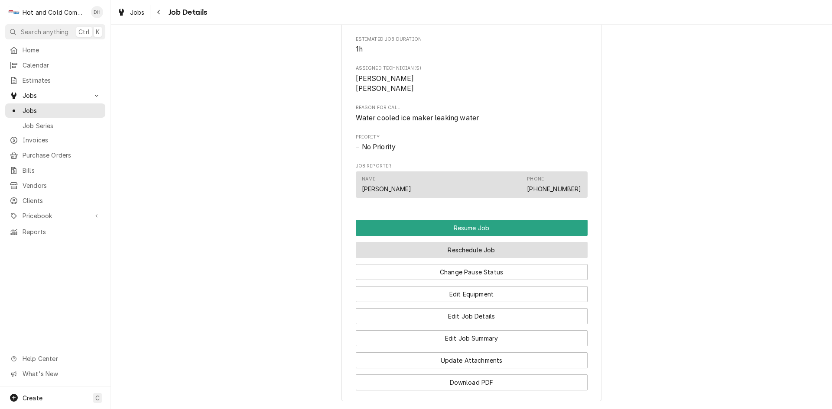
click at [531, 258] on button "Reschedule Job" at bounding box center [472, 250] width 232 height 16
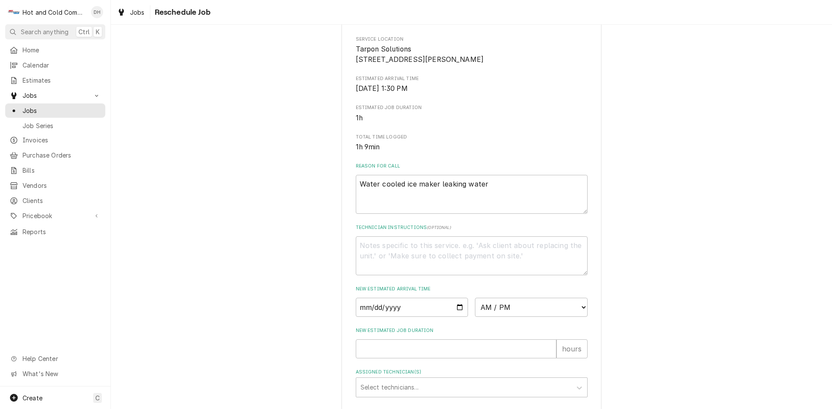
scroll to position [145, 0]
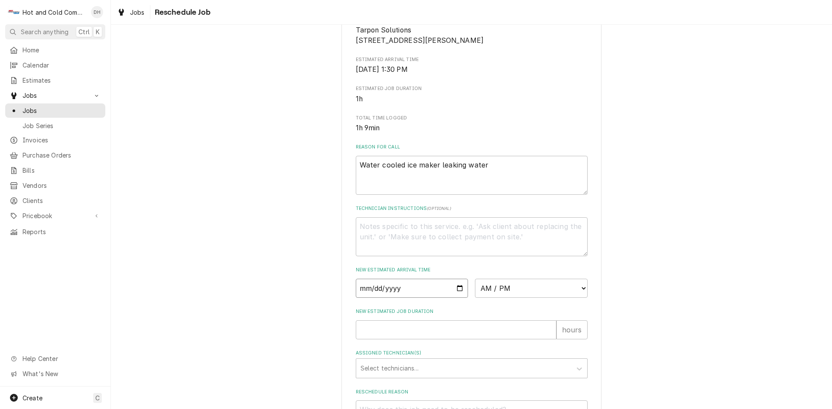
click at [455, 298] on input "Date" at bounding box center [412, 288] width 113 height 19
type textarea "x"
type input "[DATE]"
click at [578, 298] on select "AM / PM 6:00 AM 6:15 AM 6:30 AM 6:45 AM 7:00 AM 7:15 AM 7:30 AM 7:45 AM 8:00 AM…" at bounding box center [531, 288] width 113 height 19
select select "12:00:00"
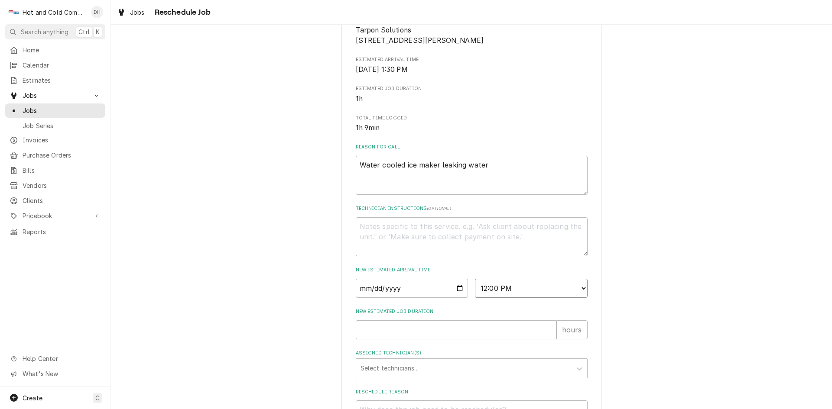
click at [475, 289] on select "AM / PM 6:00 AM 6:15 AM 6:30 AM 6:45 AM 7:00 AM 7:15 AM 7:30 AM 7:45 AM 8:00 AM…" at bounding box center [531, 288] width 113 height 19
click at [424, 340] on input "New Estimated Job Duration" at bounding box center [456, 330] width 201 height 19
type textarea "x"
type input "1"
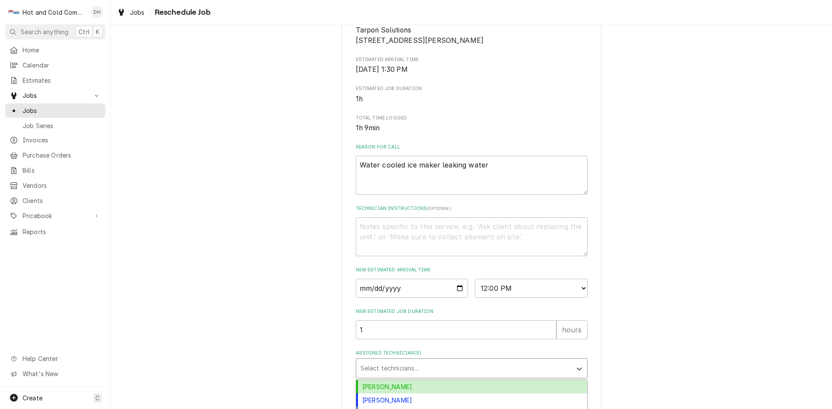
drag, startPoint x: 449, startPoint y: 382, endPoint x: 423, endPoint y: 362, distance: 33.3
click at [449, 376] on div "Assigned Technician(s)" at bounding box center [463, 369] width 207 height 16
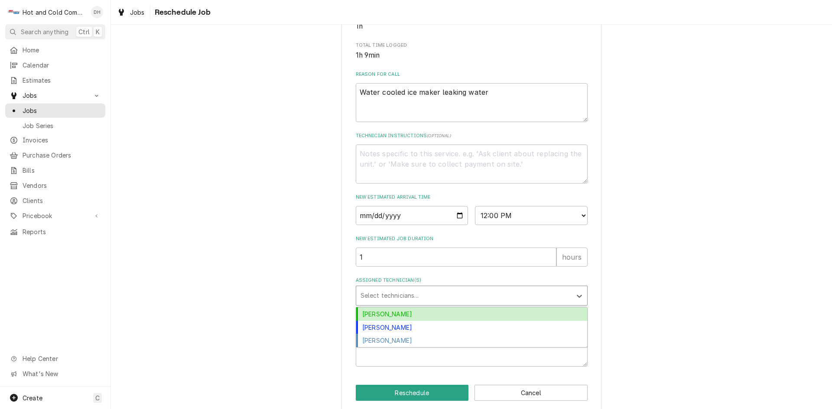
scroll to position [238, 0]
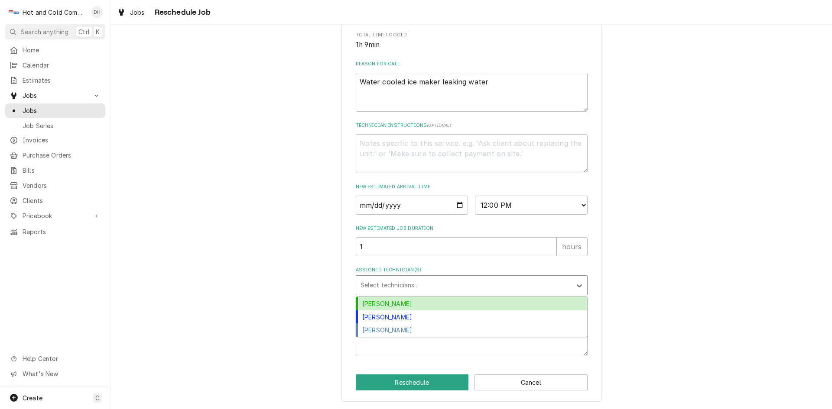
click at [392, 300] on div "[PERSON_NAME]" at bounding box center [471, 303] width 231 height 13
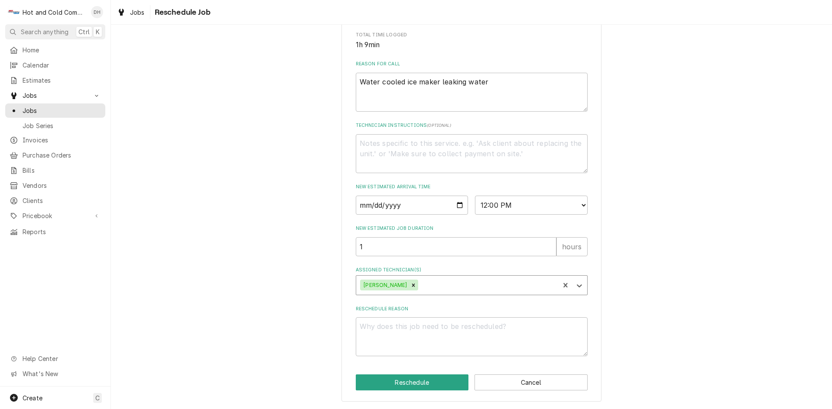
click at [442, 281] on div "Assigned Technician(s)" at bounding box center [487, 286] width 135 height 16
click at [395, 303] on div "[PERSON_NAME]" at bounding box center [471, 303] width 231 height 13
click at [389, 328] on textarea "Reschedule Reason" at bounding box center [472, 336] width 232 height 39
type textarea "x"
type textarea "F"
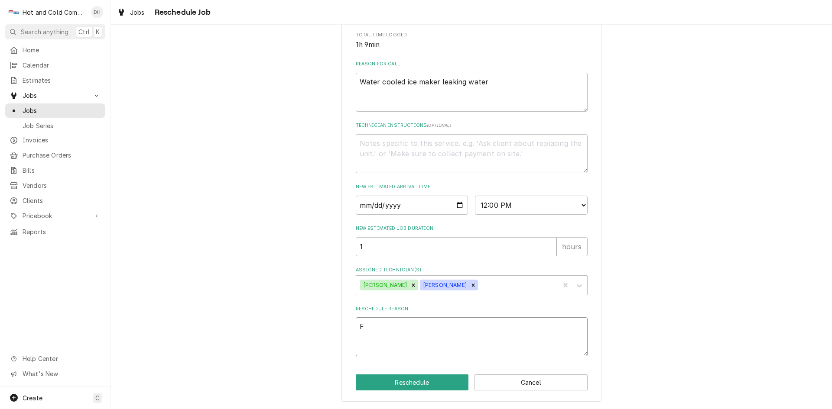
type textarea "x"
type textarea "Fo"
type textarea "x"
type textarea "Fol"
type textarea "x"
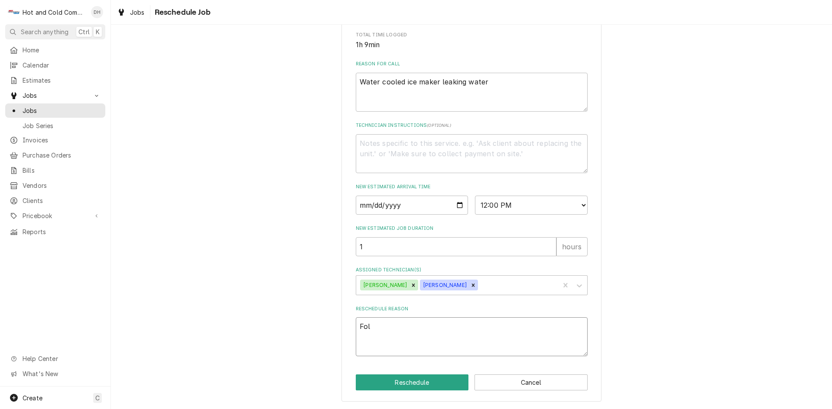
type textarea "Foll"
type textarea "x"
type textarea "Follo"
type textarea "x"
type textarea "Follow"
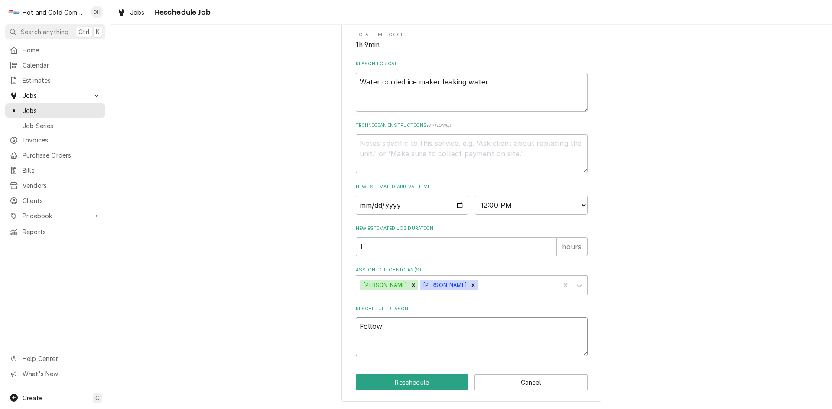
type textarea "x"
type textarea "Follow"
type textarea "x"
type textarea "Follow u"
type textarea "x"
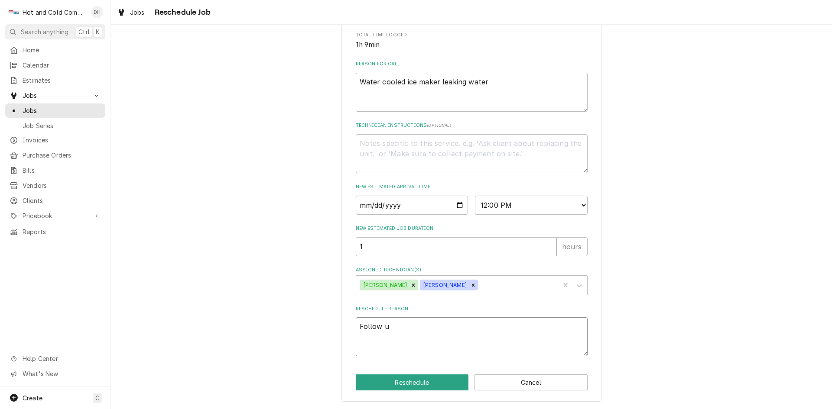
type textarea "Follow up"
type textarea "x"
type textarea "Follow up"
type textarea "x"
type textarea "Follow up o"
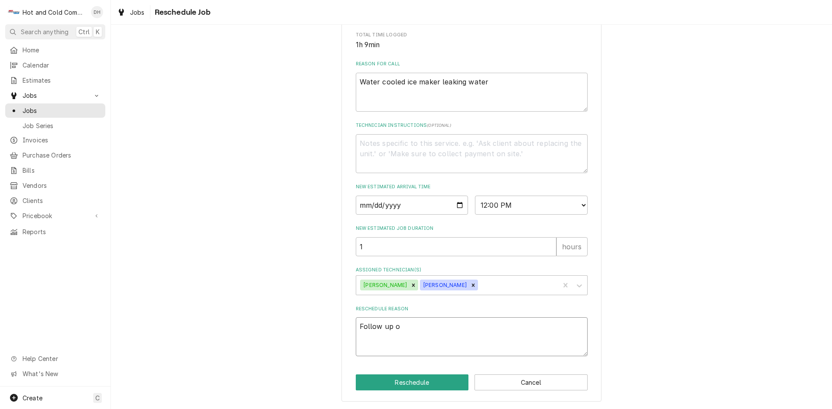
type textarea "x"
type textarea "Follow up on"
type textarea "x"
type textarea "Follow up on"
type textarea "x"
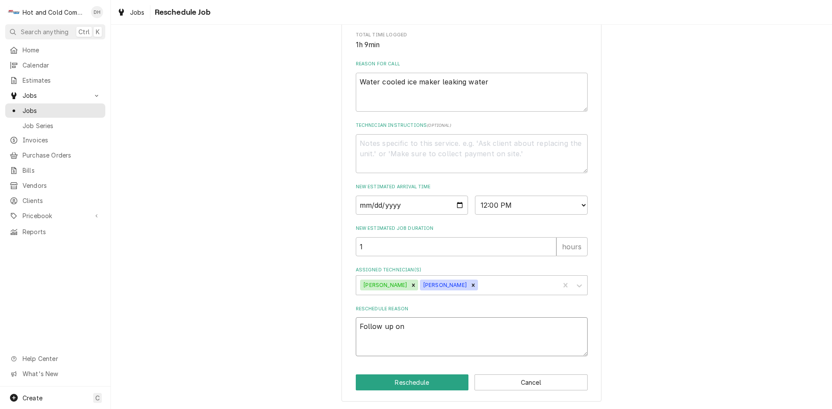
type textarea "Follow up on t"
type textarea "x"
type textarea "Follow up on th"
type textarea "x"
type textarea "Follow up on thi"
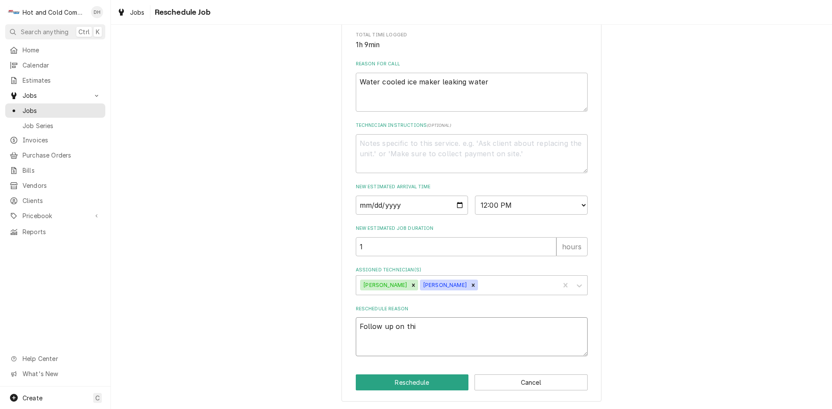
type textarea "x"
type textarea "Follow up on this"
type textarea "x"
type textarea "Follow up on this"
type textarea "x"
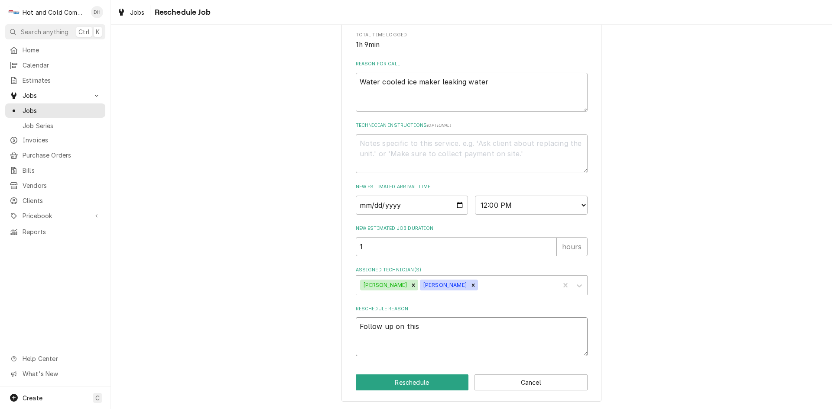
type textarea "Follow up on this p"
type textarea "x"
type textarea "Follow up on this pl"
type textarea "x"
type textarea "Follow up on this ple"
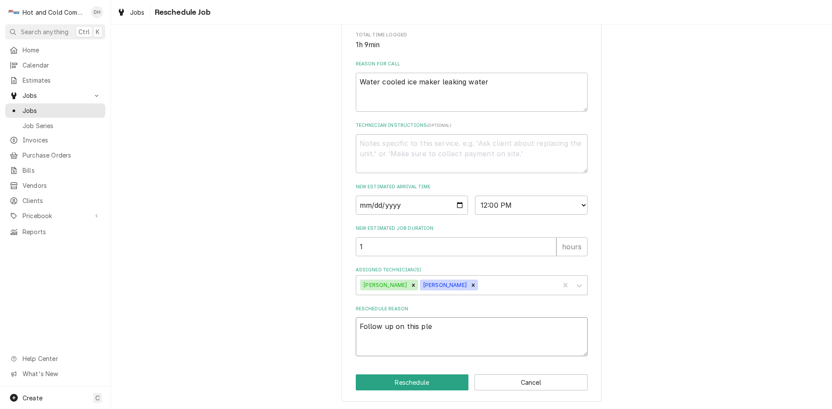
type textarea "x"
type textarea "Follow up on this plea"
type textarea "x"
type textarea "Follow up on this pleas"
type textarea "x"
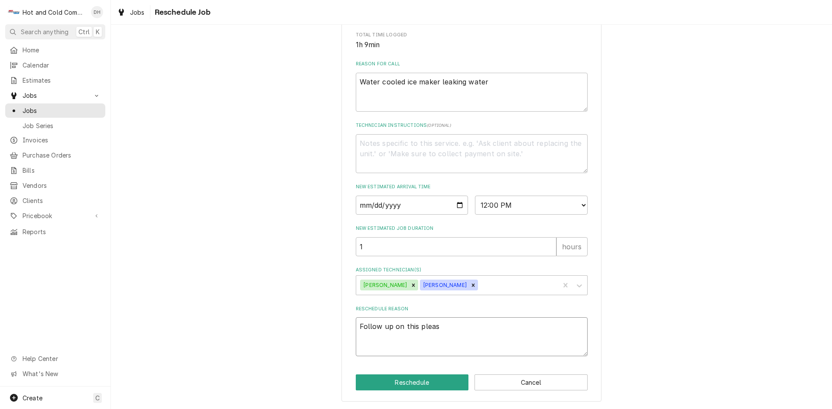
type textarea "Follow up on this please"
type textarea "x"
type textarea "Follow up on this please"
drag, startPoint x: 400, startPoint y: 380, endPoint x: 411, endPoint y: 376, distance: 11.4
click at [405, 379] on button "Reschedule" at bounding box center [412, 383] width 113 height 16
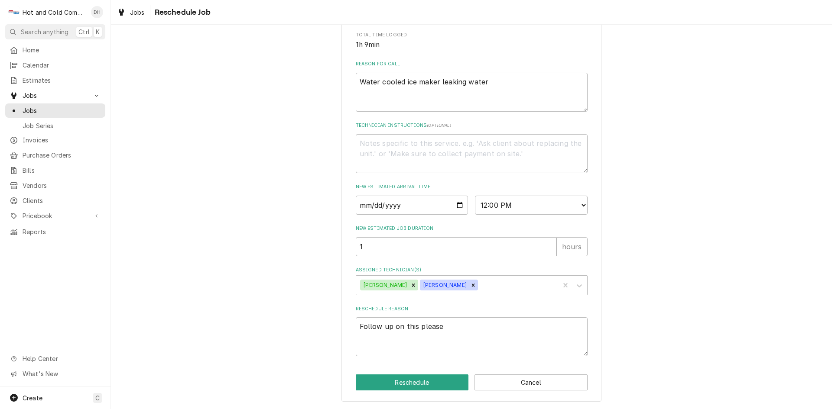
type textarea "x"
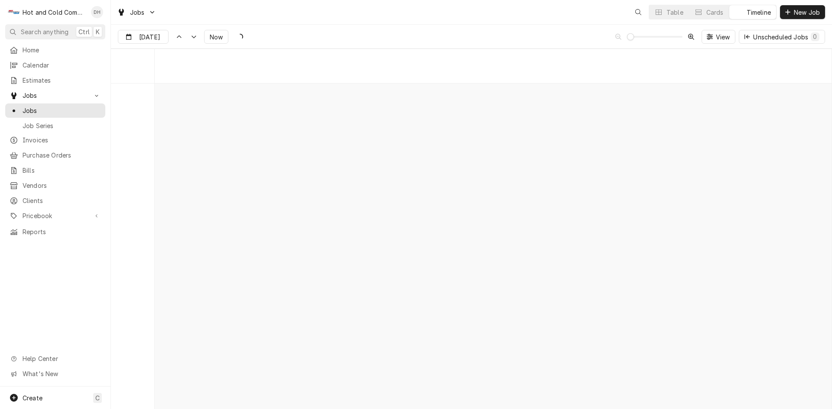
scroll to position [6780, 0]
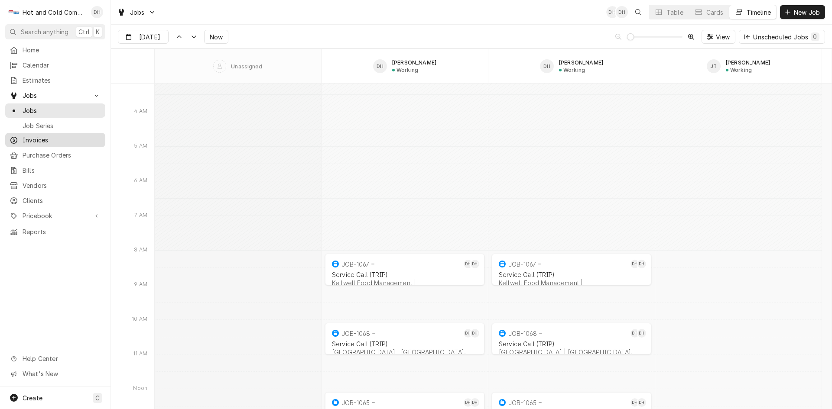
click at [50, 136] on span "Invoices" at bounding box center [62, 140] width 78 height 9
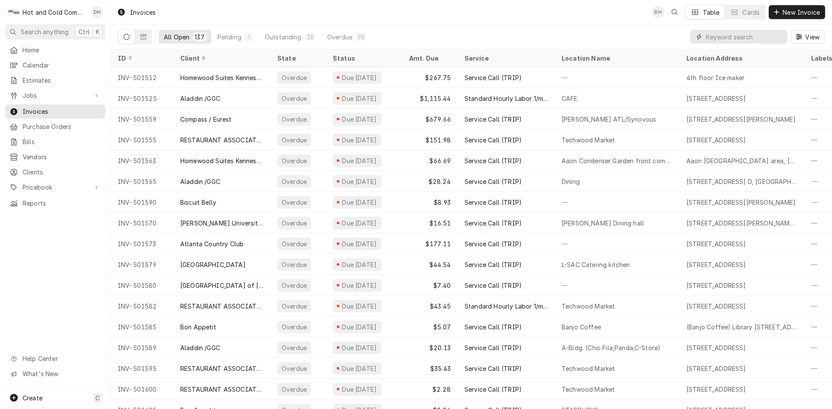
click at [739, 32] on input "Dynamic Content Wrapper" at bounding box center [744, 37] width 77 height 14
type input "501570"
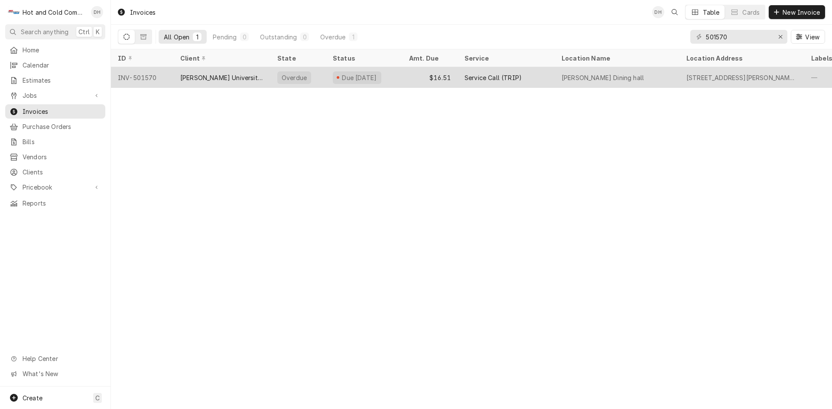
click at [410, 76] on div "$16.51" at bounding box center [429, 77] width 55 height 21
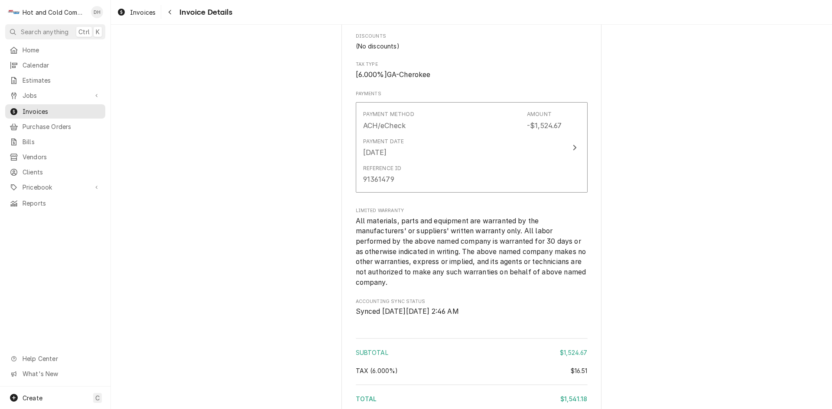
scroll to position [1011, 0]
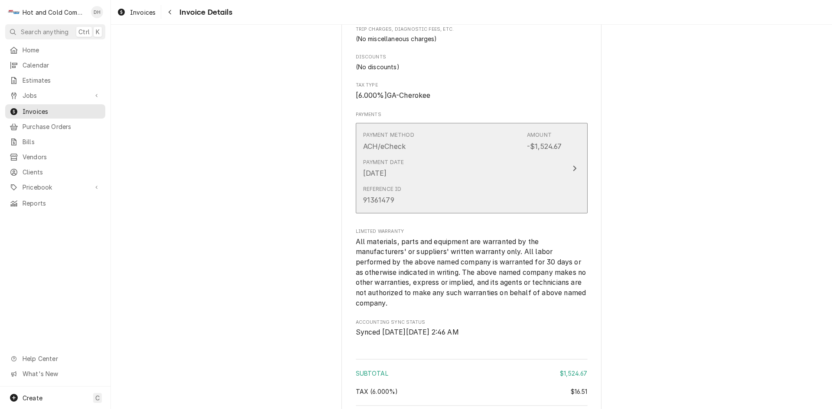
click at [461, 209] on div "Reference ID 91361479" at bounding box center [462, 195] width 199 height 27
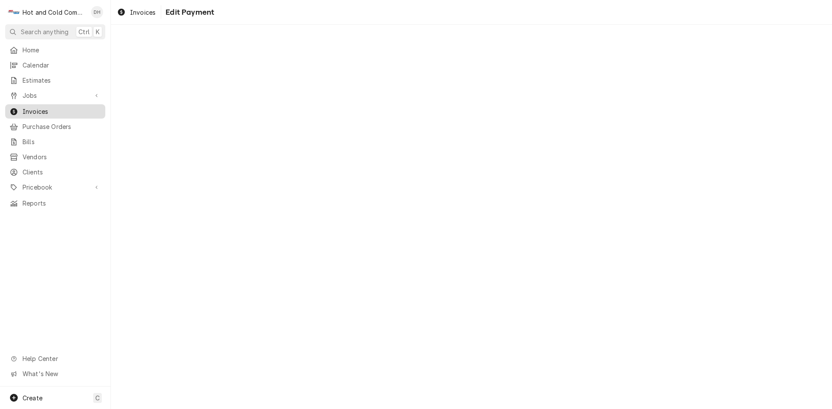
click at [36, 107] on span "Invoices" at bounding box center [62, 111] width 78 height 9
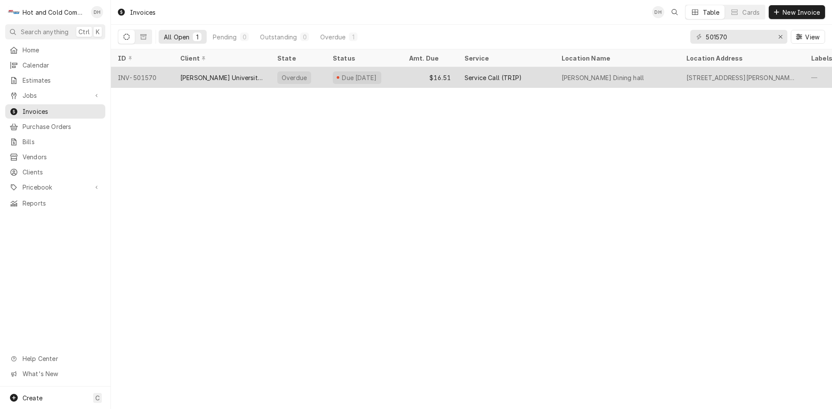
click at [400, 77] on div "Due [DATE]" at bounding box center [364, 77] width 76 height 21
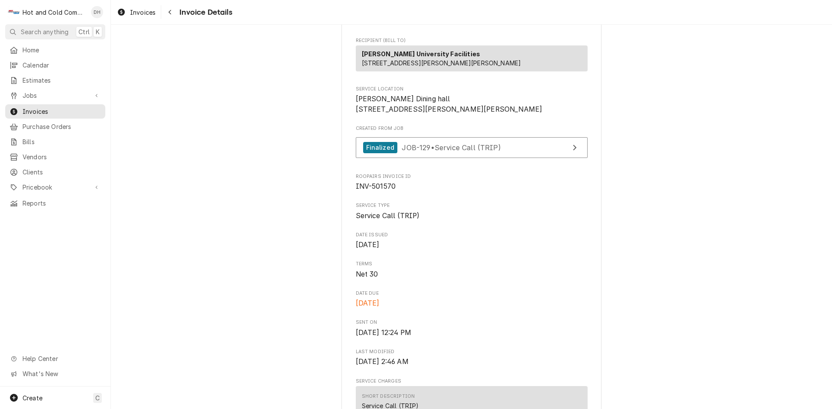
scroll to position [144, 0]
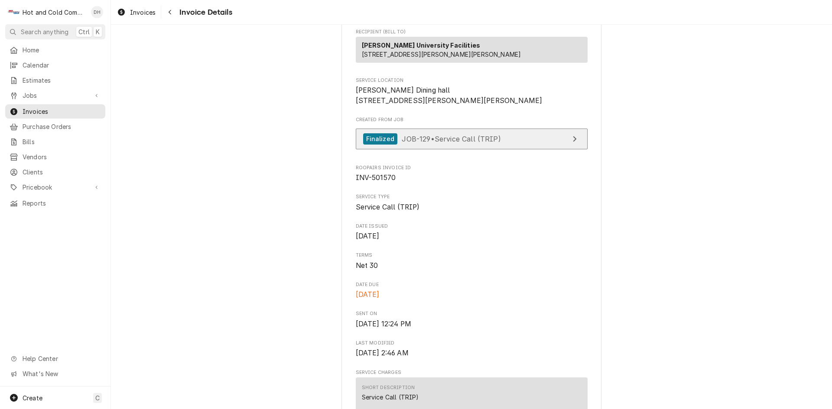
click at [521, 150] on link "Finalized JOB-129 • Service Call (TRIP)" at bounding box center [472, 139] width 232 height 21
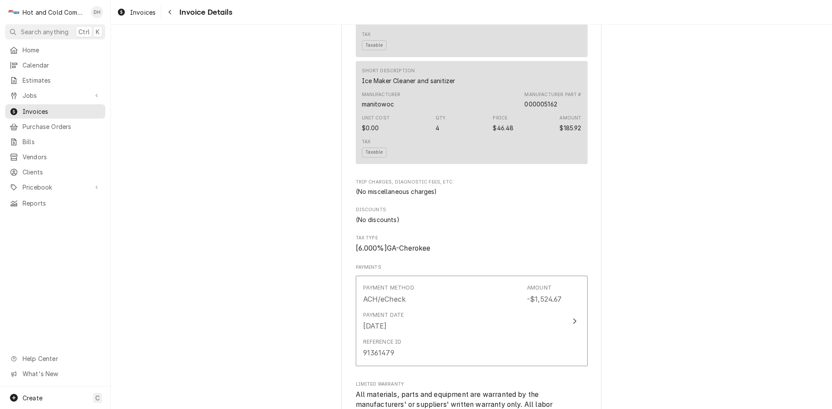
scroll to position [866, 0]
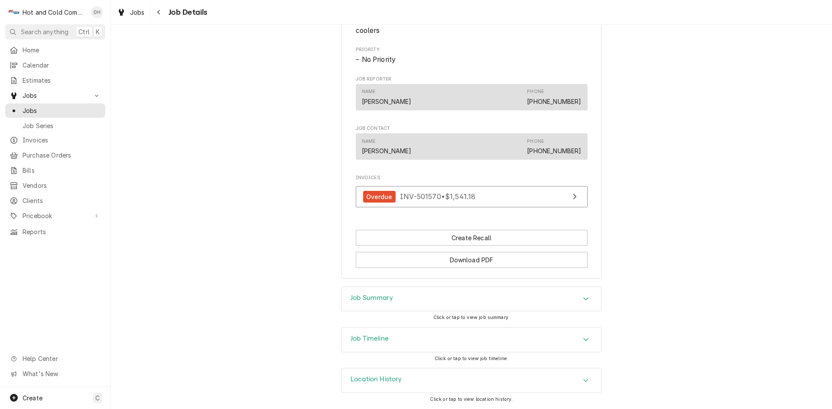
scroll to position [452, 0]
click at [572, 197] on icon "View Invoice" at bounding box center [574, 196] width 4 height 7
click at [59, 136] on span "Invoices" at bounding box center [62, 140] width 78 height 9
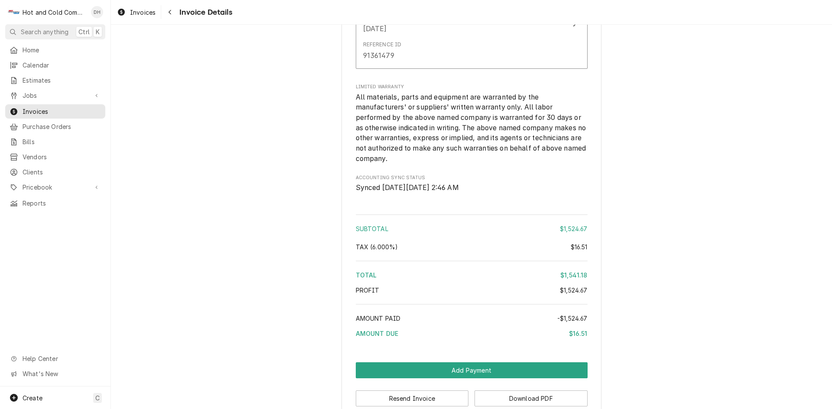
scroll to position [1241, 0]
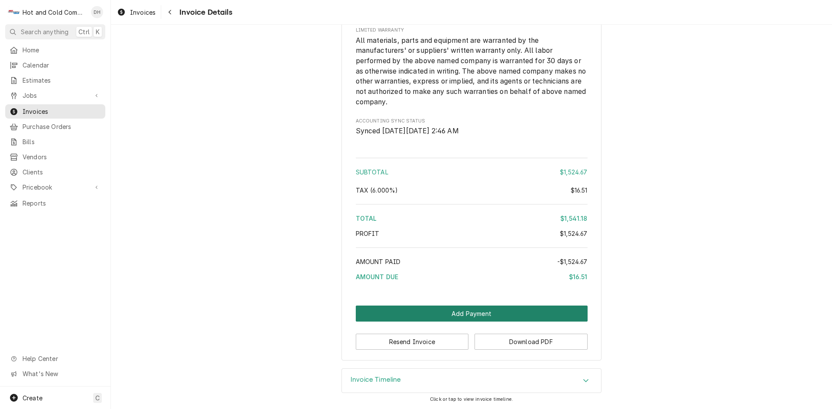
click at [464, 314] on button "Add Payment" at bounding box center [472, 314] width 232 height 16
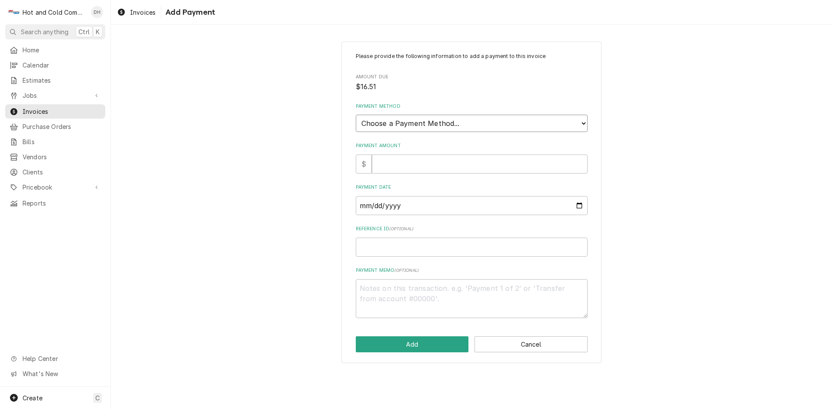
click at [509, 122] on select "Choose a Payment Method... Cash Check Credit/Debit Card ACH/eCheck Other" at bounding box center [472, 123] width 232 height 17
select select "0"
click at [356, 115] on select "Choose a Payment Method... Cash Check Credit/Debit Card ACH/eCheck Other" at bounding box center [472, 123] width 232 height 17
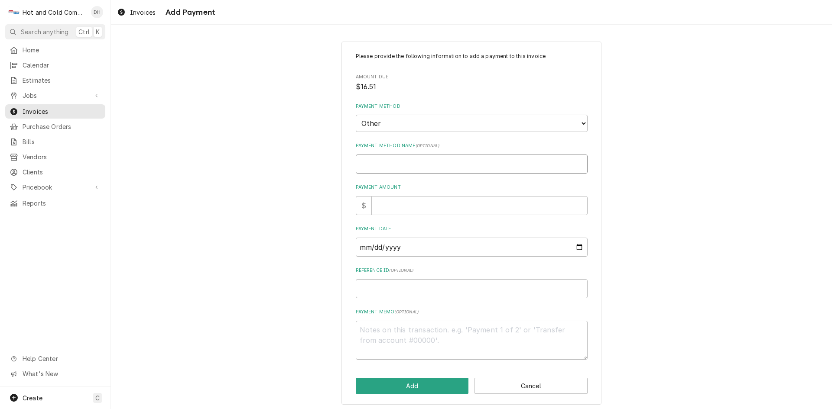
click at [439, 166] on input "Payment Method Name ( optional )" at bounding box center [472, 164] width 232 height 19
type textarea "x"
type input "1"
type textarea "x"
type input "16"
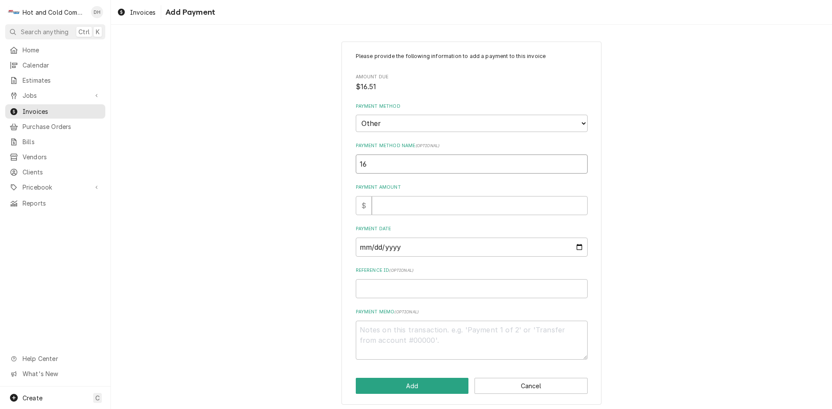
type textarea "x"
type input "16."
type textarea "x"
type input "16.5"
type textarea "x"
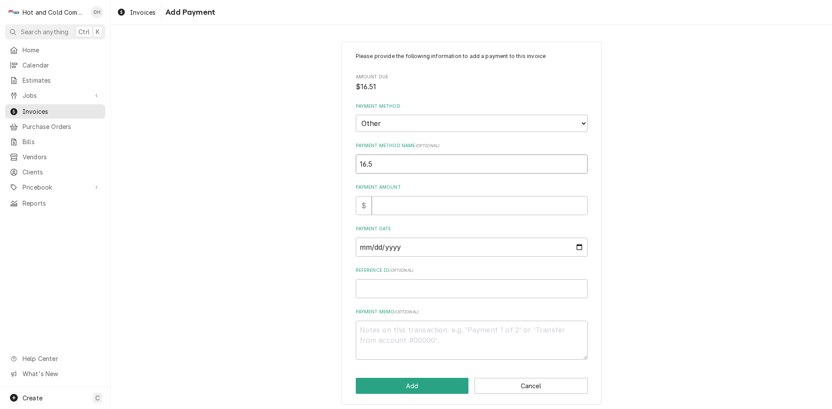
type input "16.51"
type textarea "x"
type input "16.5"
type textarea "x"
type input "16."
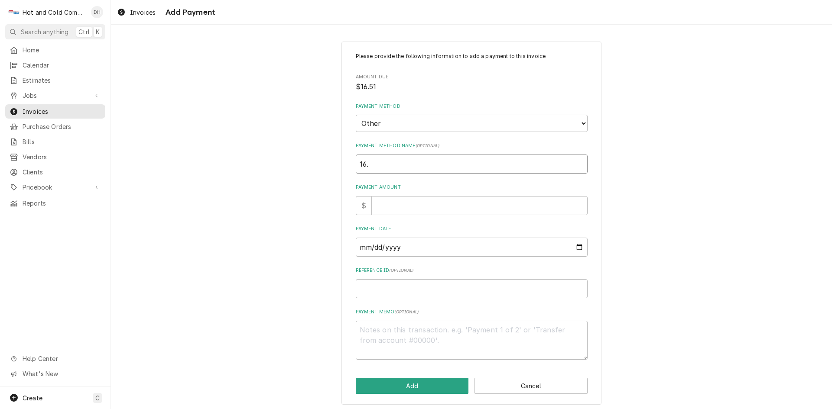
type textarea "x"
type input "16"
type textarea "x"
type input "1"
type textarea "x"
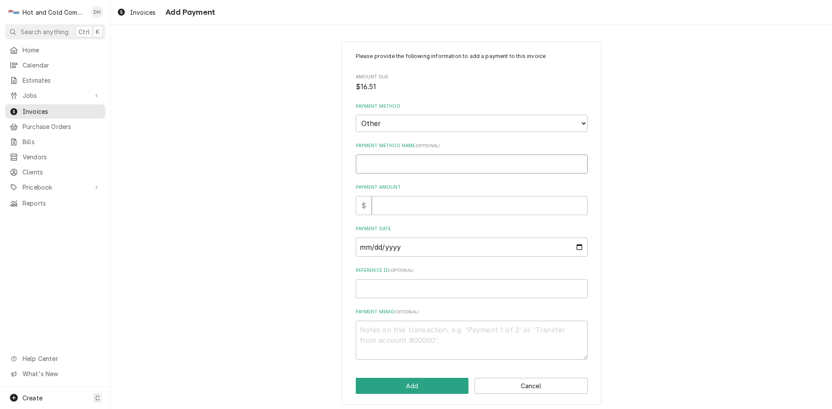
type textarea "x"
type input "C"
type textarea "x"
type input "Cr"
type textarea "x"
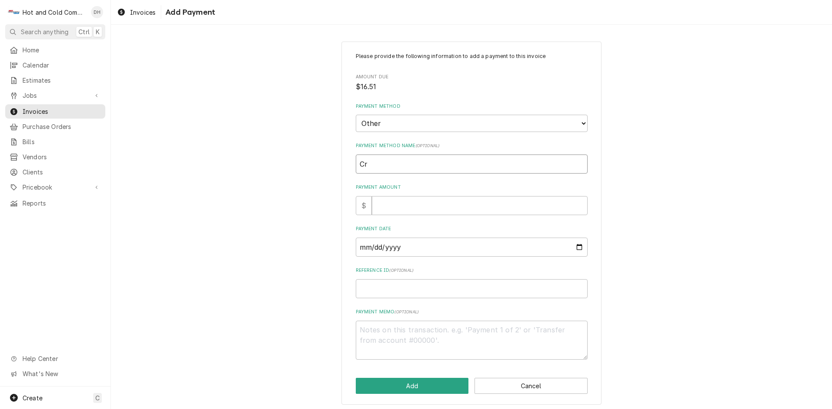
type input "Cre"
type textarea "x"
type input "Cred"
type textarea "x"
type input "Credi"
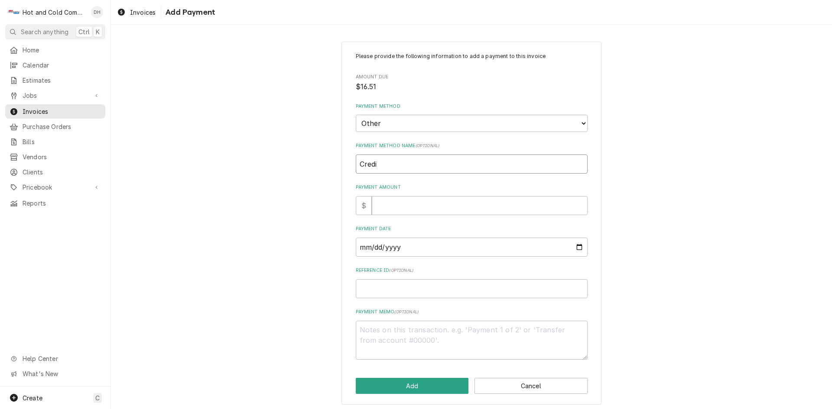
type textarea "x"
type input "Credit"
type textarea "x"
type input "Credit"
click at [489, 211] on input "Payment Amount" at bounding box center [480, 205] width 216 height 19
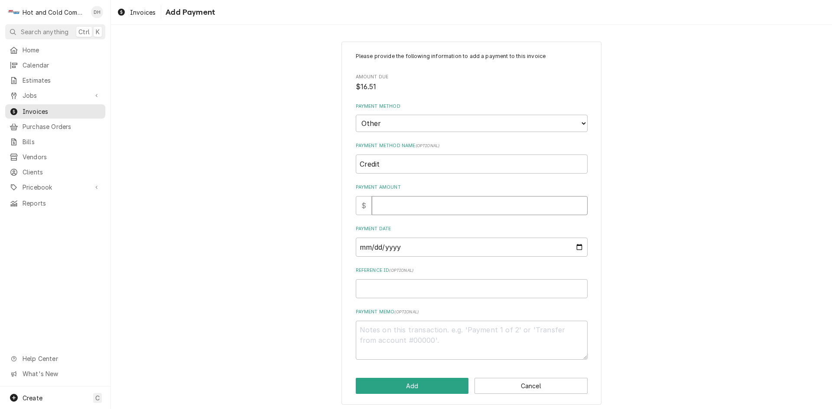
type textarea "x"
type input "1"
type textarea "x"
type input "16"
type textarea "x"
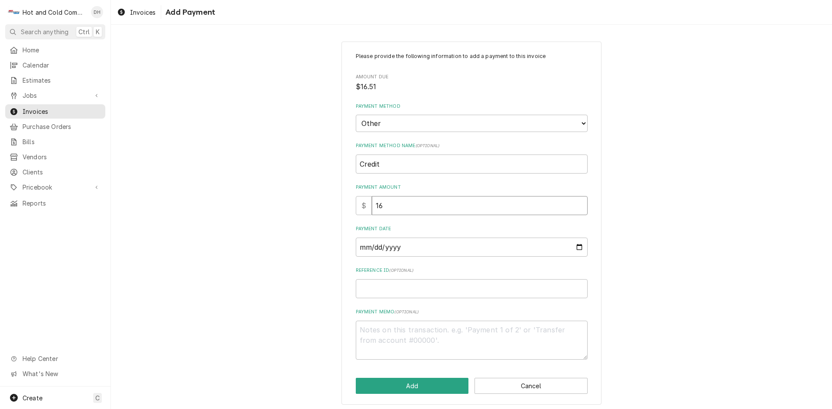
type input "16.5"
type textarea "x"
type input "16.51"
click at [518, 246] on input "Payment Date" at bounding box center [472, 247] width 232 height 19
type input "0002-01-24"
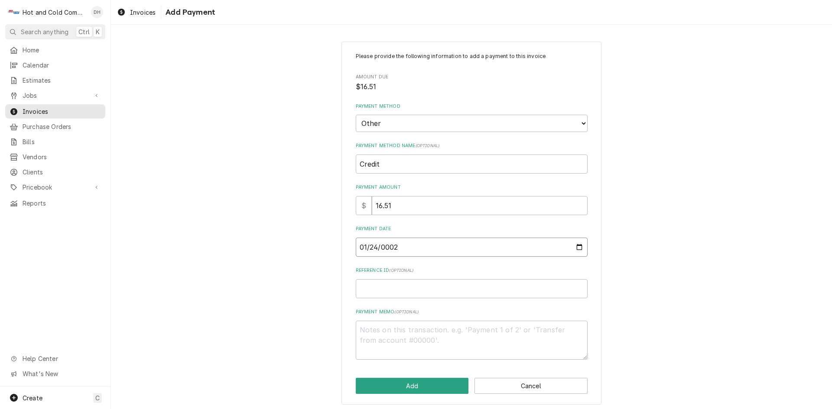
type textarea "x"
type input "0024-01-24"
type textarea "x"
type input "0242-01-24"
type textarea "x"
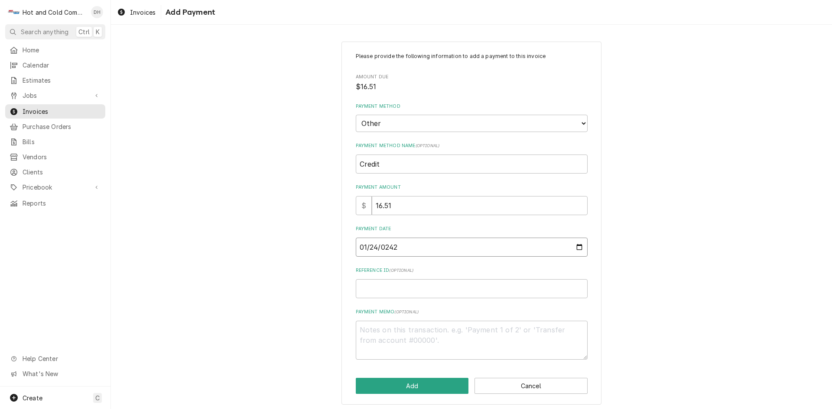
type input "2420-01-24"
type textarea "x"
type input "24202-01-24"
type textarea "x"
type input "242024-01-24"
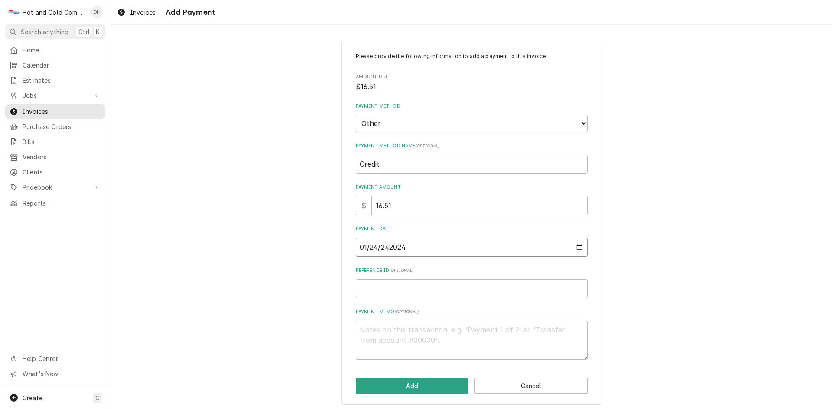
type textarea "x"
type input "0002-01-24"
type textarea "x"
type input "0020-01-24"
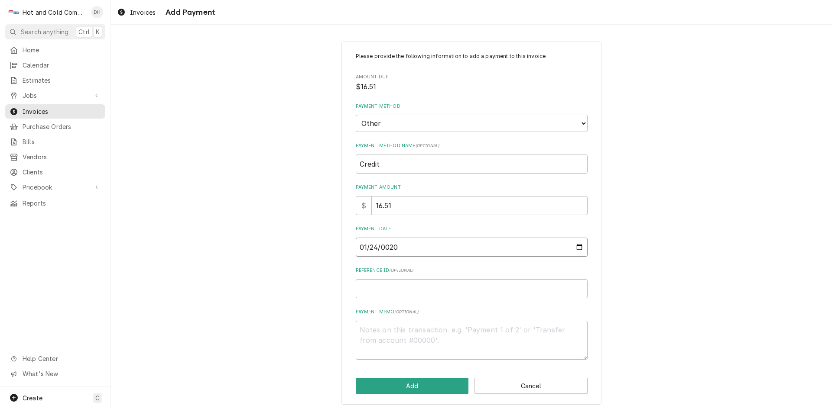
type textarea "x"
type input "0202-01-24"
type textarea "x"
type input "2024-01-24"
click at [442, 290] on input "Reference ID ( optional )" at bounding box center [472, 288] width 232 height 19
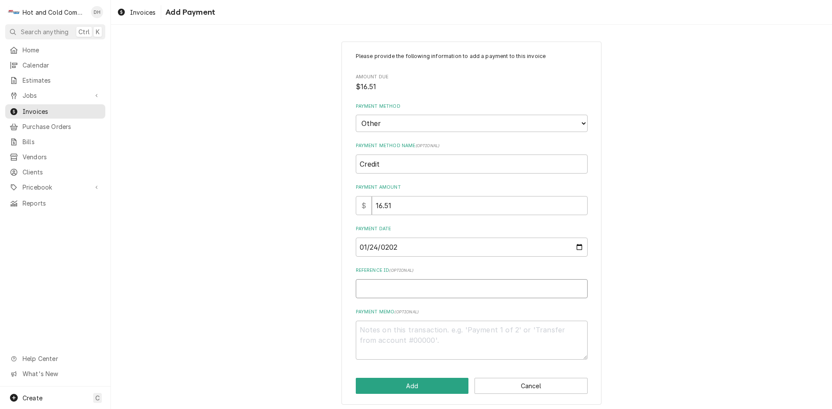
type textarea "x"
type input "T"
type textarea "x"
type input "Ta"
type textarea "x"
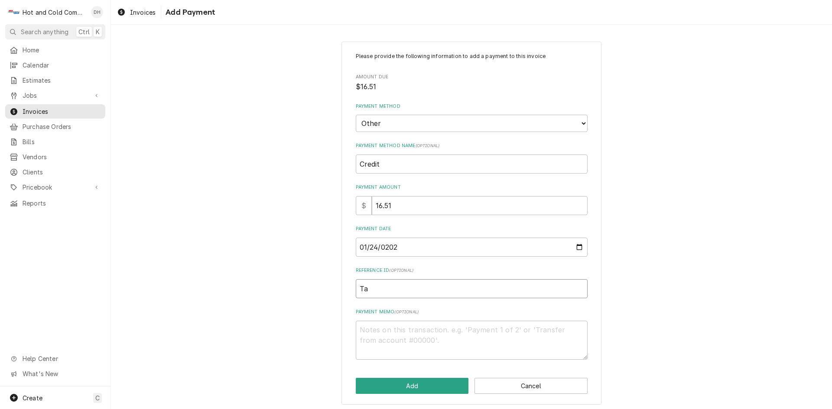
type input "Tax"
type textarea "x"
type input "Tax"
type textarea "x"
type input "Tax e"
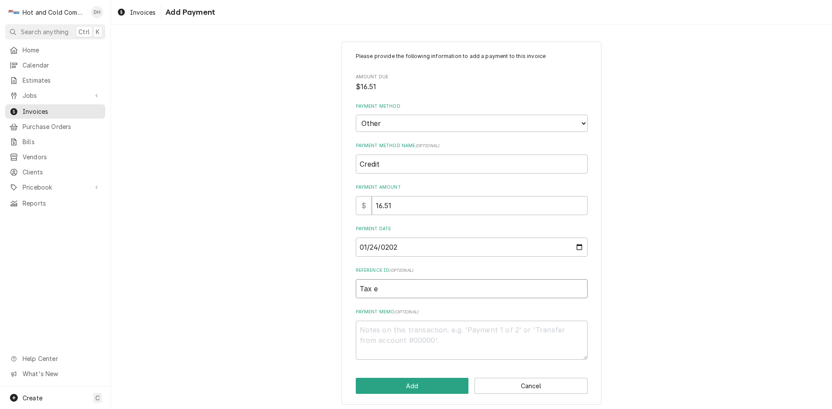
type textarea "x"
type input "Tax ev"
type textarea "x"
type input "Tax e"
type textarea "x"
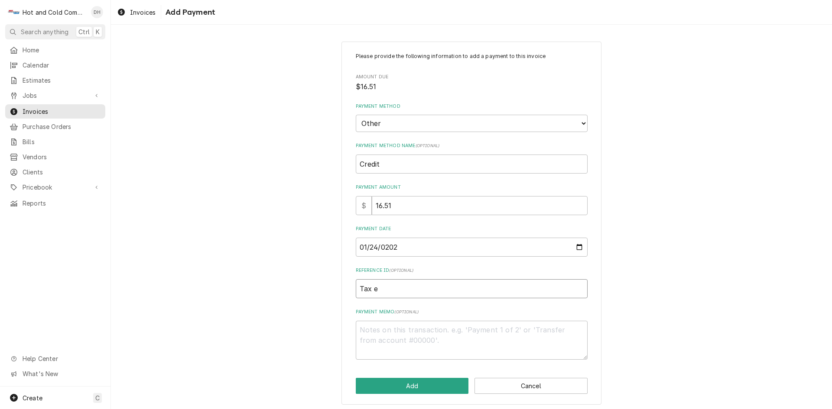
type input "Tax ex"
type textarea "x"
type input "Tax exe"
type textarea "x"
type input "Tax exem"
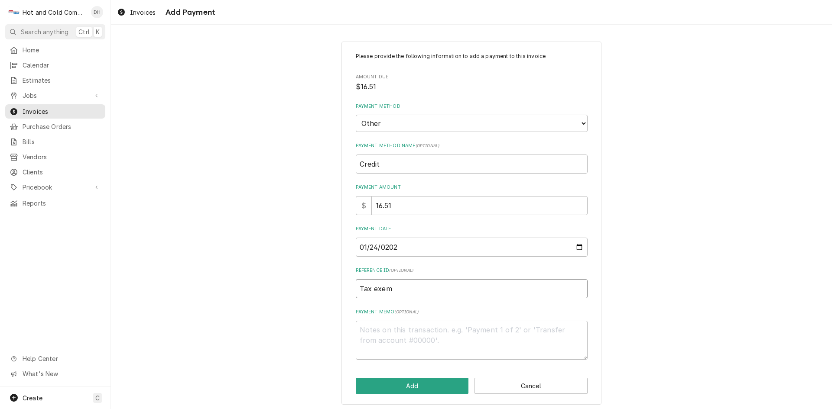
type textarea "x"
type input "Tax exemp"
type textarea "x"
type input "Tax exempt"
type textarea "x"
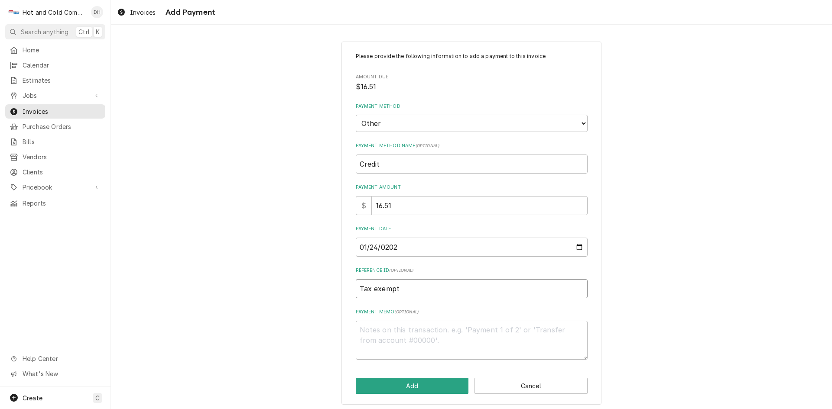
type input "Tax exempt"
type textarea "x"
type input "Tax exempt c"
type textarea "x"
type input "Tax exempt cu"
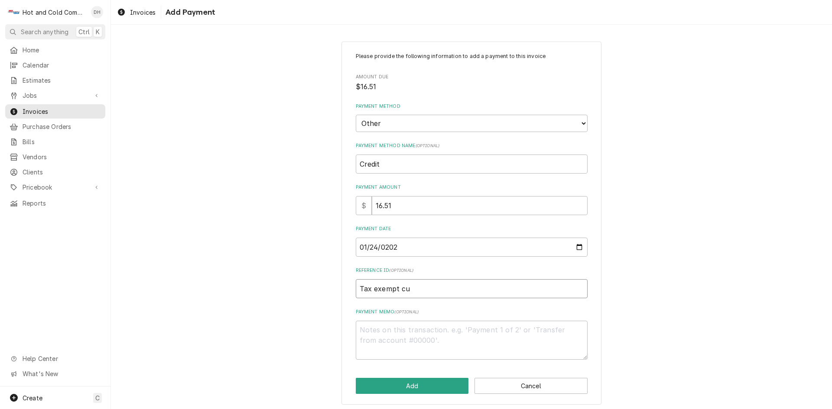
type textarea "x"
type input "Tax exempt cus"
type textarea "x"
type input "Tax exempt cust"
type textarea "x"
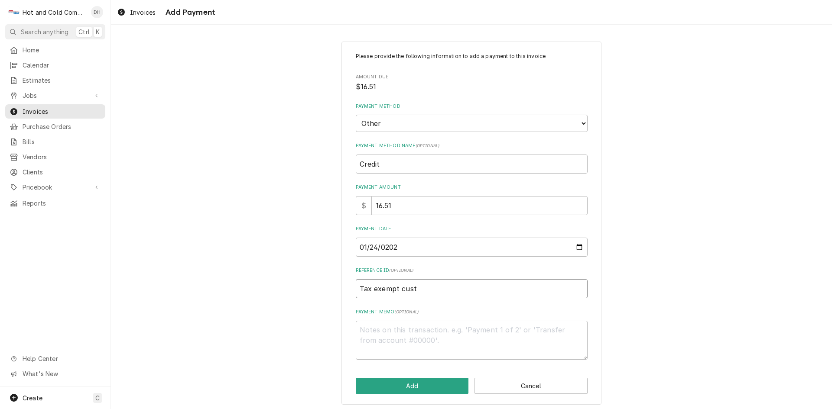
type input "Tax exempt custo"
type textarea "x"
type input "Tax exempt custom"
type textarea "x"
type input "Tax exempt custome"
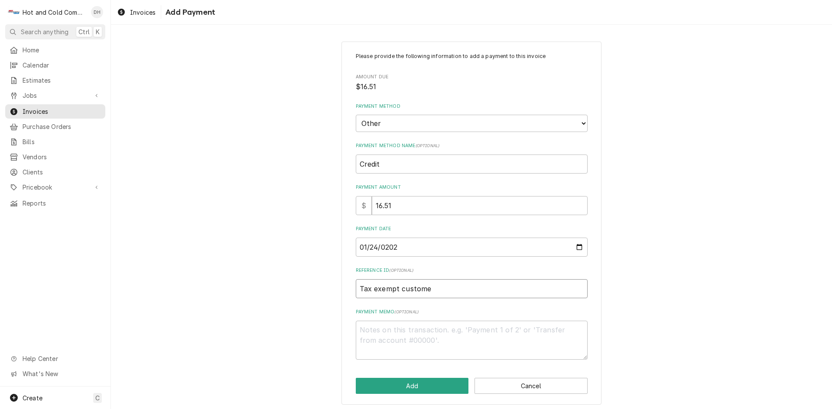
type textarea "x"
drag, startPoint x: 430, startPoint y: 288, endPoint x: 334, endPoint y: 286, distance: 96.2
click at [332, 285] on div "Please provide the following information to add a payment to this invoice Amoun…" at bounding box center [471, 223] width 721 height 379
type input "Tax exempt customer"
click at [390, 337] on textarea "Payment Memo ( optional )" at bounding box center [472, 340] width 232 height 39
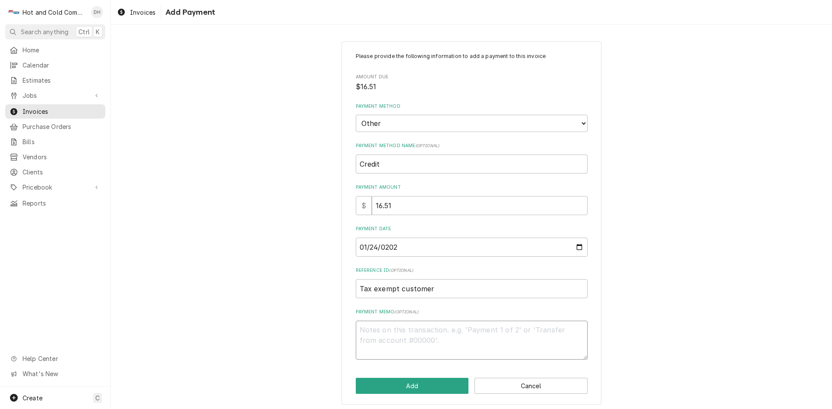
paste textarea "Tax exempt customer"
type textarea "x"
type textarea "Tax exempt customer"
click at [415, 389] on button "Add" at bounding box center [412, 386] width 113 height 16
type textarea "x"
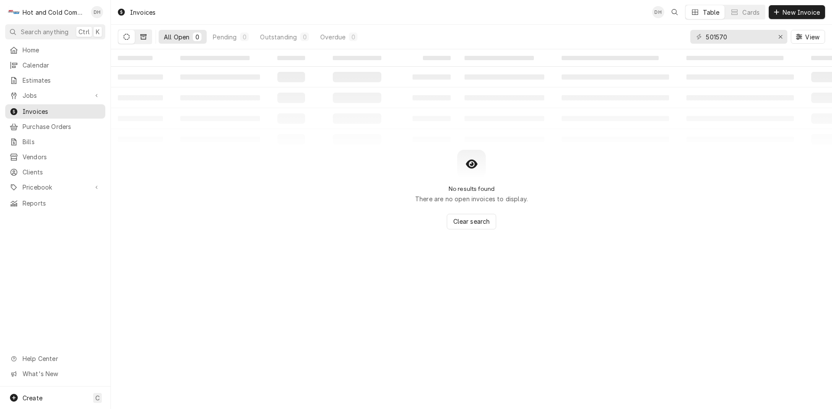
click at [143, 35] on icon "Dynamic Content Wrapper" at bounding box center [143, 36] width 6 height 5
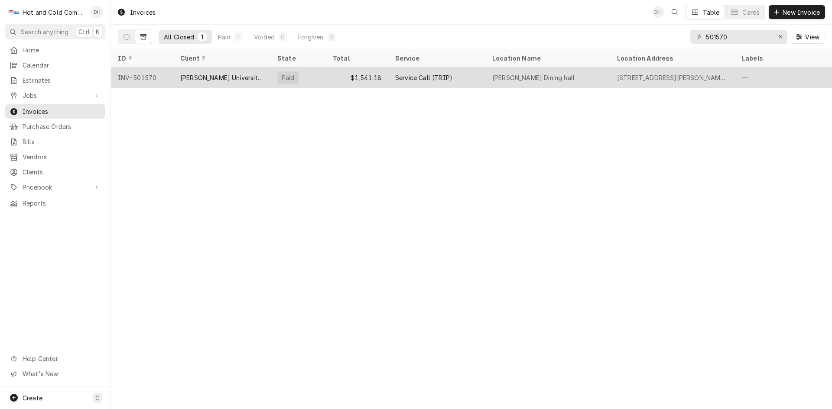
click at [330, 77] on div "$1,541.18" at bounding box center [357, 77] width 62 height 21
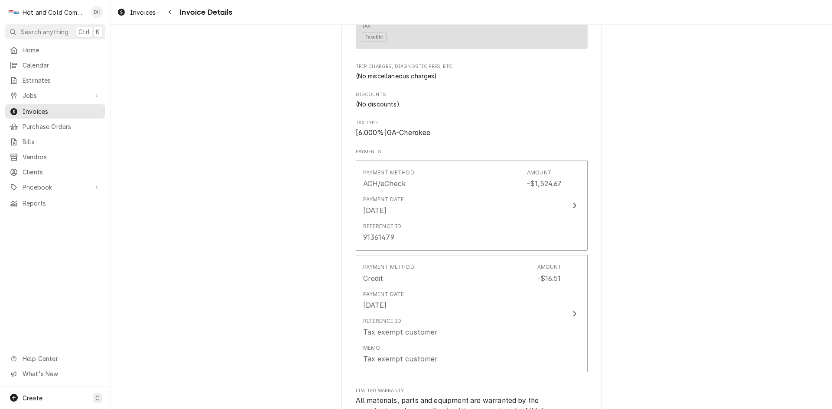
scroll to position [1011, 0]
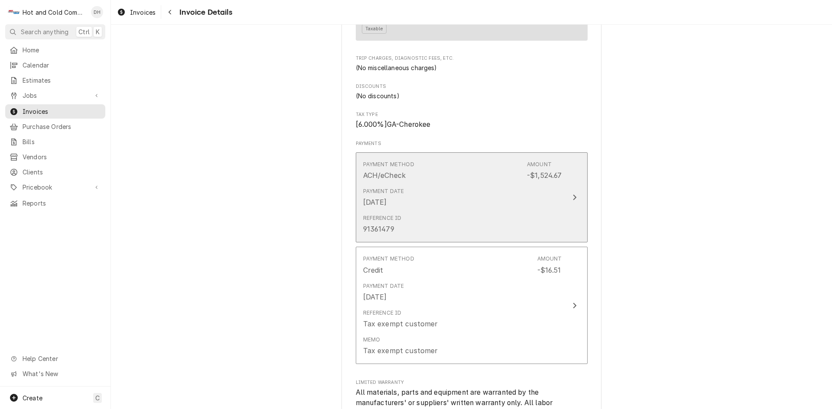
drag, startPoint x: 415, startPoint y: 256, endPoint x: 410, endPoint y: 261, distance: 6.4
click at [410, 238] on div "Reference ID 91361479" at bounding box center [462, 224] width 199 height 27
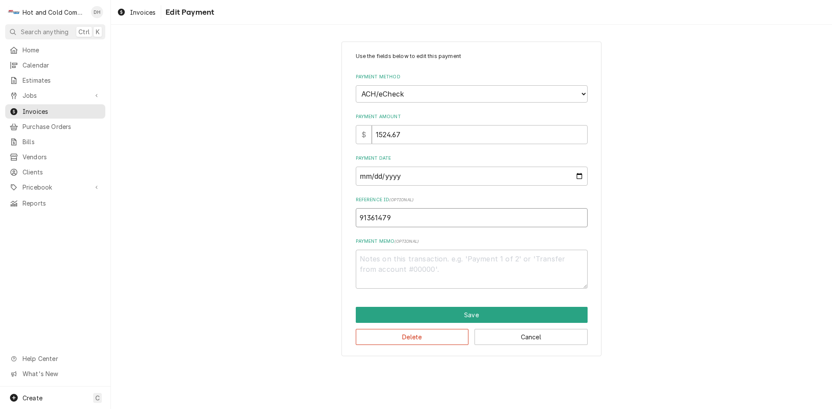
drag, startPoint x: 400, startPoint y: 218, endPoint x: 349, endPoint y: 223, distance: 51.3
click at [337, 221] on div "Use the fields below to edit this payment Payment Method Choose a Payment Metho…" at bounding box center [471, 199] width 721 height 330
drag, startPoint x: 367, startPoint y: 217, endPoint x: 361, endPoint y: 215, distance: 5.8
click at [538, 338] on button "Cancel" at bounding box center [530, 337] width 113 height 16
